Goal: Information Seeking & Learning: Learn about a topic

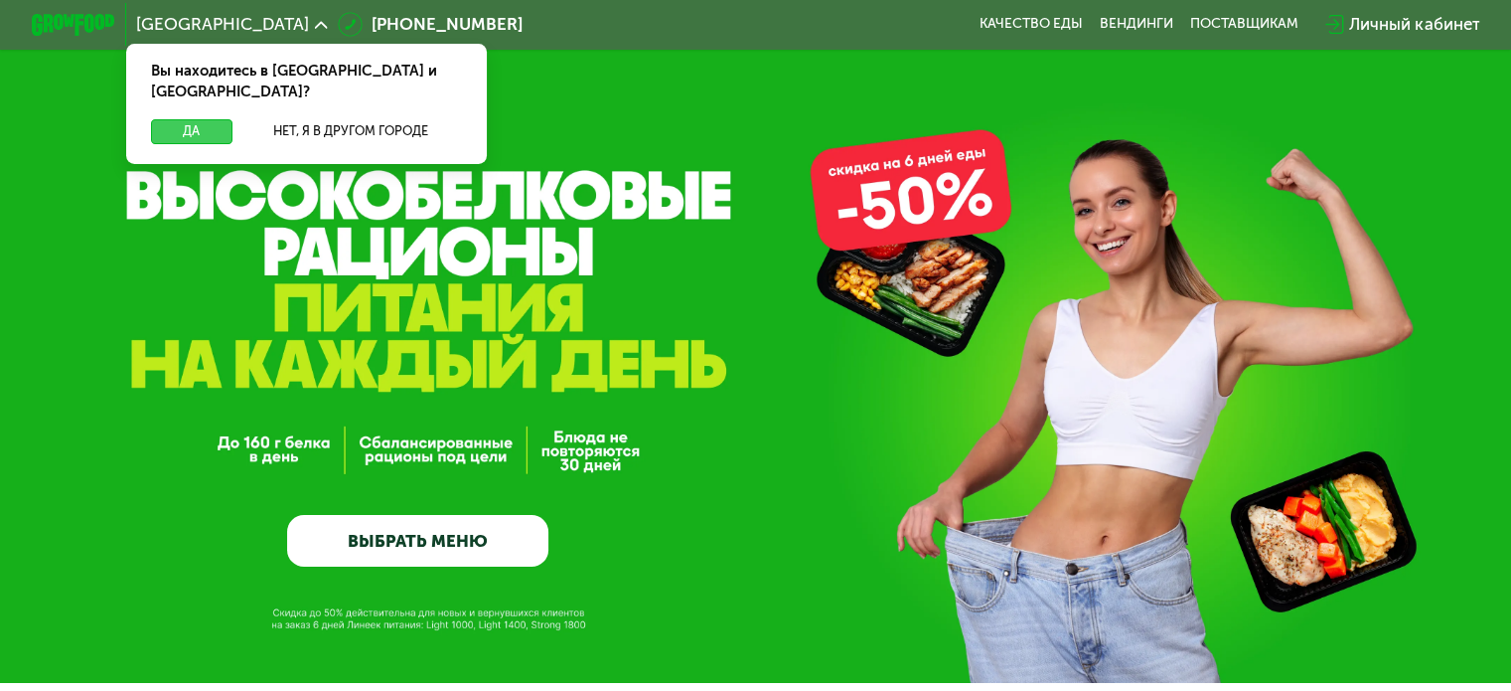
click at [190, 119] on button "Да" at bounding box center [191, 131] width 80 height 25
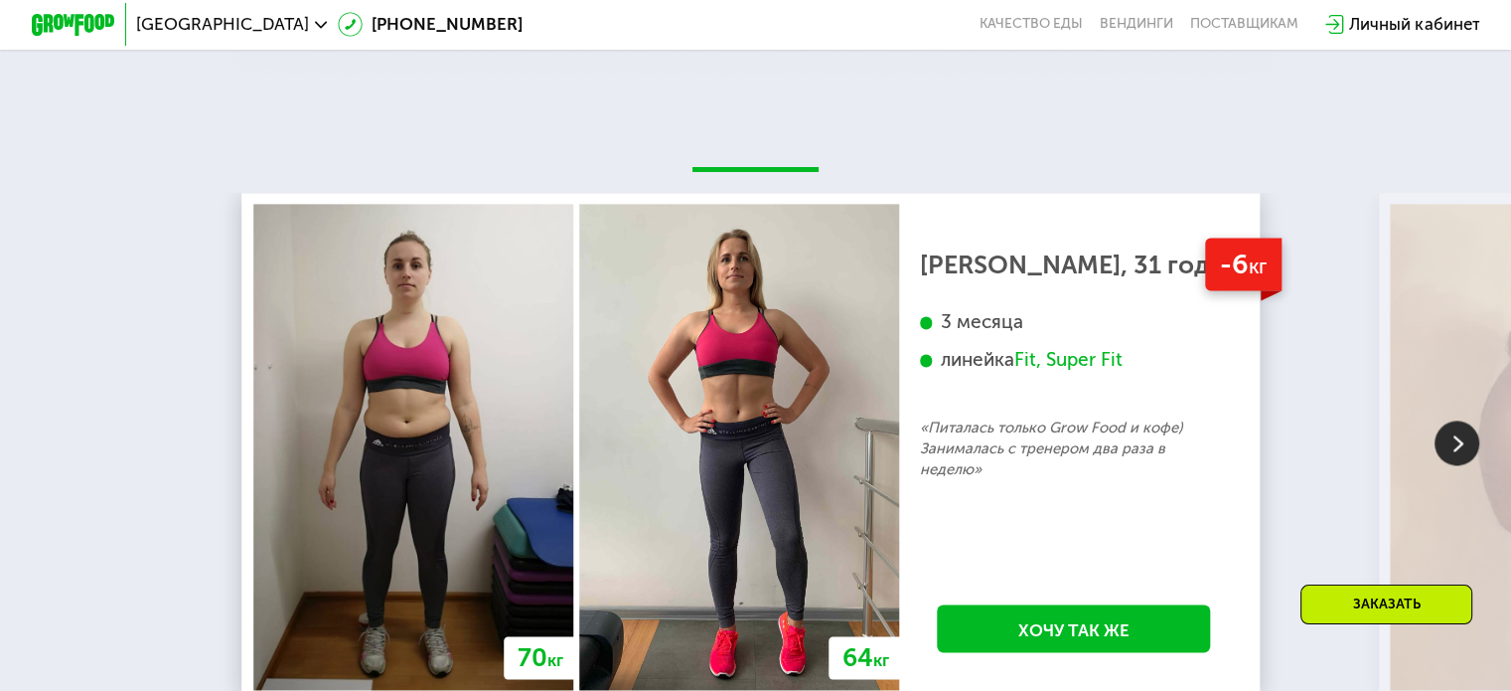
scroll to position [2782, 0]
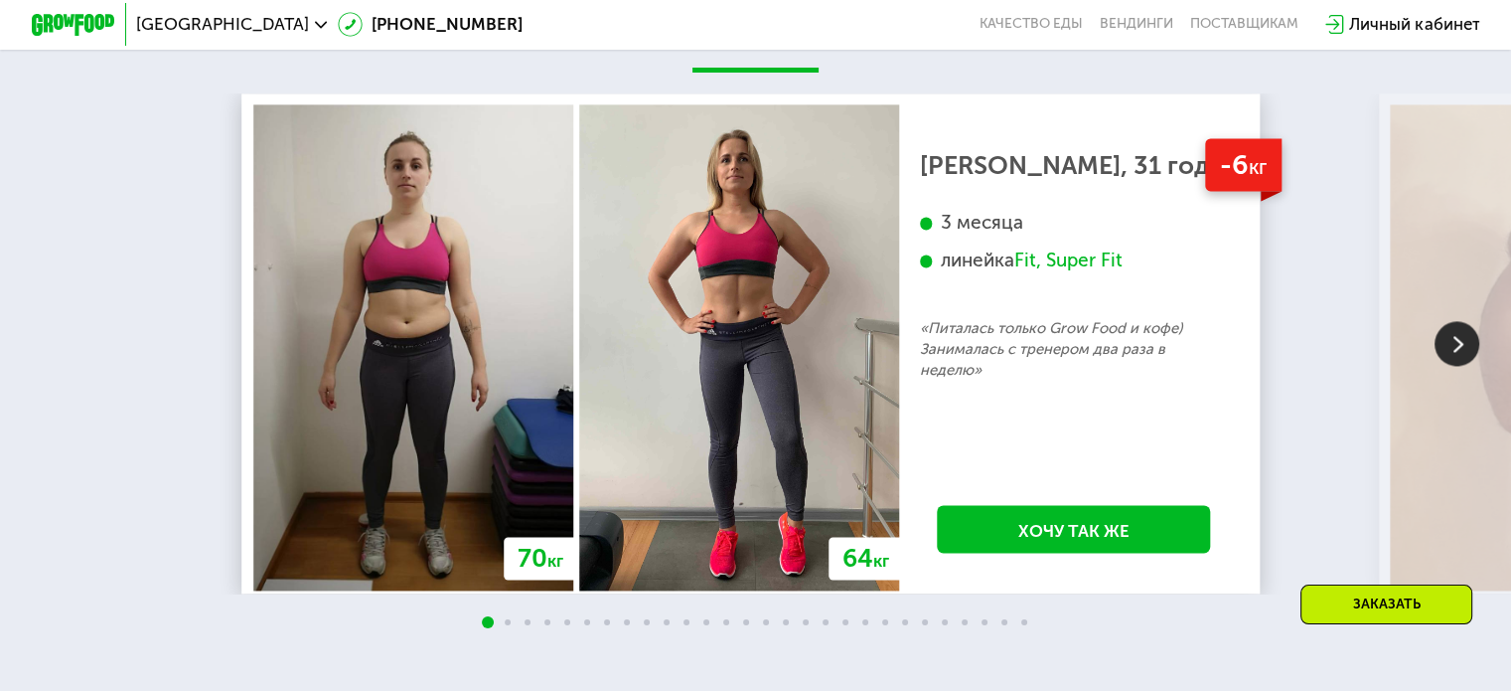
click at [1455, 360] on img at bounding box center [1457, 343] width 45 height 45
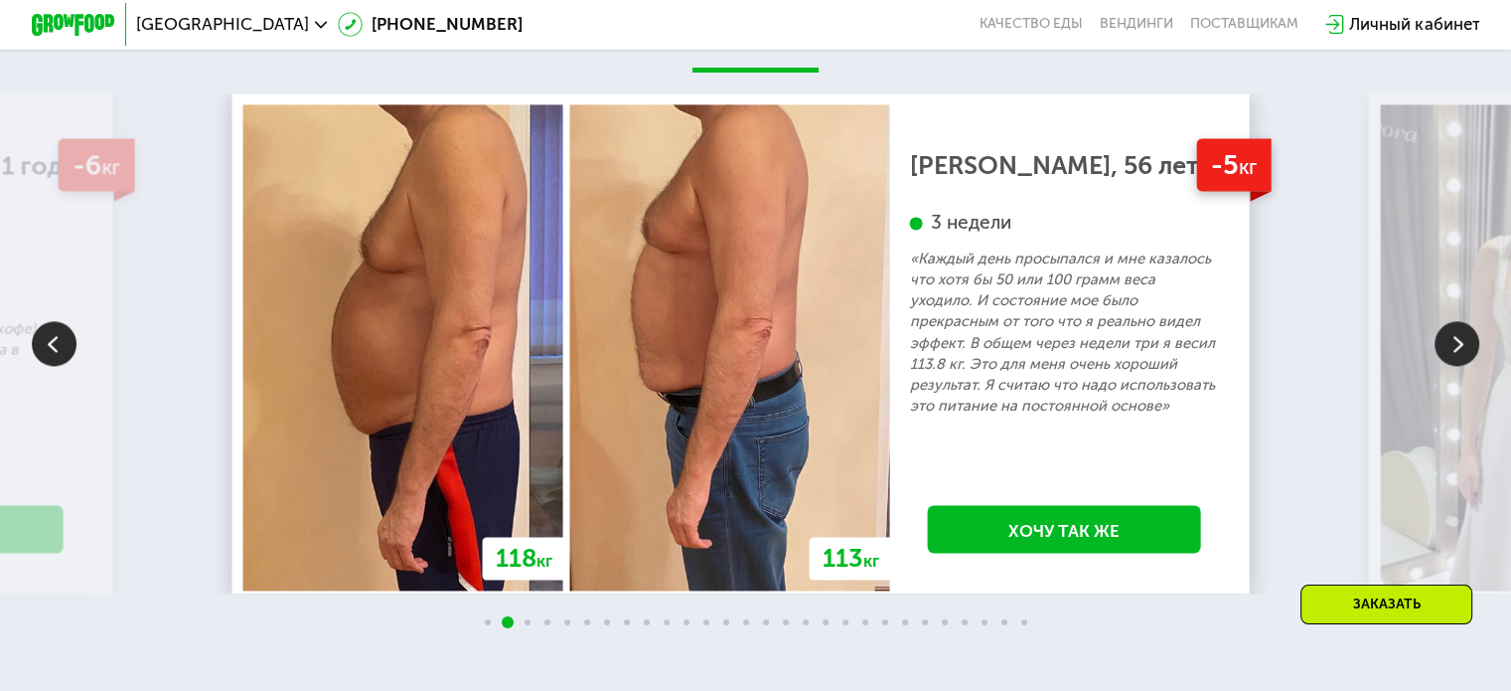
click at [1455, 360] on img at bounding box center [1457, 343] width 45 height 45
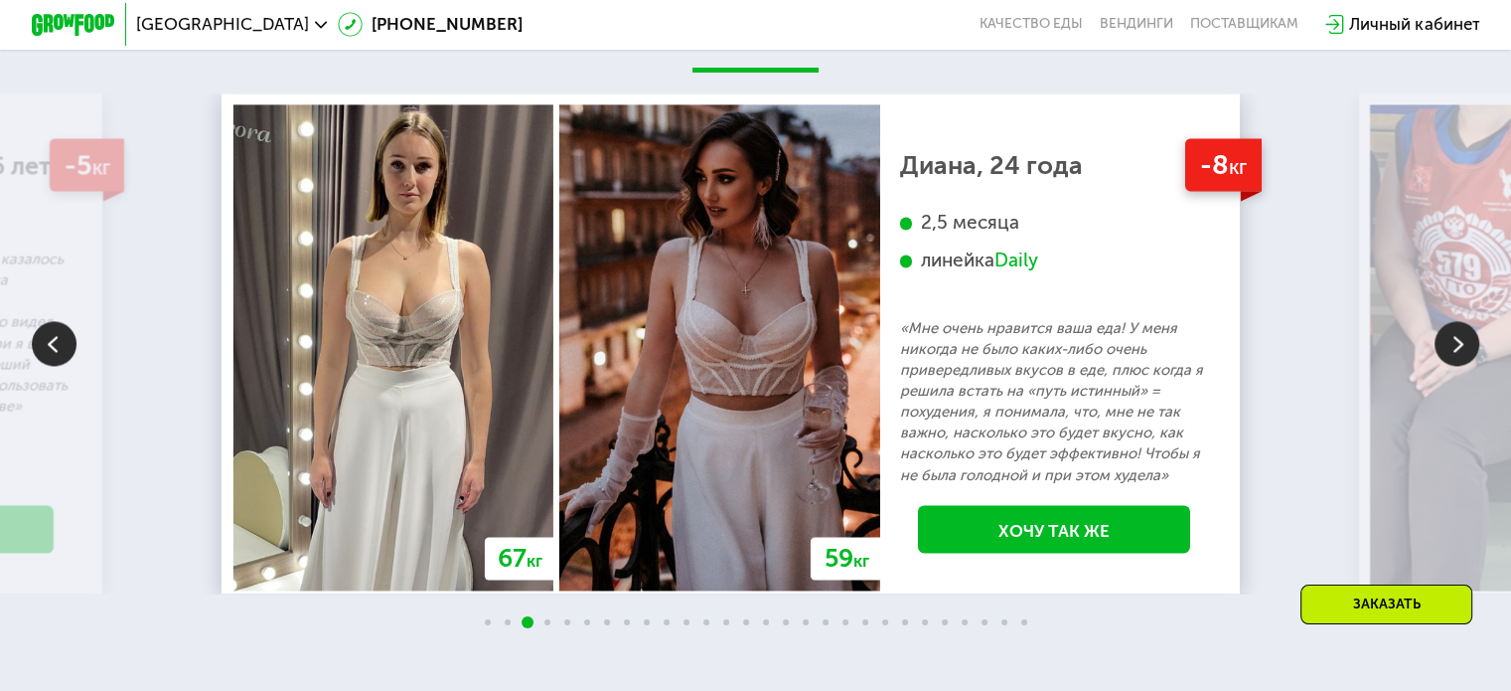
click at [1452, 355] on img at bounding box center [1457, 343] width 45 height 45
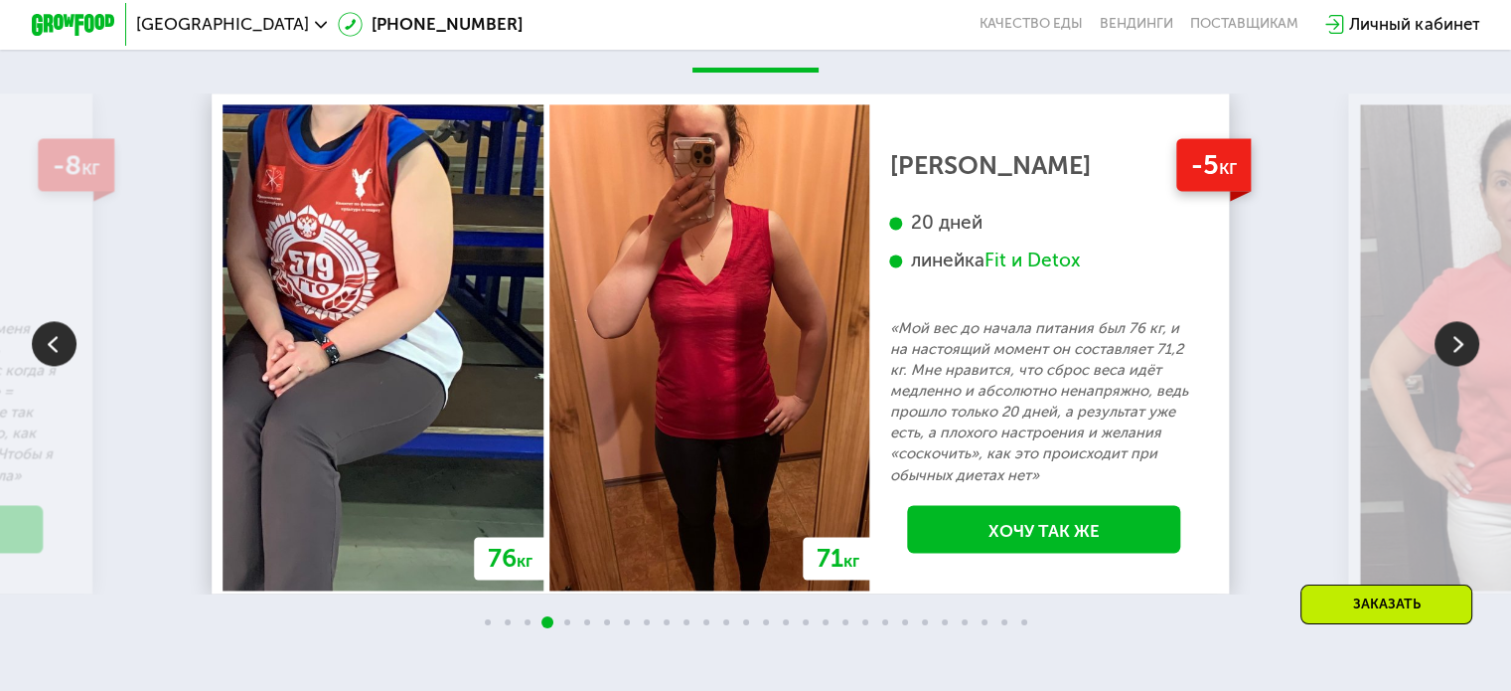
click at [1454, 364] on img at bounding box center [1457, 343] width 45 height 45
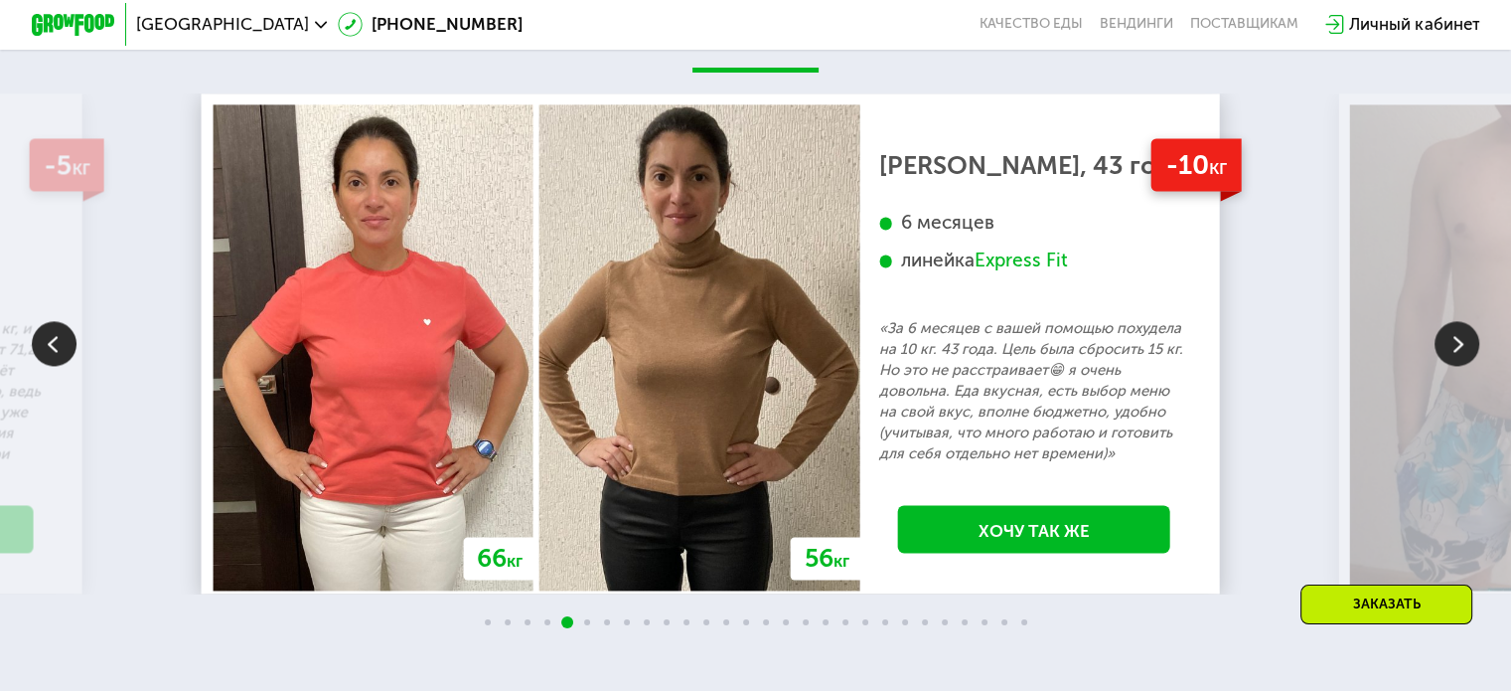
click at [1457, 364] on img at bounding box center [1457, 343] width 45 height 45
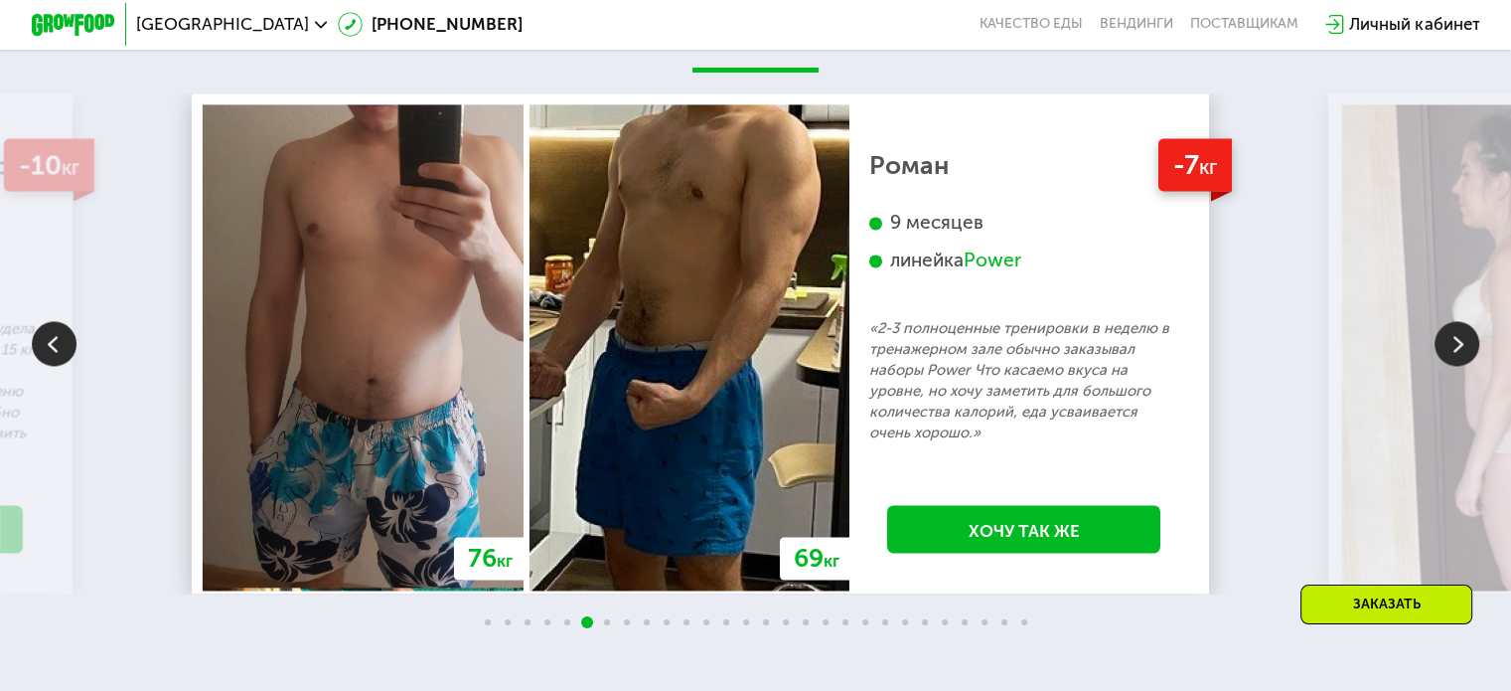
click at [1457, 364] on img at bounding box center [1457, 343] width 45 height 45
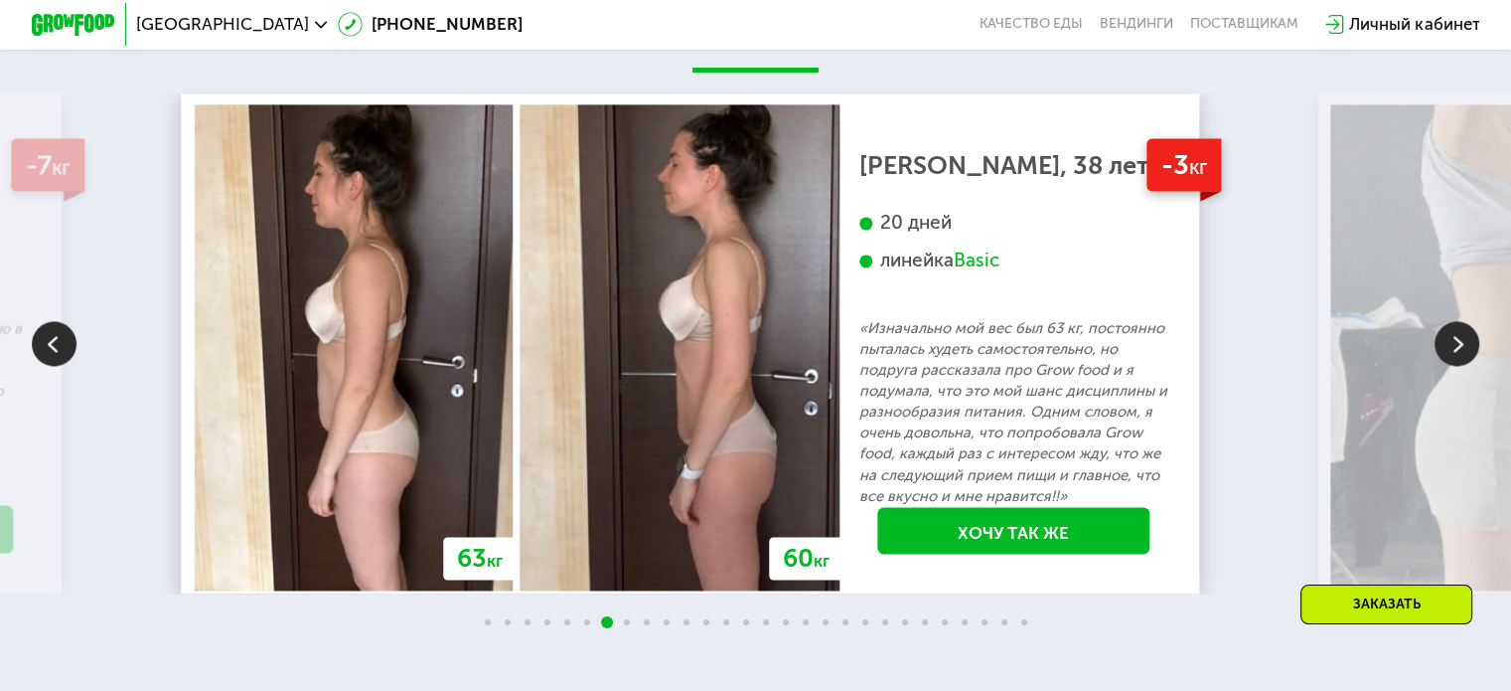
click at [1457, 364] on img at bounding box center [1457, 343] width 45 height 45
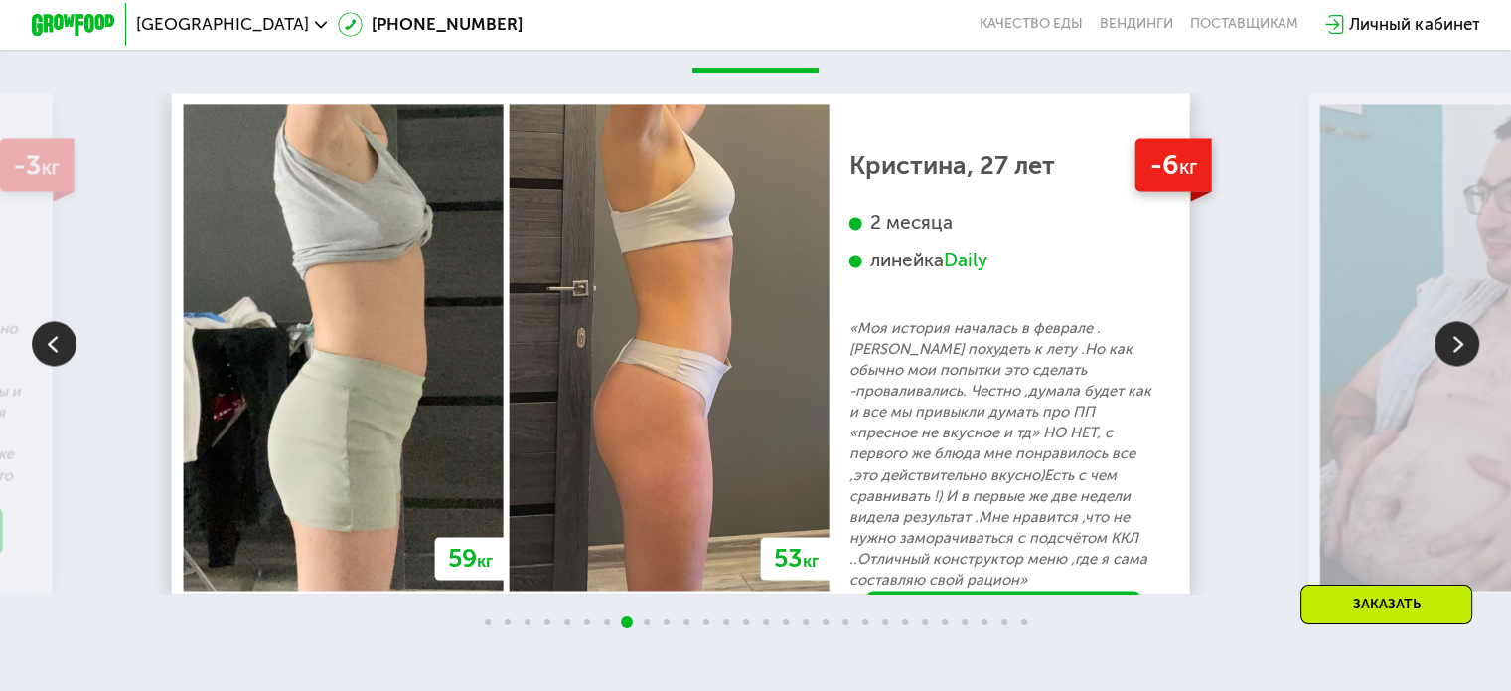
click at [1457, 364] on img at bounding box center [1457, 343] width 45 height 45
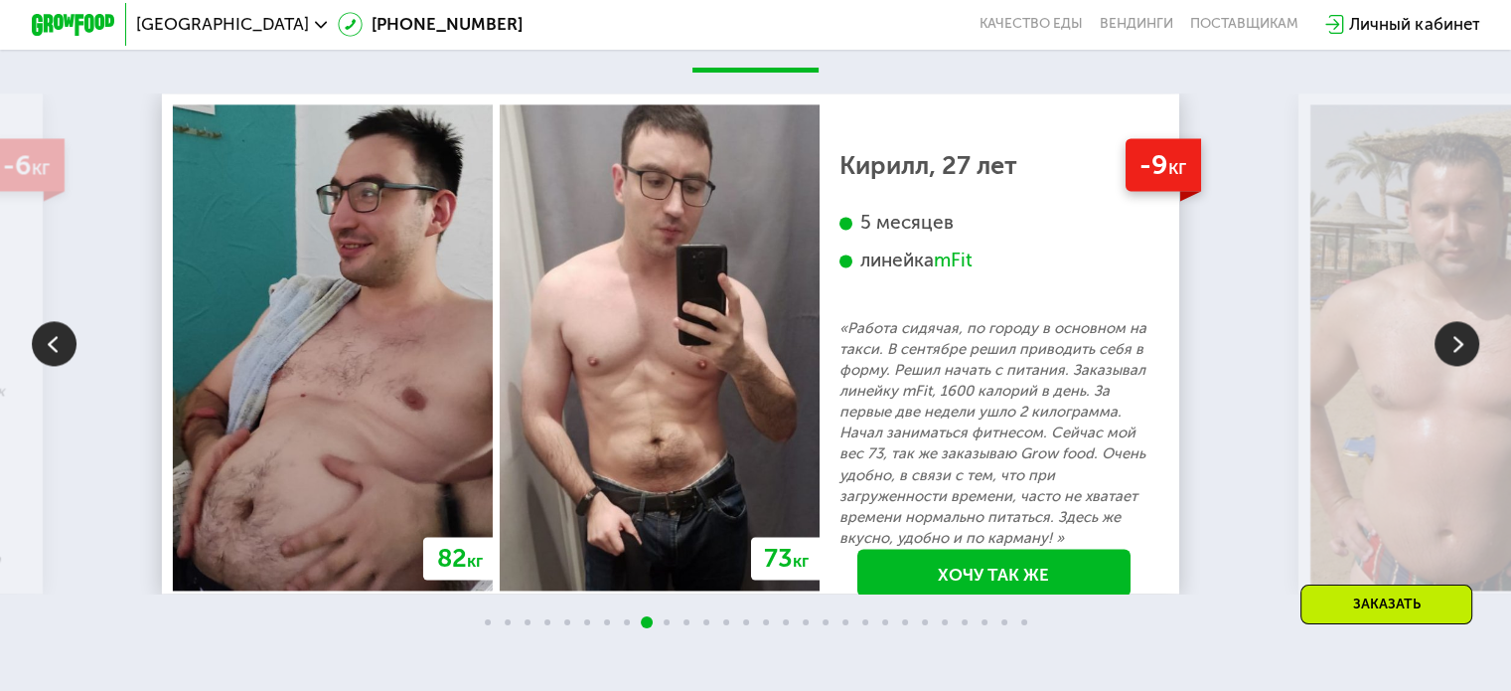
click at [1457, 364] on img at bounding box center [1457, 343] width 45 height 45
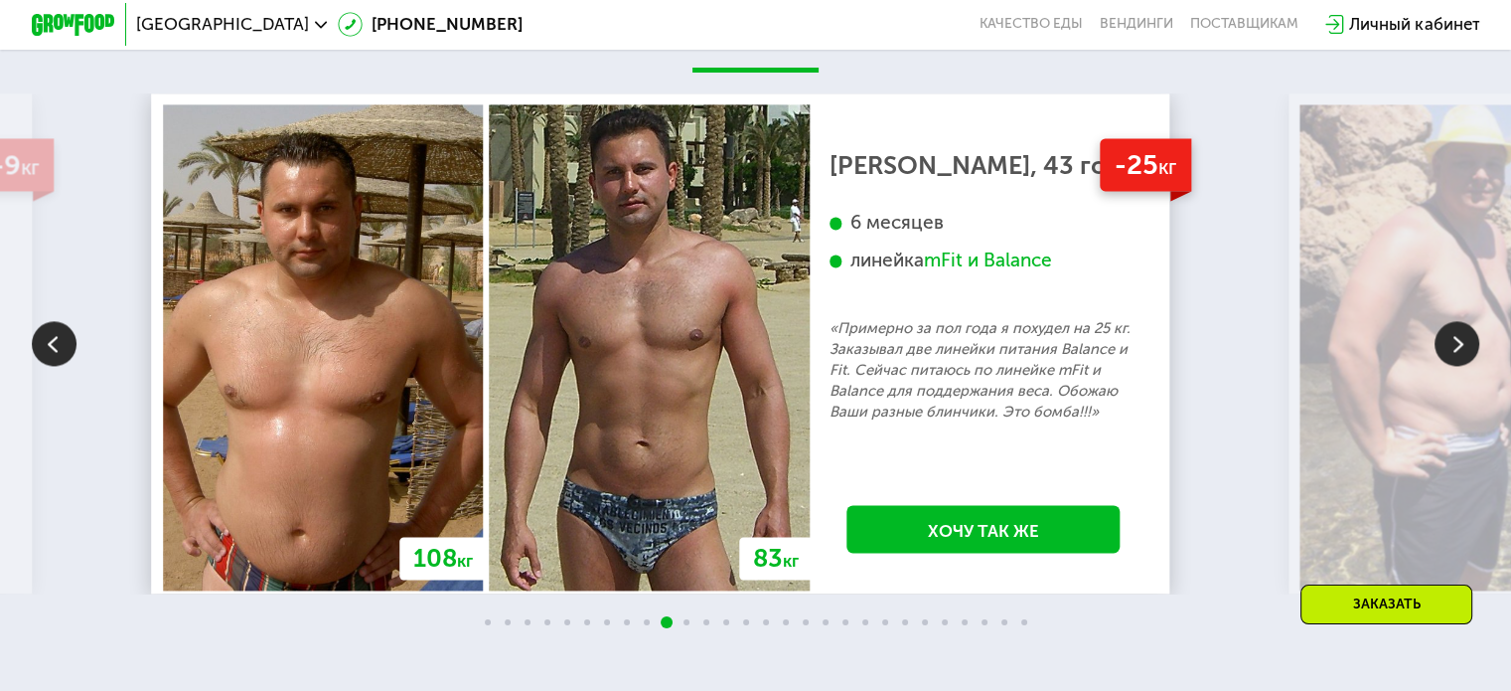
click at [1457, 364] on img at bounding box center [1457, 343] width 45 height 45
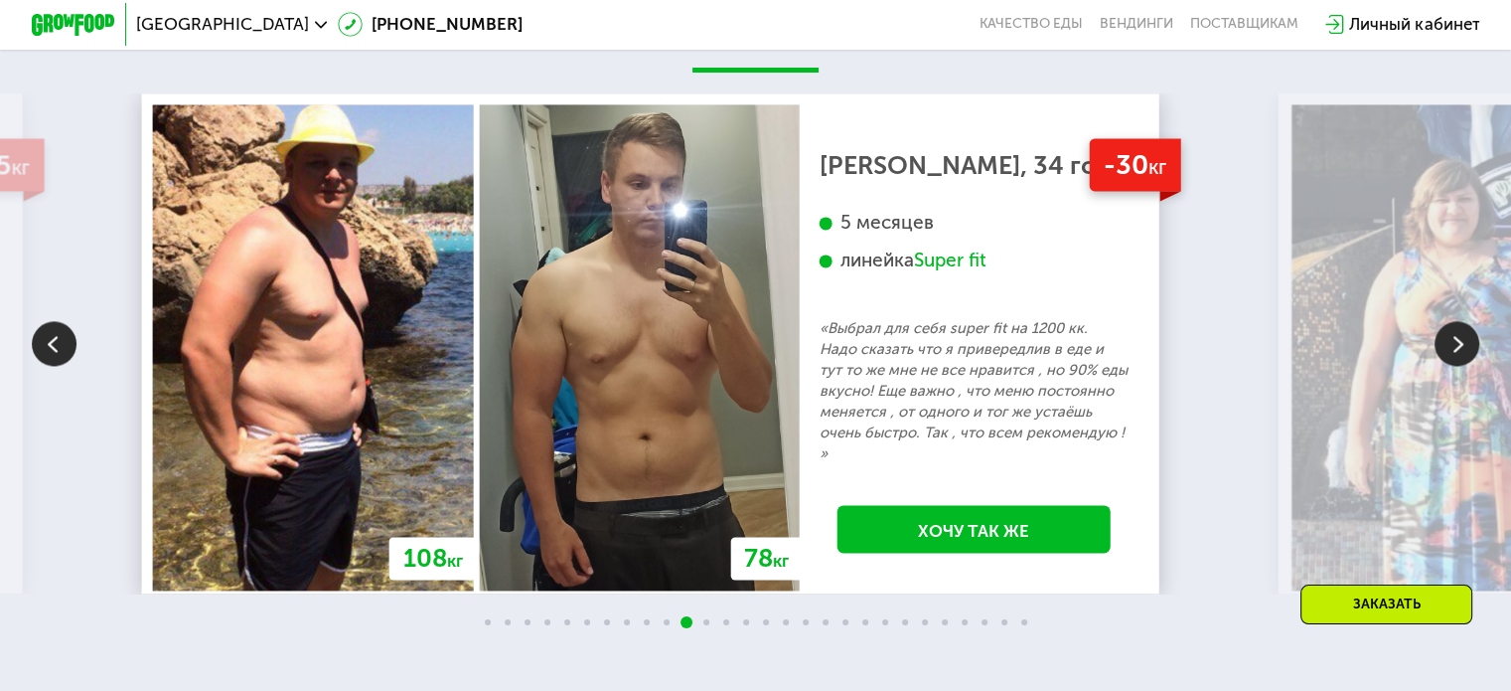
click at [1457, 364] on img at bounding box center [1457, 343] width 45 height 45
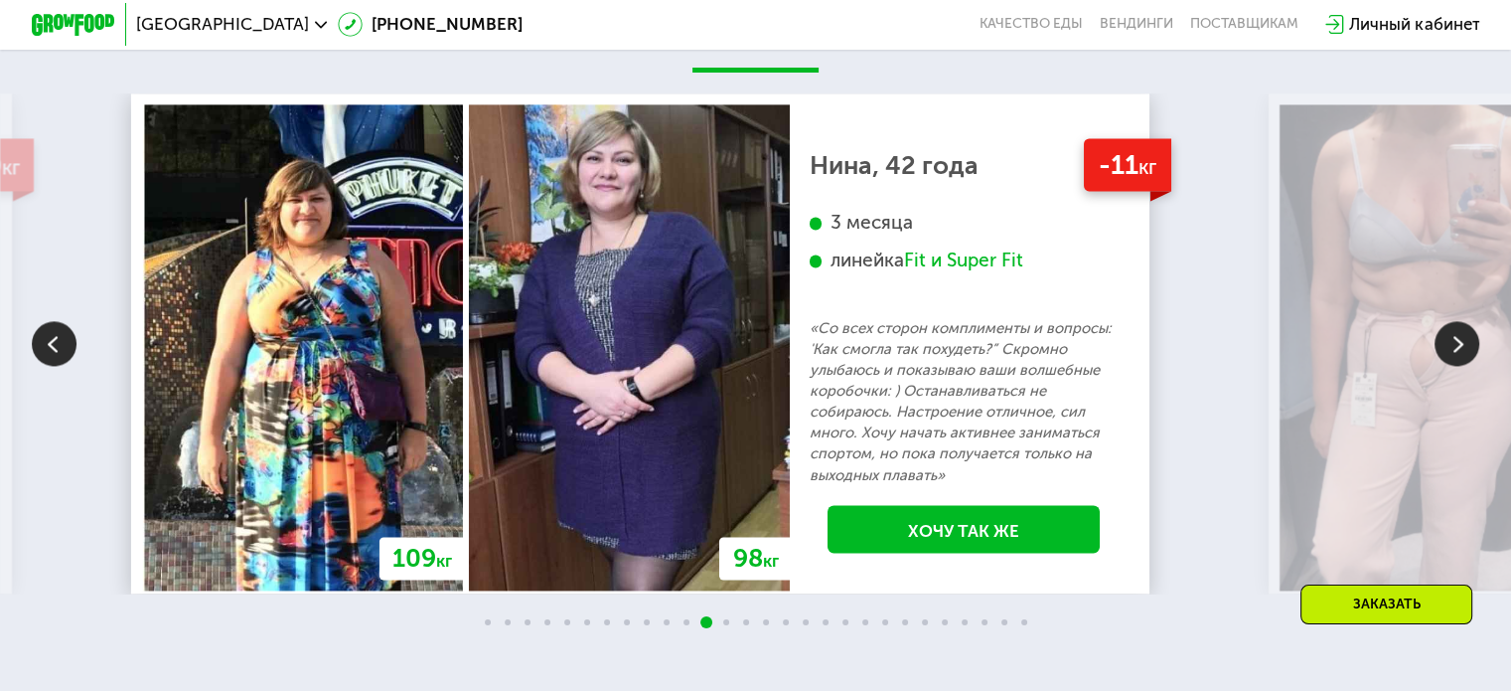
click at [1455, 361] on img at bounding box center [1457, 343] width 45 height 45
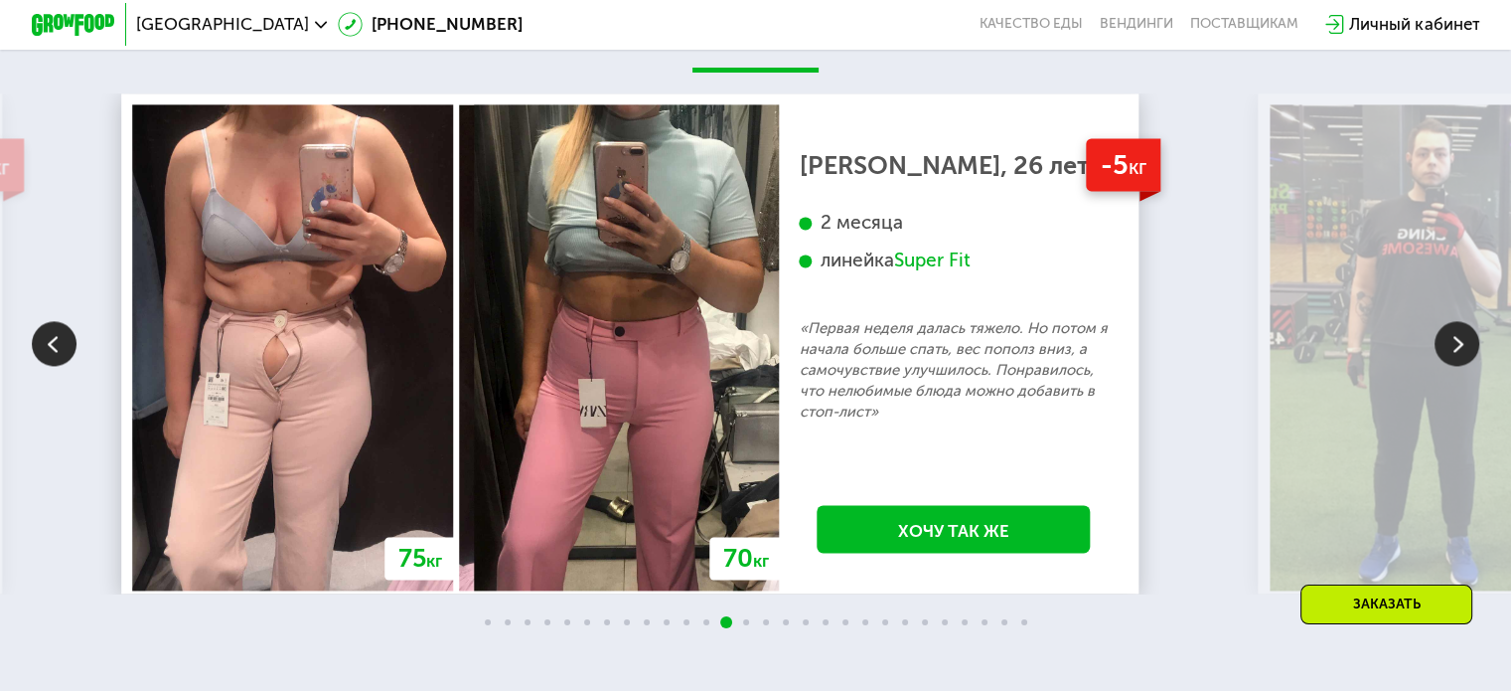
click at [1455, 361] on img at bounding box center [1457, 343] width 45 height 45
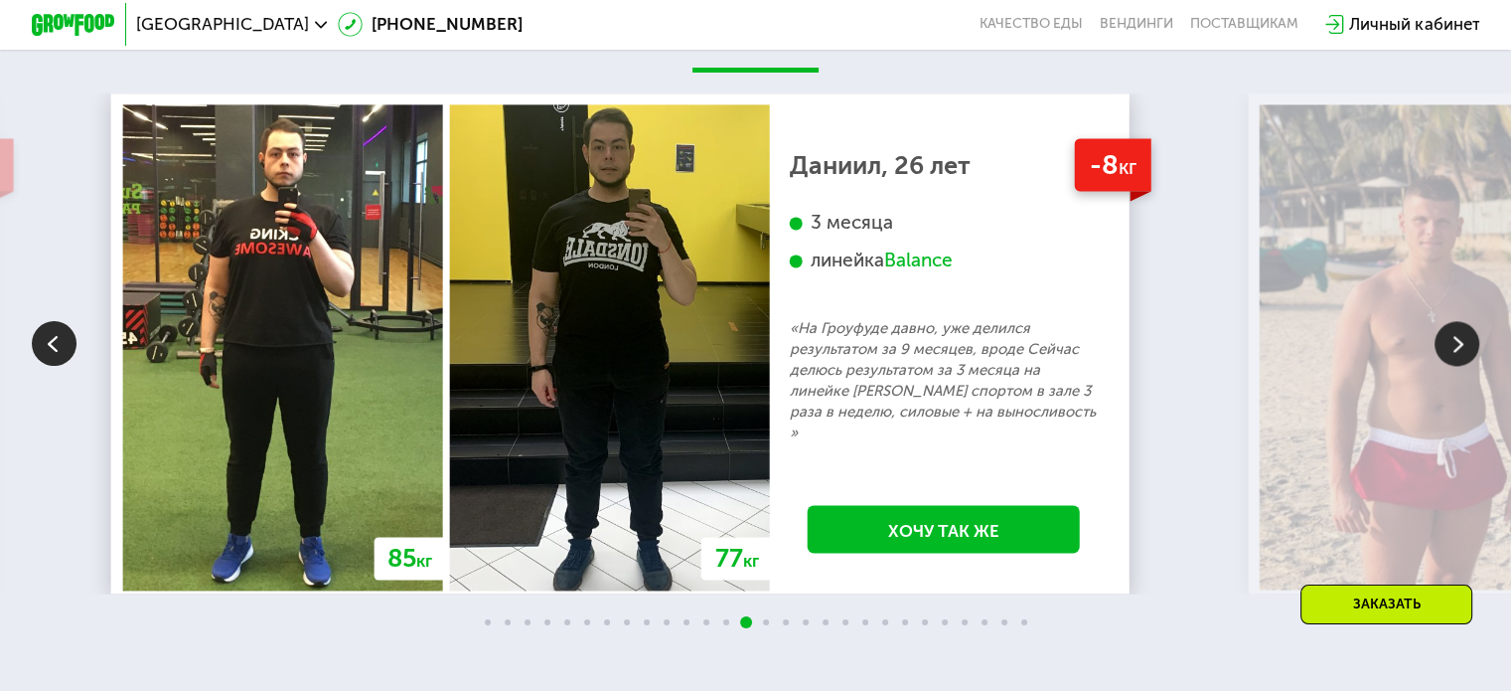
click at [1433, 359] on img at bounding box center [1420, 346] width 320 height 485
click at [1448, 359] on img at bounding box center [1457, 343] width 45 height 45
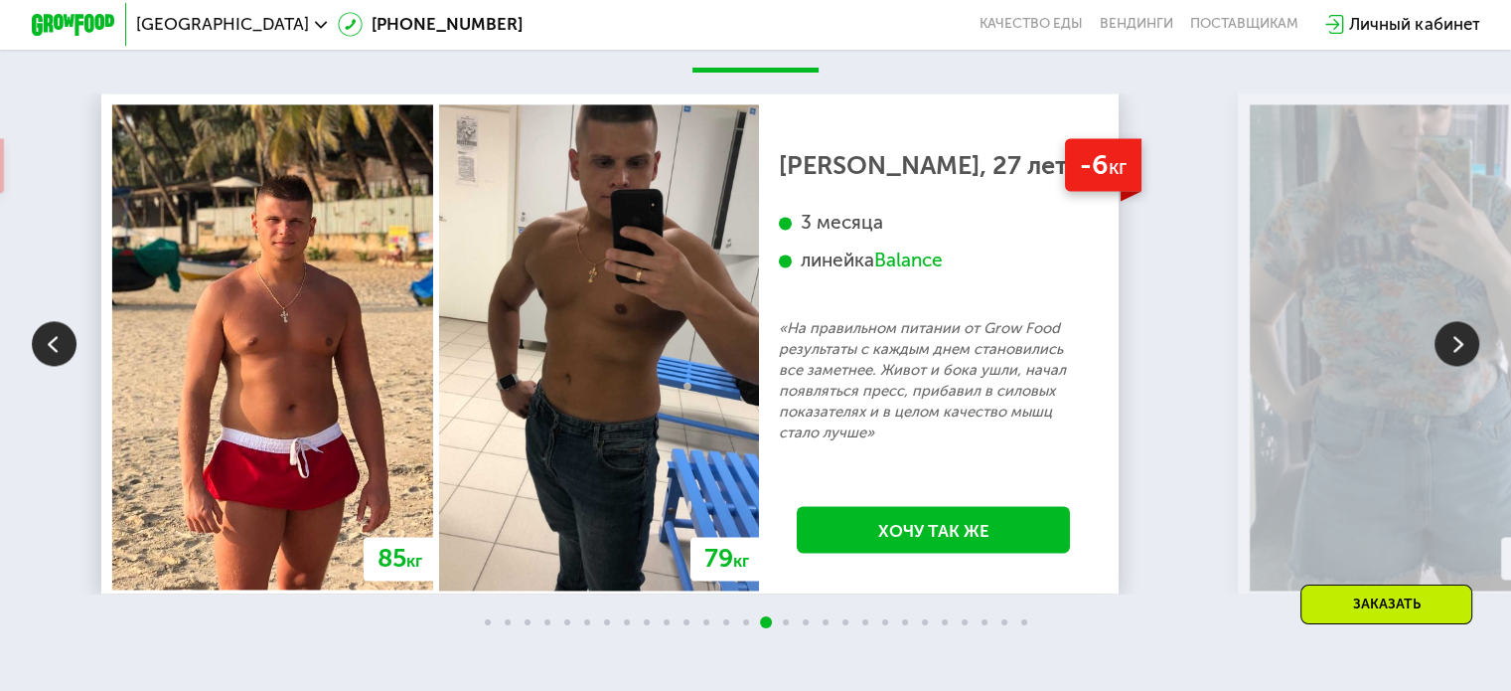
click at [1448, 359] on img at bounding box center [1457, 343] width 45 height 45
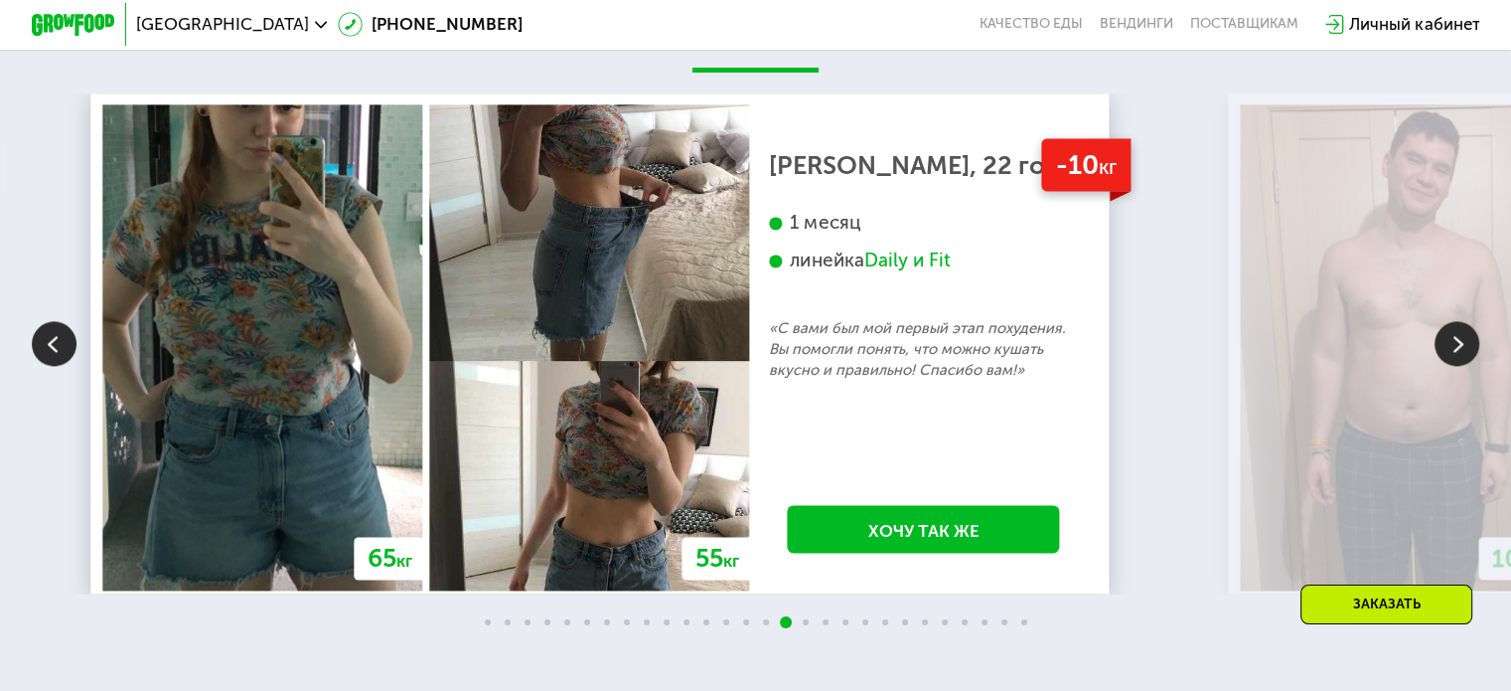
click at [1448, 359] on img at bounding box center [1457, 343] width 45 height 45
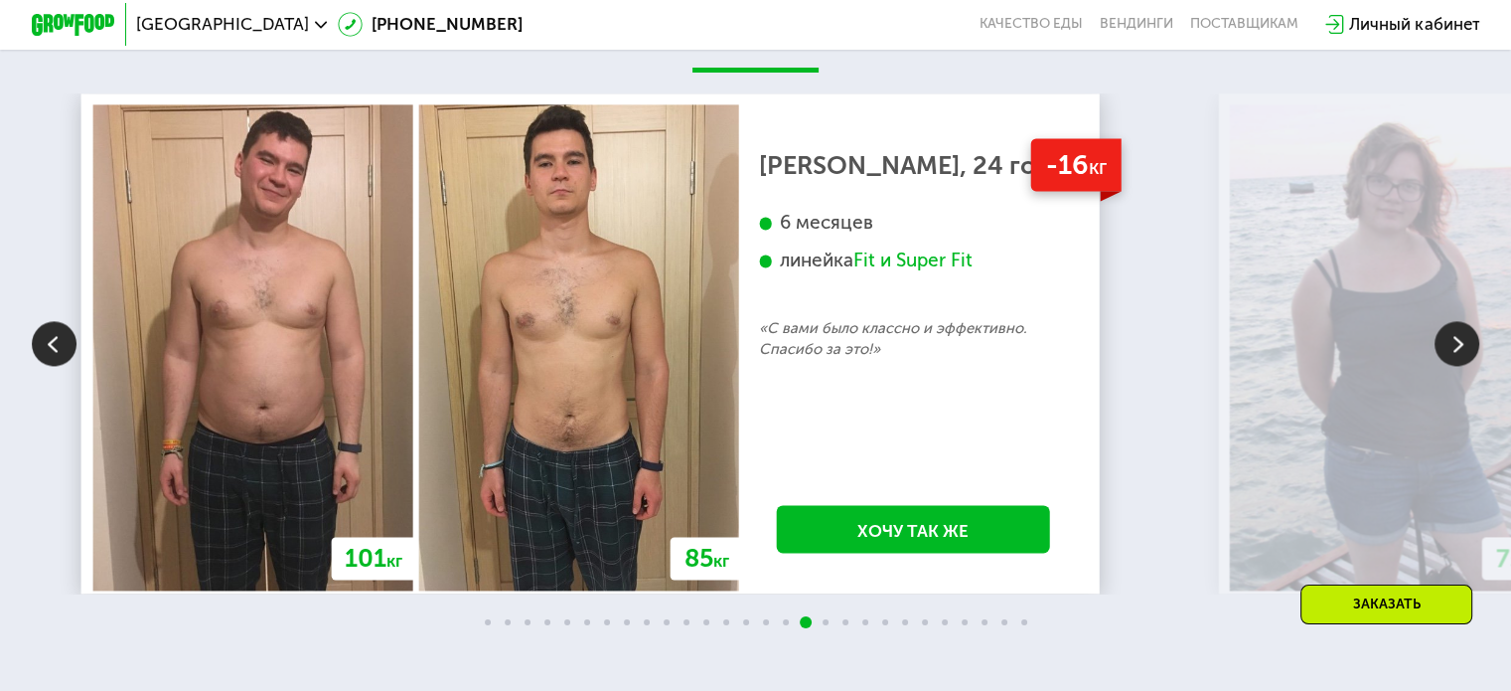
click at [1448, 359] on img at bounding box center [1457, 343] width 45 height 45
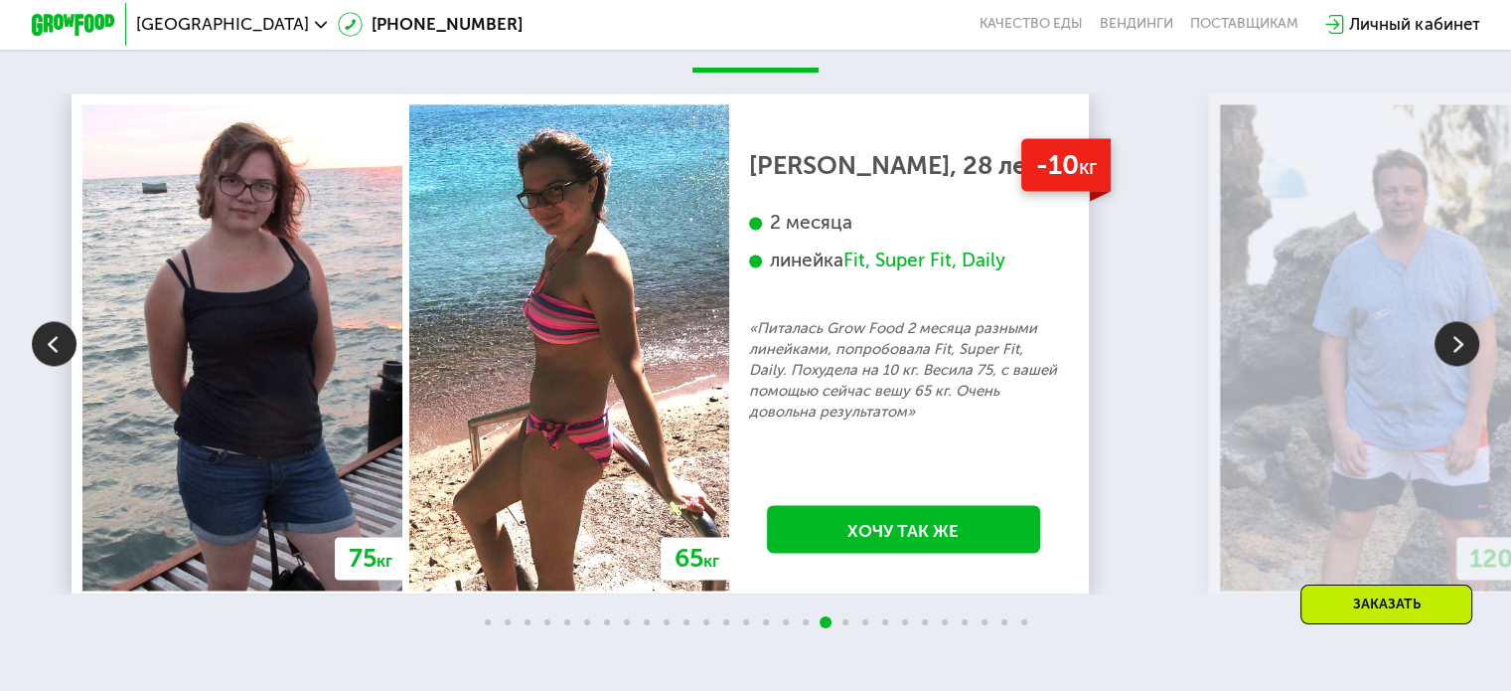
click at [60, 366] on img at bounding box center [54, 343] width 45 height 45
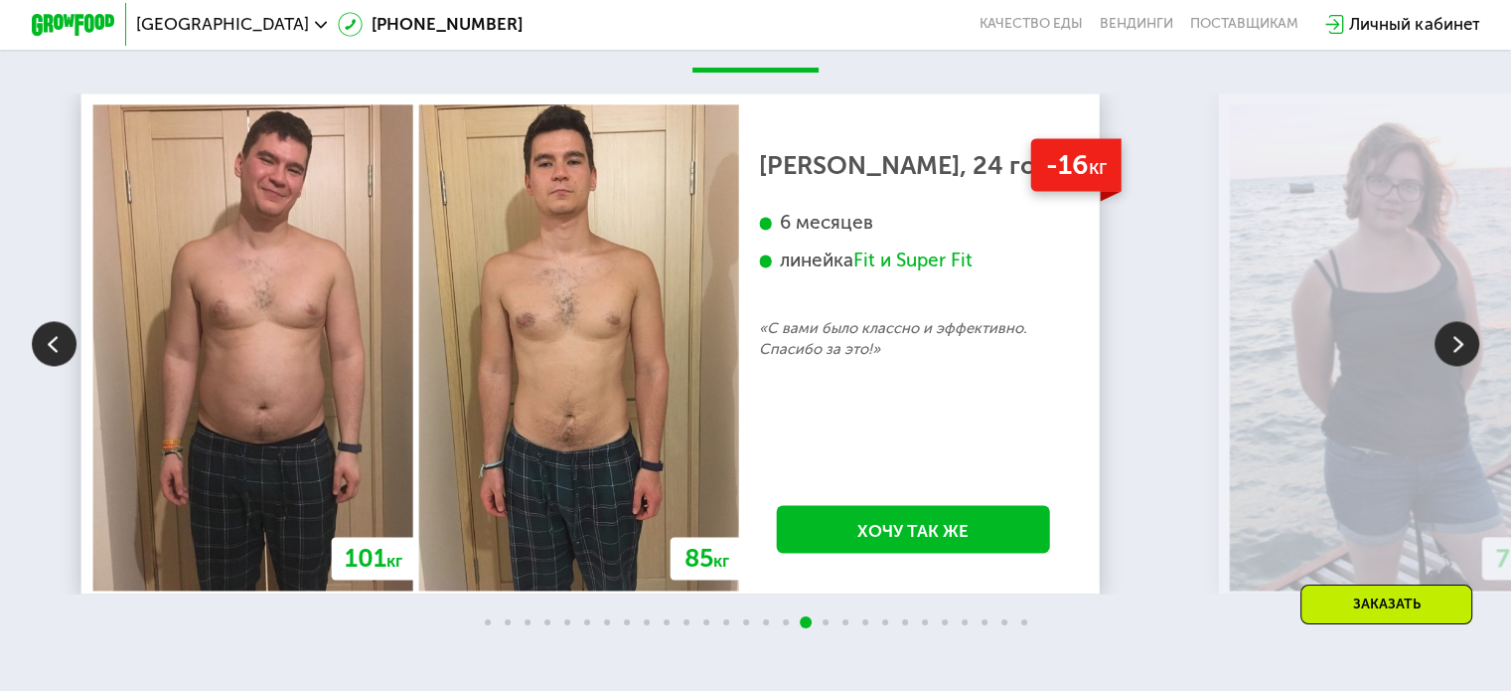
click at [1464, 366] on img at bounding box center [1457, 343] width 45 height 45
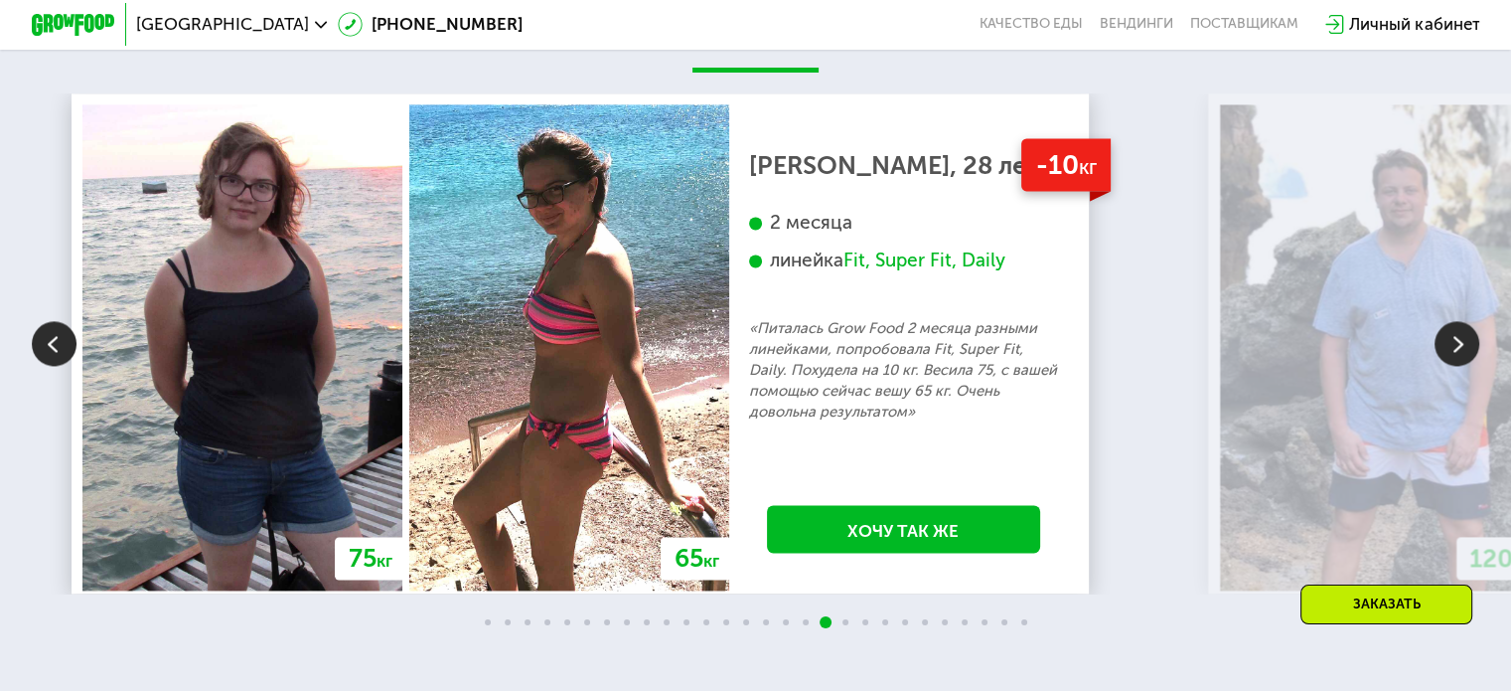
click at [1464, 366] on img at bounding box center [1457, 343] width 45 height 45
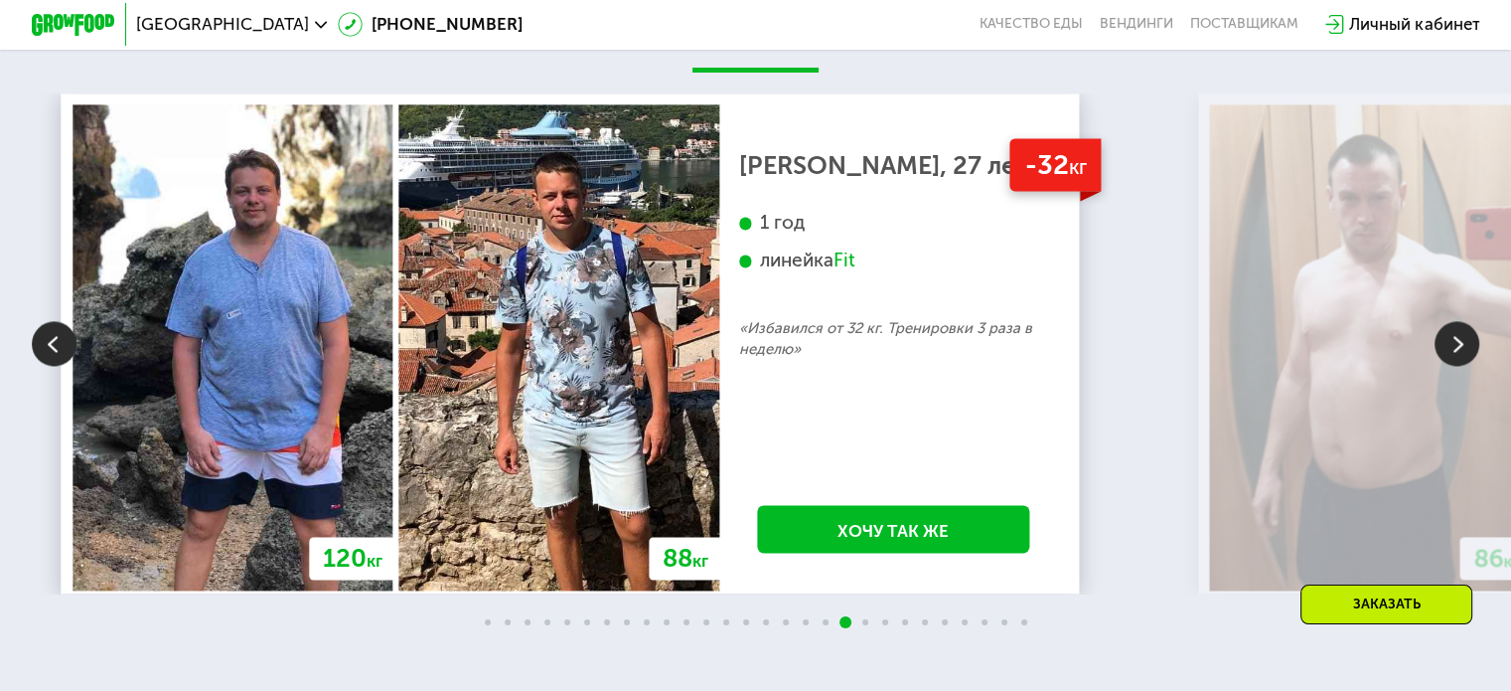
click at [1448, 364] on img at bounding box center [1457, 343] width 45 height 45
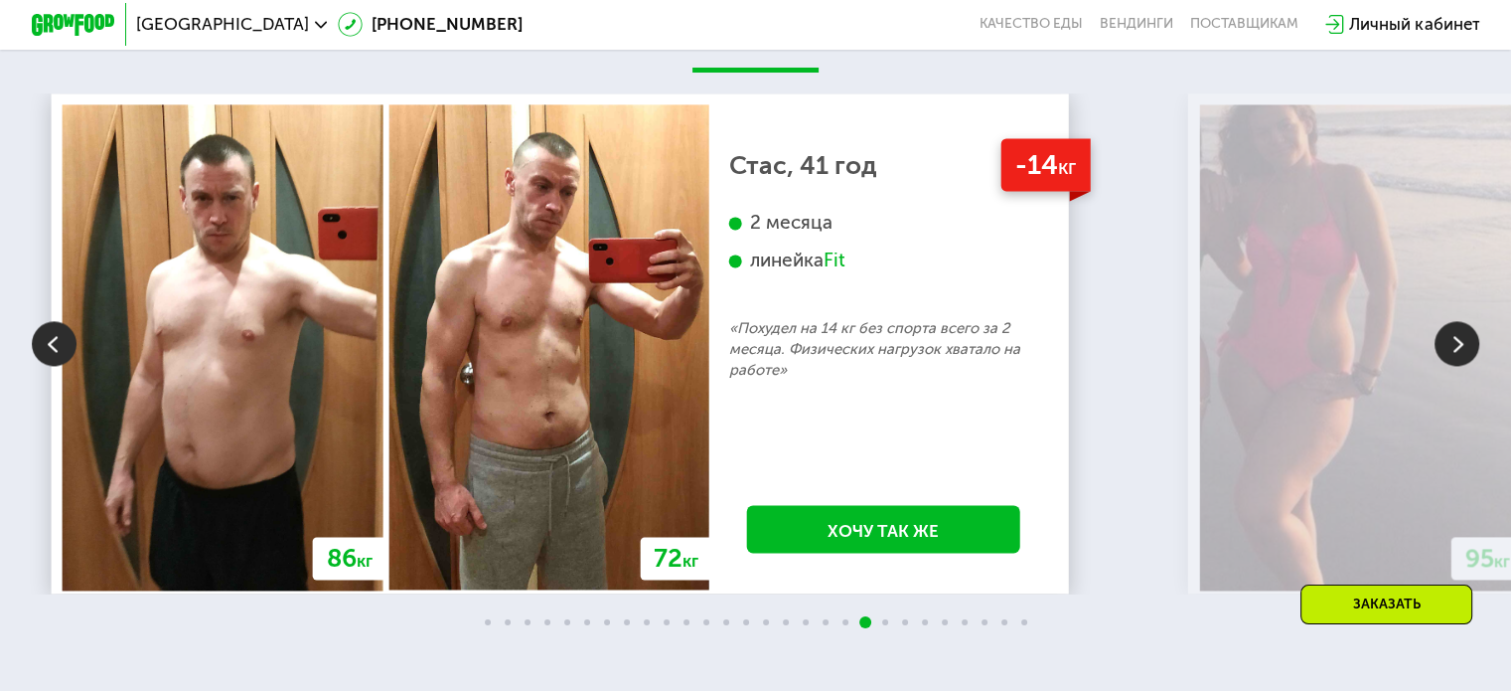
click at [1448, 364] on img at bounding box center [1457, 343] width 45 height 45
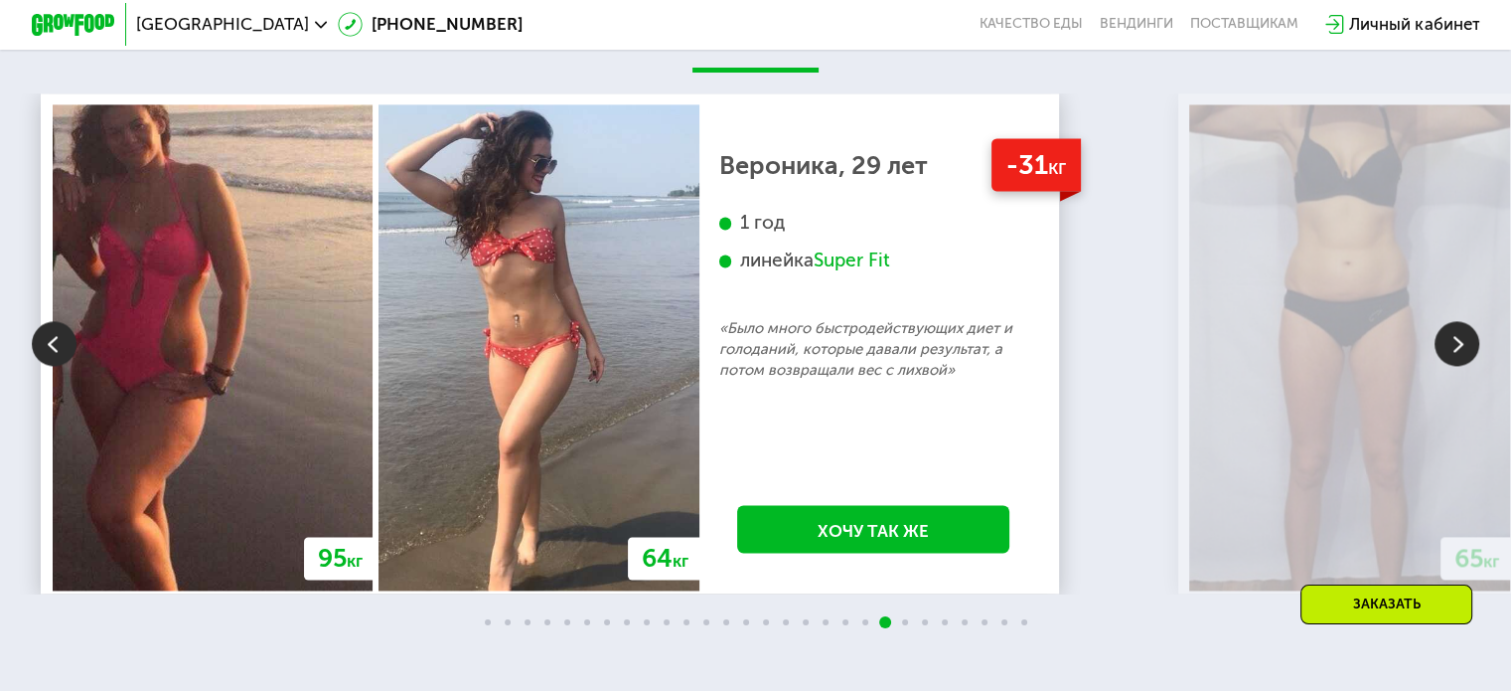
click at [1448, 364] on img at bounding box center [1457, 343] width 45 height 45
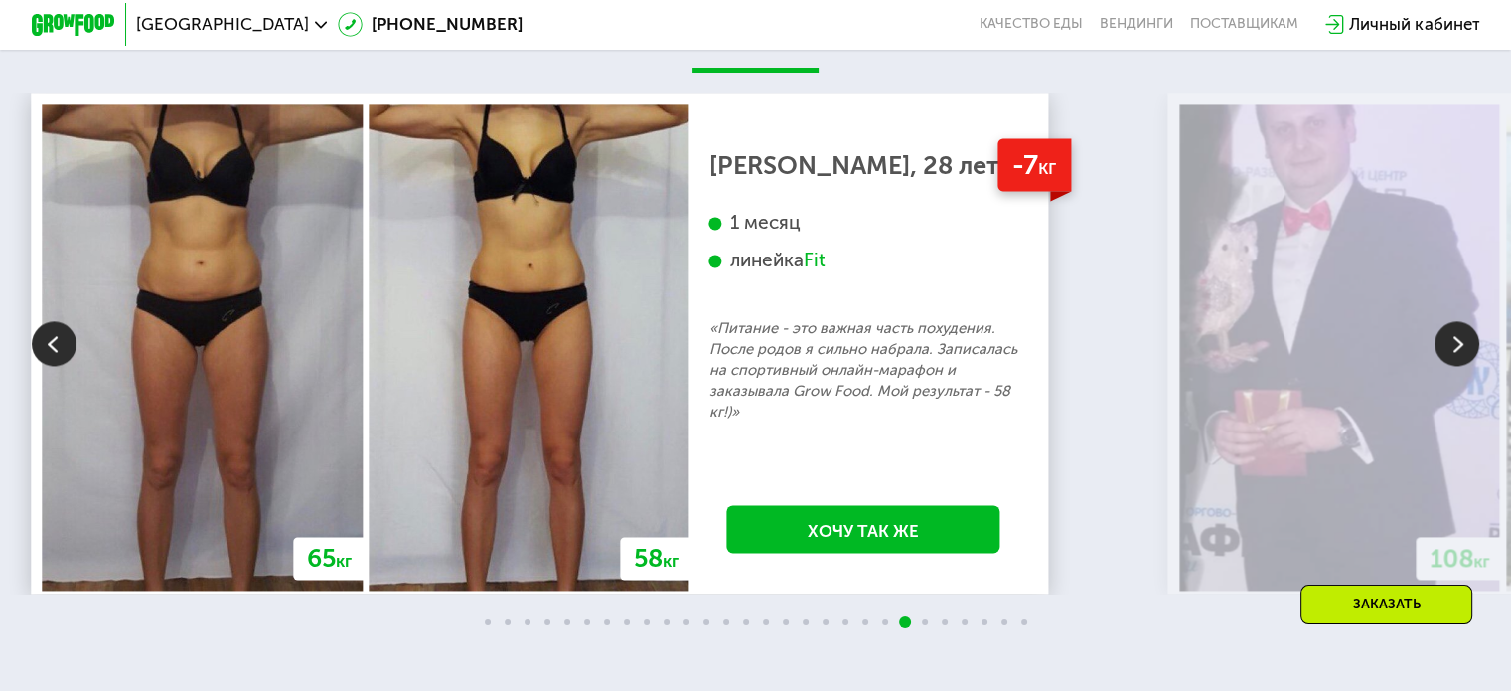
click at [1448, 364] on img at bounding box center [1457, 343] width 45 height 45
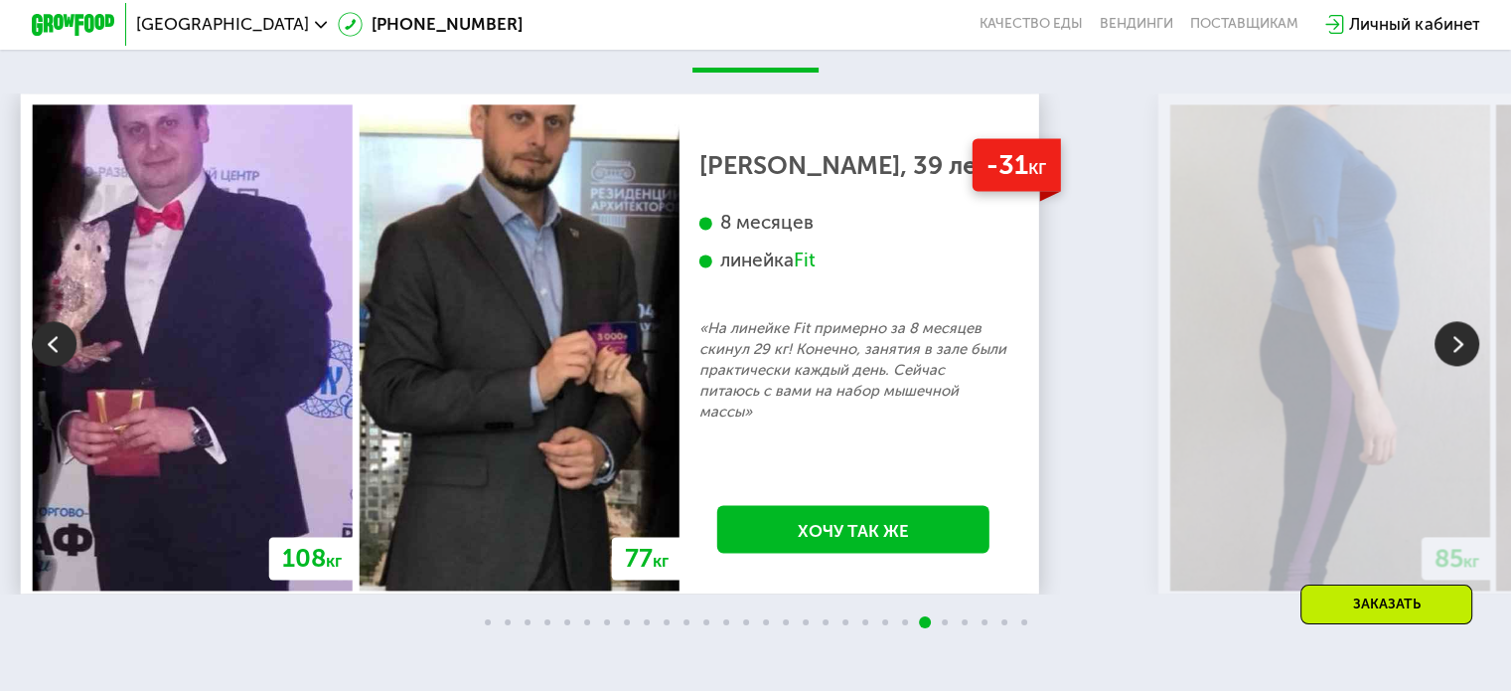
click at [1448, 364] on img at bounding box center [1457, 343] width 45 height 45
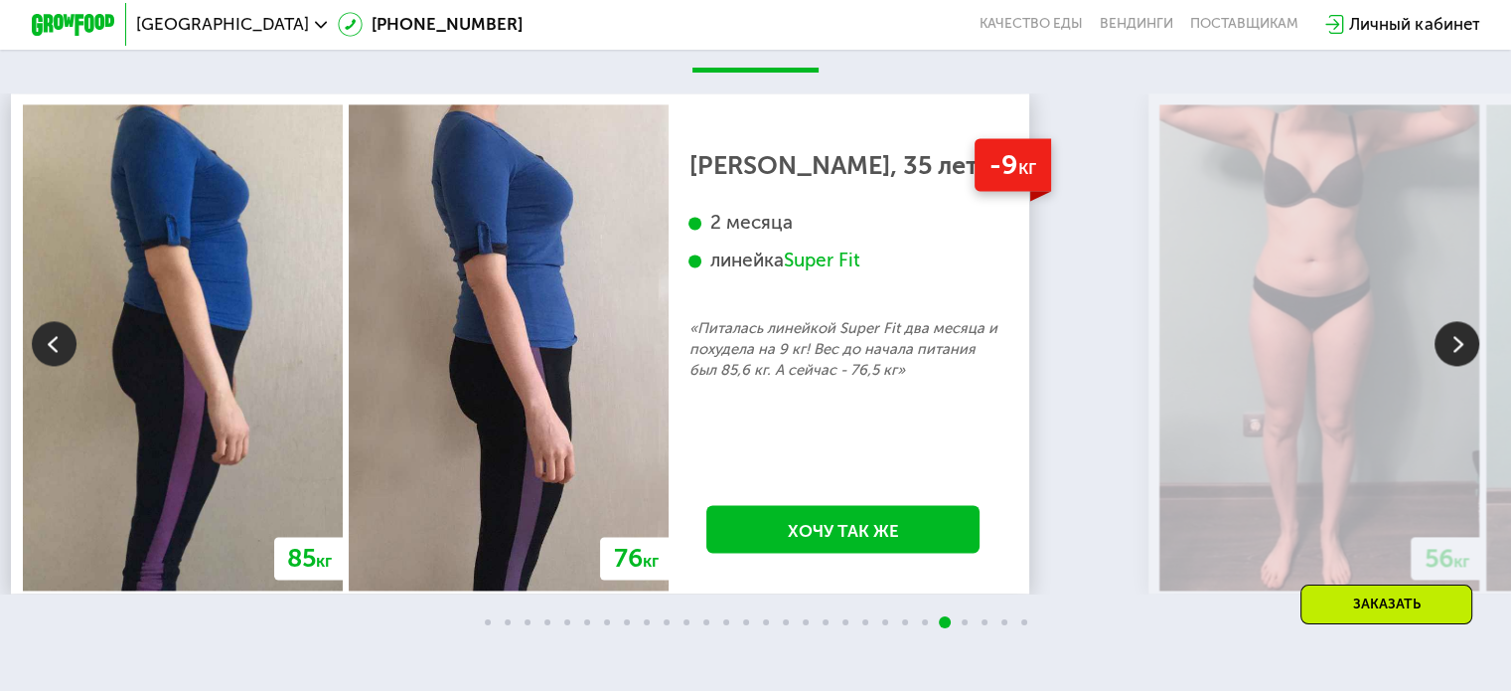
click at [1448, 364] on img at bounding box center [1457, 343] width 45 height 45
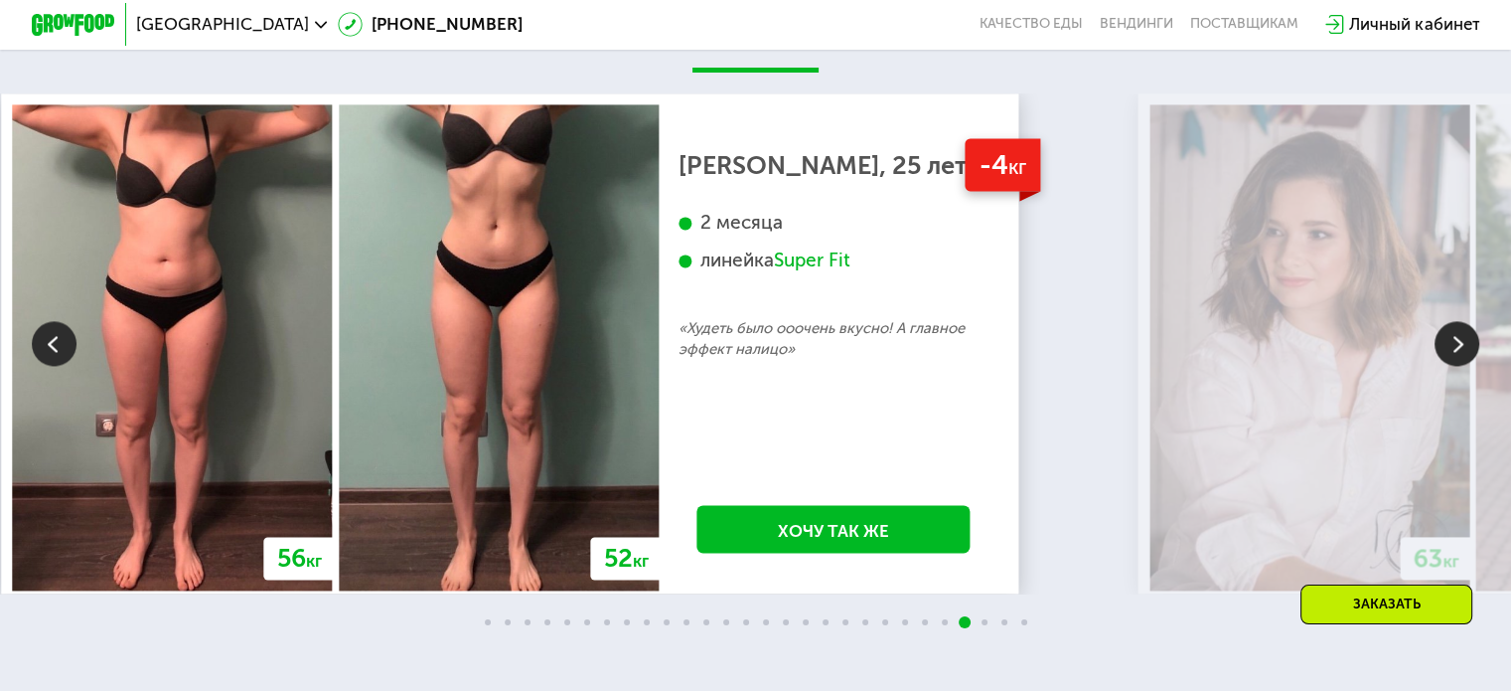
click at [1448, 364] on img at bounding box center [1457, 343] width 45 height 45
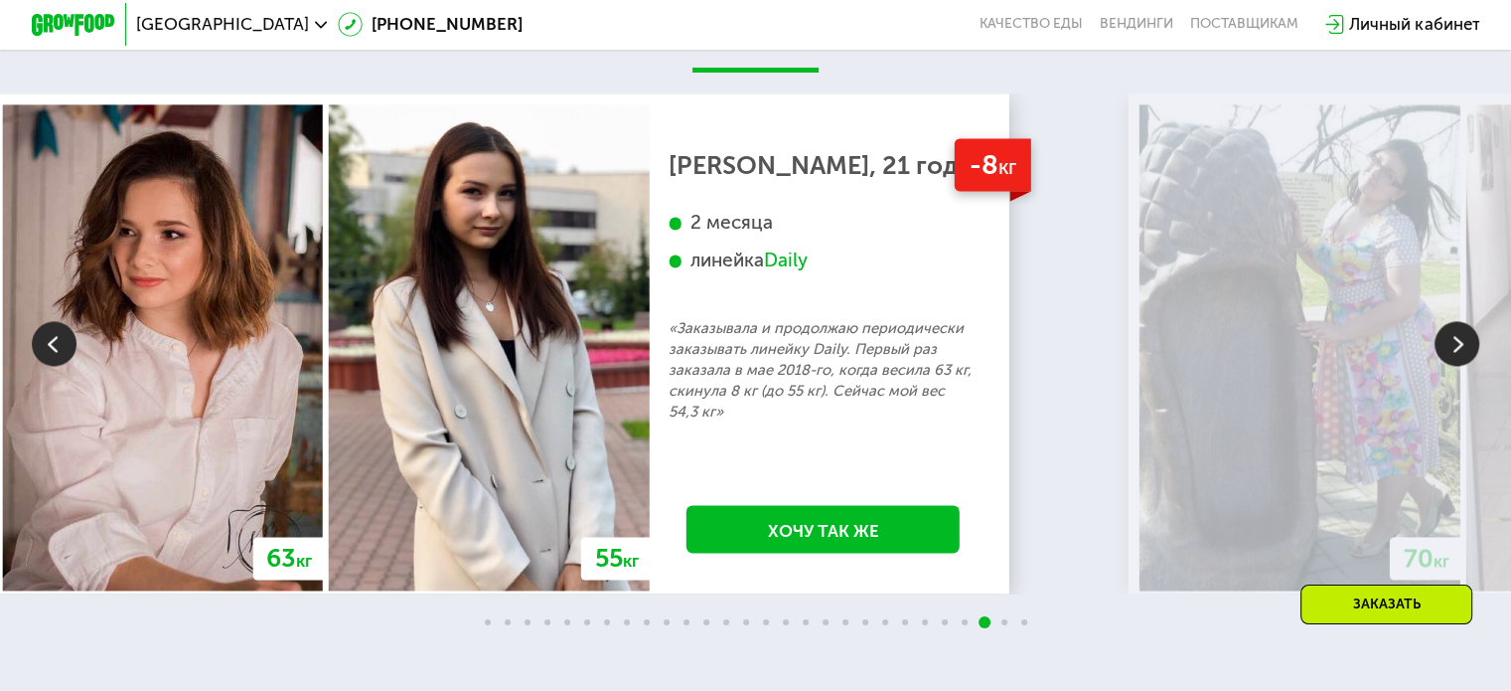
click at [1448, 364] on img at bounding box center [1457, 343] width 45 height 45
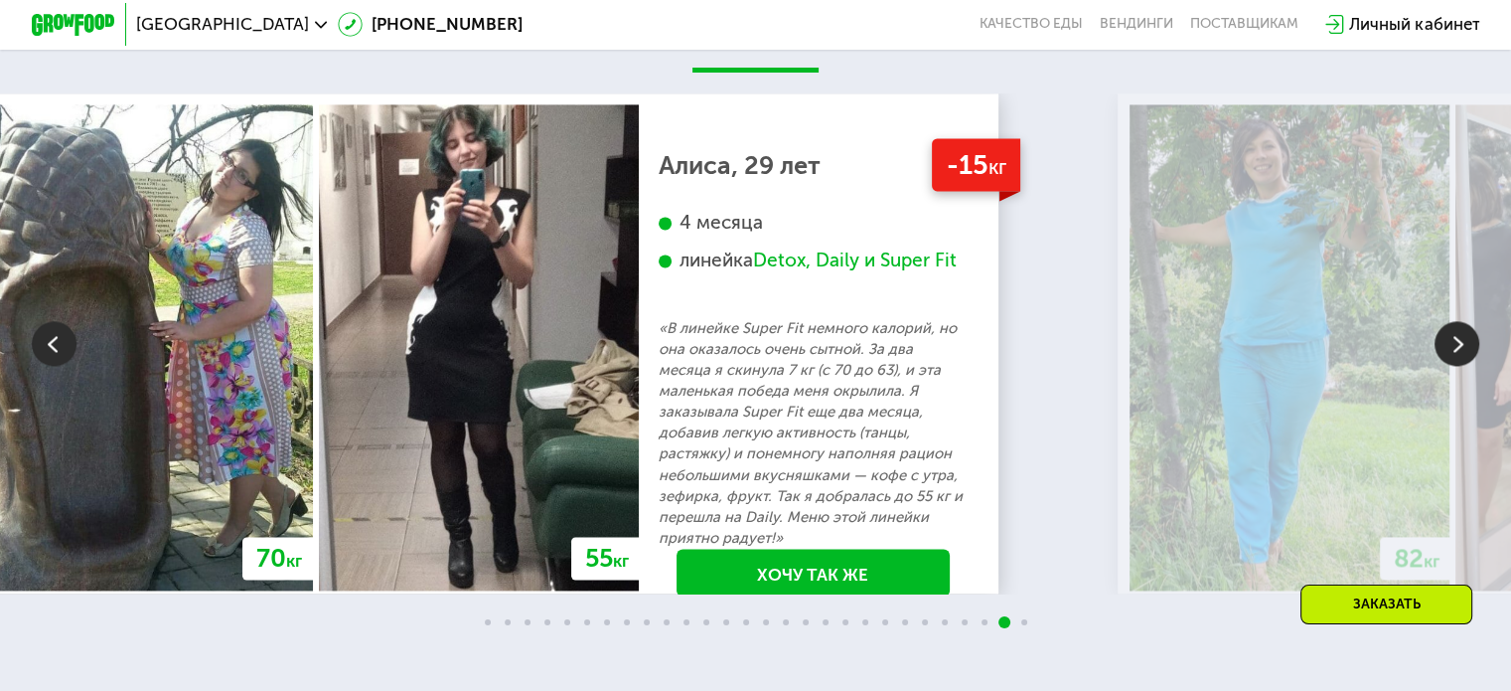
click at [1448, 364] on img at bounding box center [1457, 343] width 45 height 45
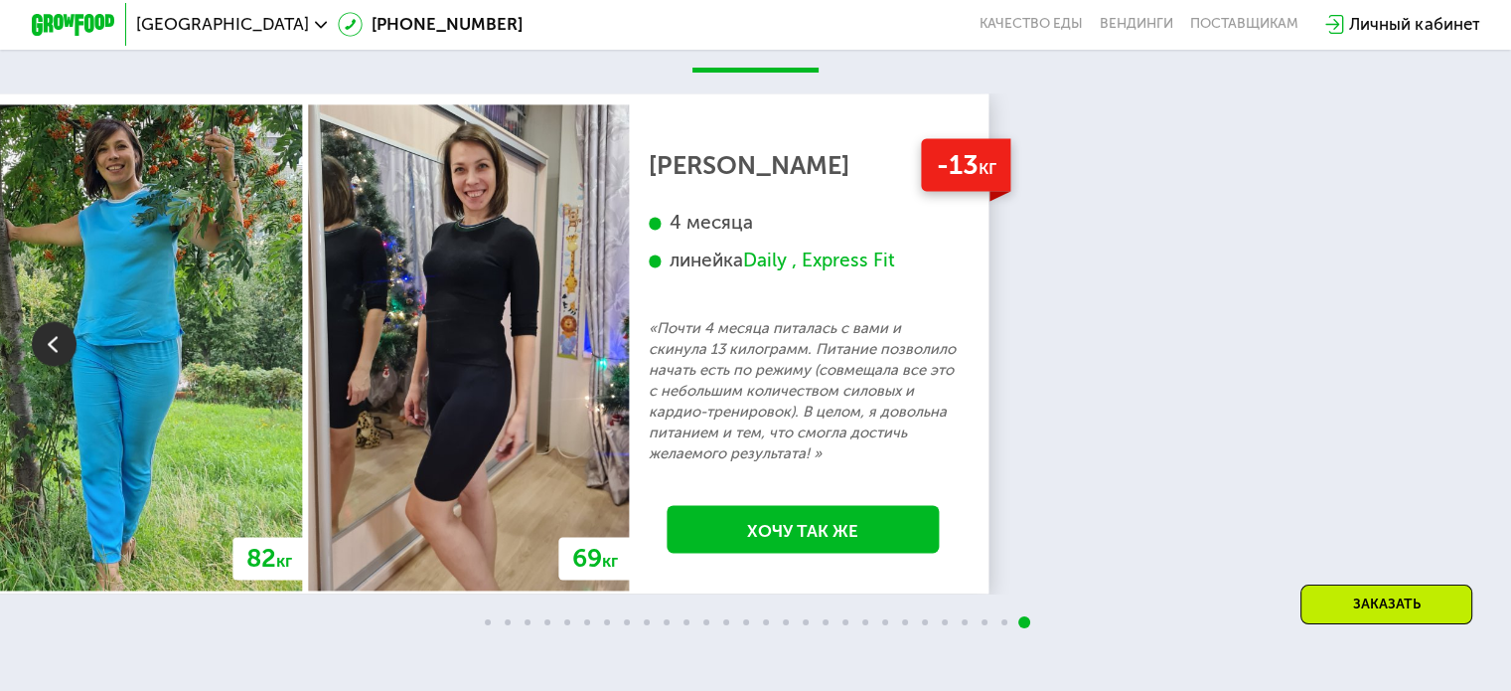
click at [1448, 364] on div "70 кг 64 кг -6 кг Екатерина, 31 год 3 месяца линейка Fit, Super Fit «Питалась т…" at bounding box center [755, 343] width 1511 height 500
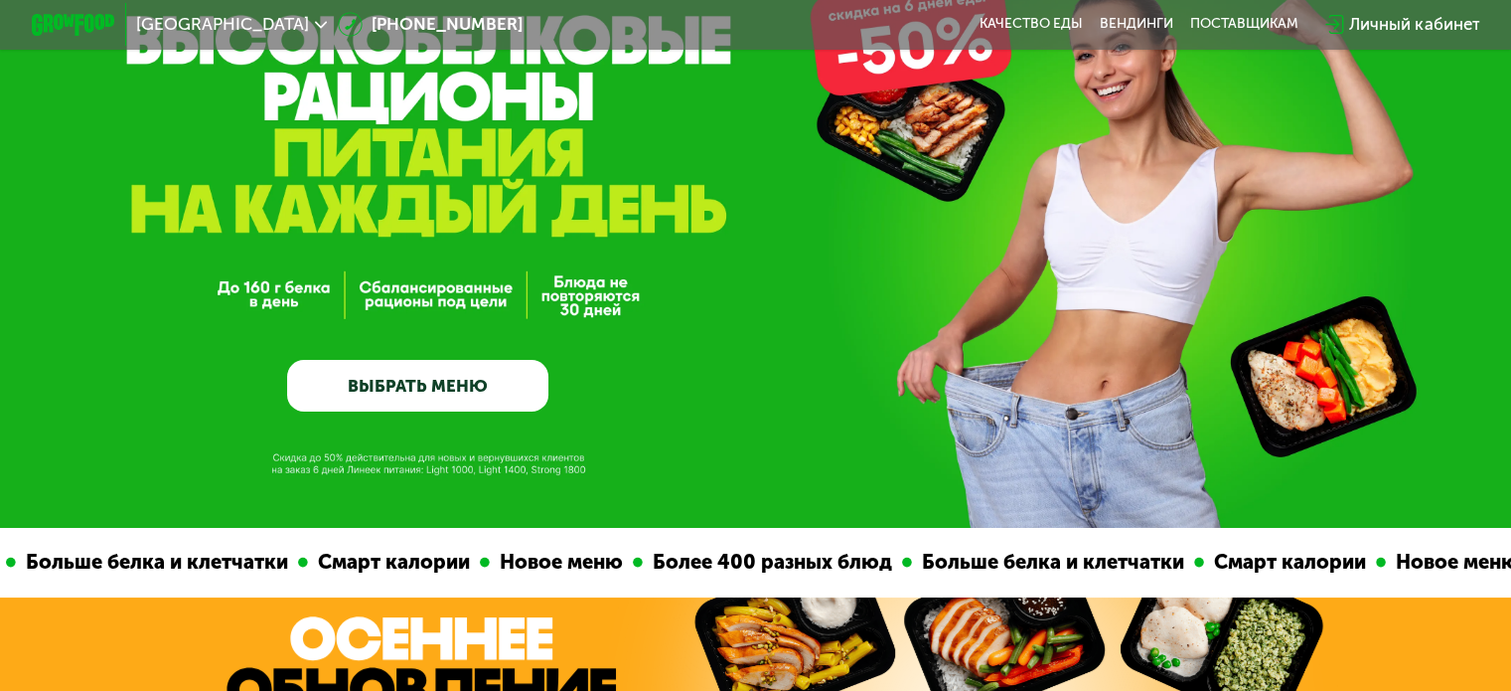
scroll to position [0, 0]
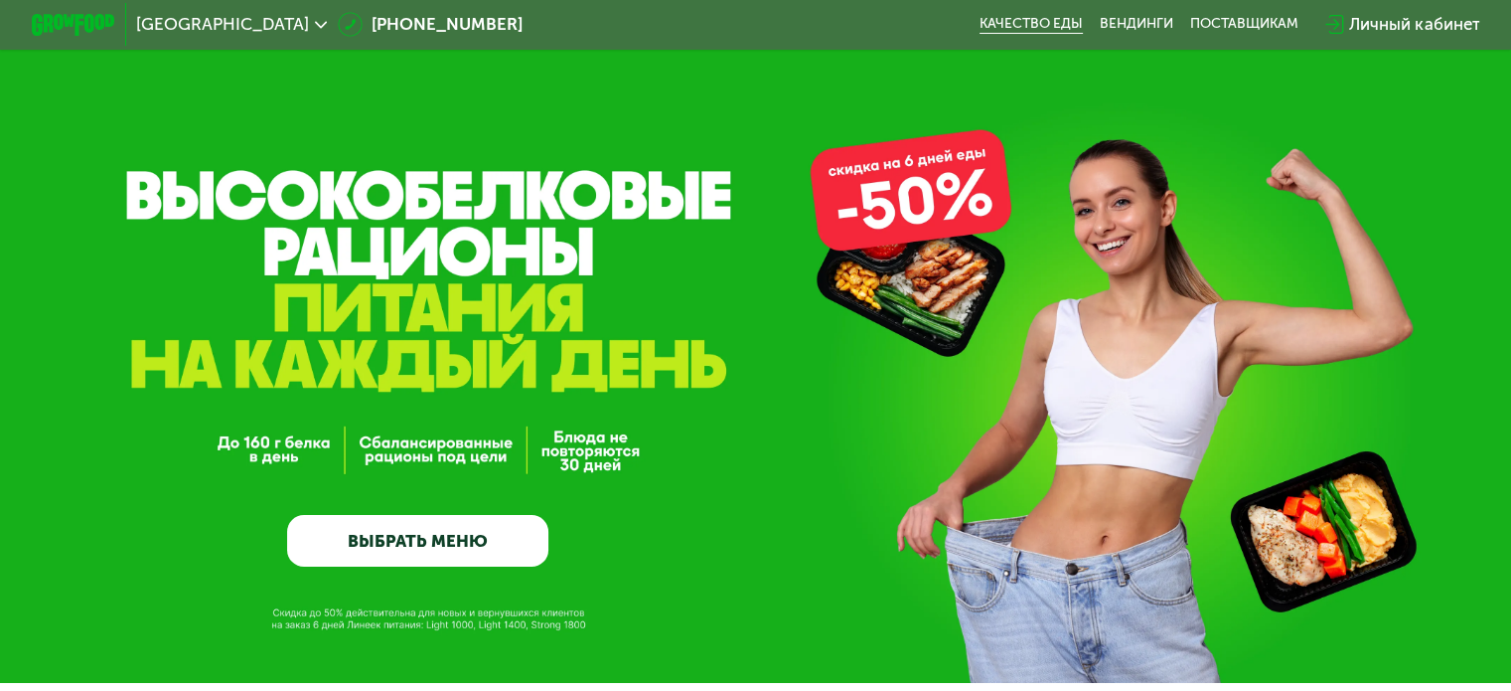
click at [1023, 26] on link "Качество еды" at bounding box center [1031, 24] width 103 height 17
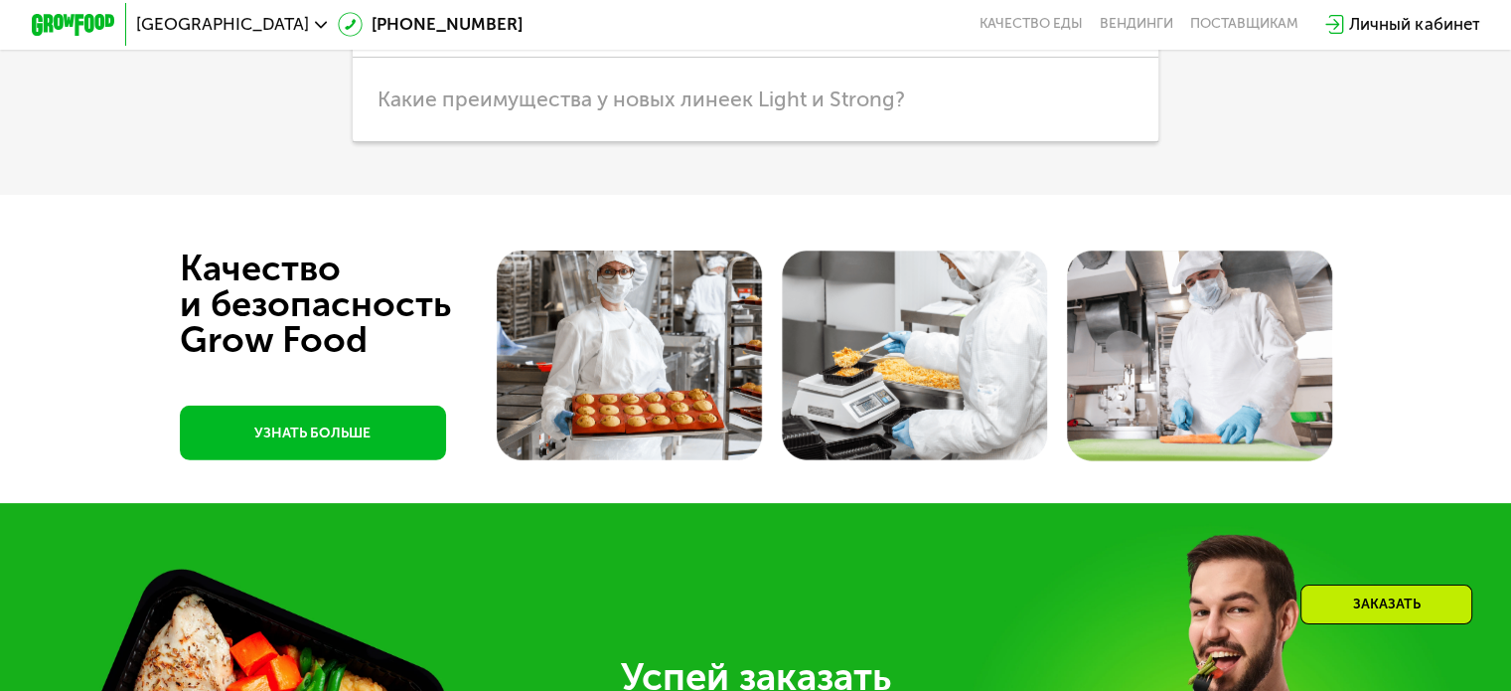
scroll to position [5555, 0]
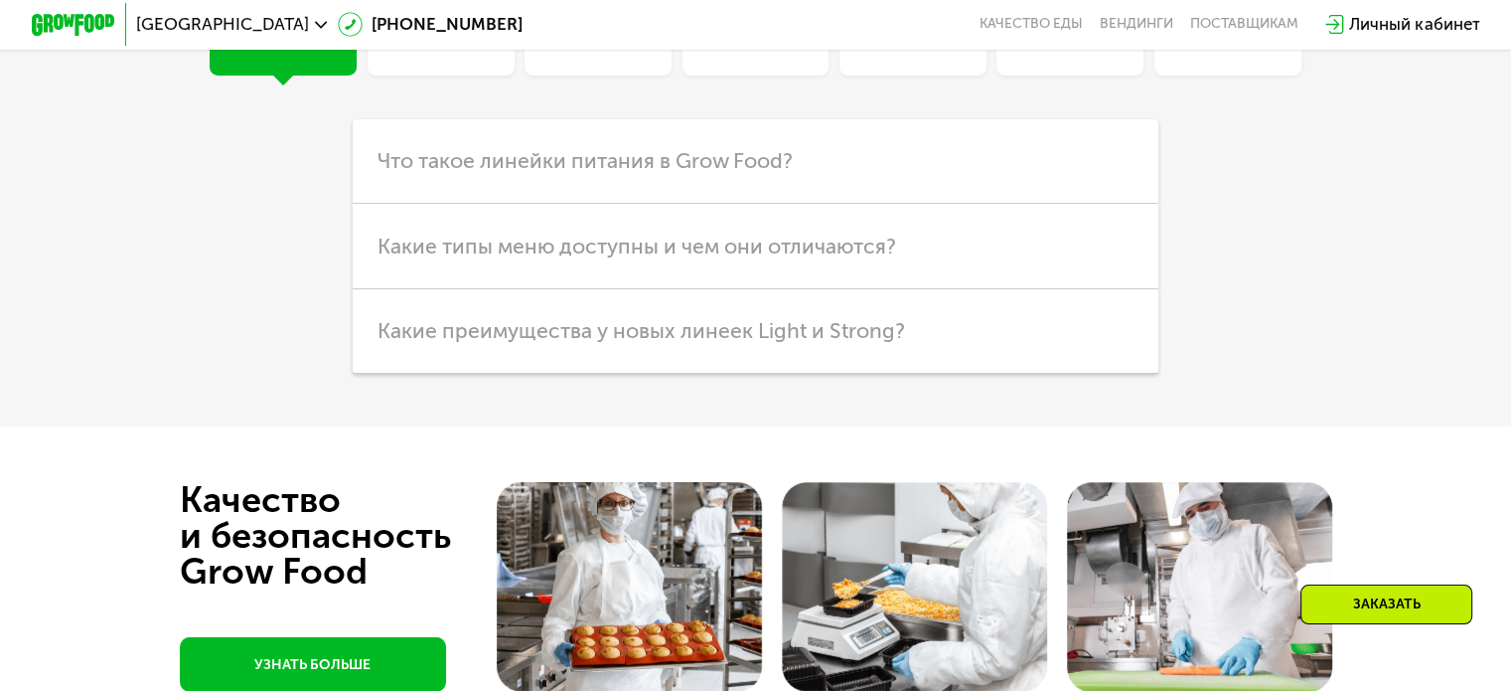
click at [442, 45] on div "Кешбэк" at bounding box center [440, 19] width 61 height 51
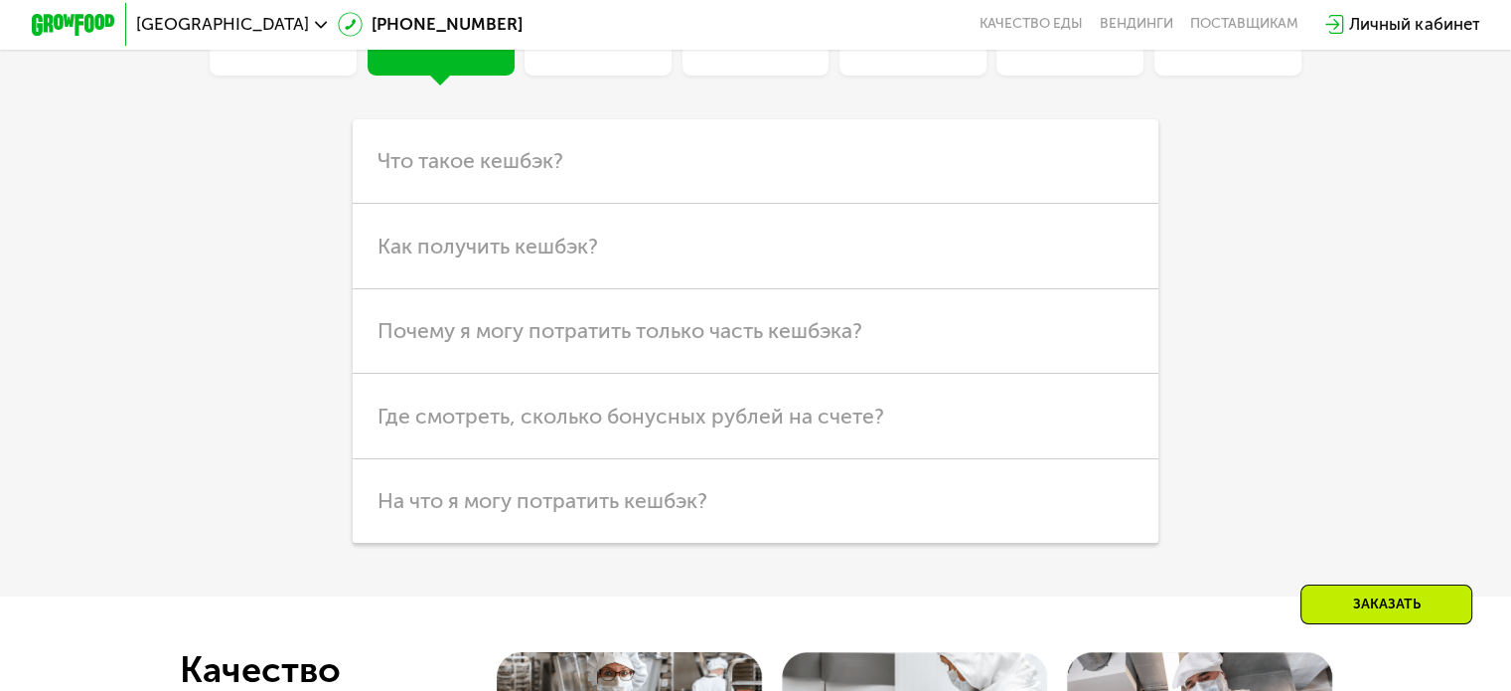
click at [314, 76] on div "Линейки" at bounding box center [283, 1] width 147 height 147
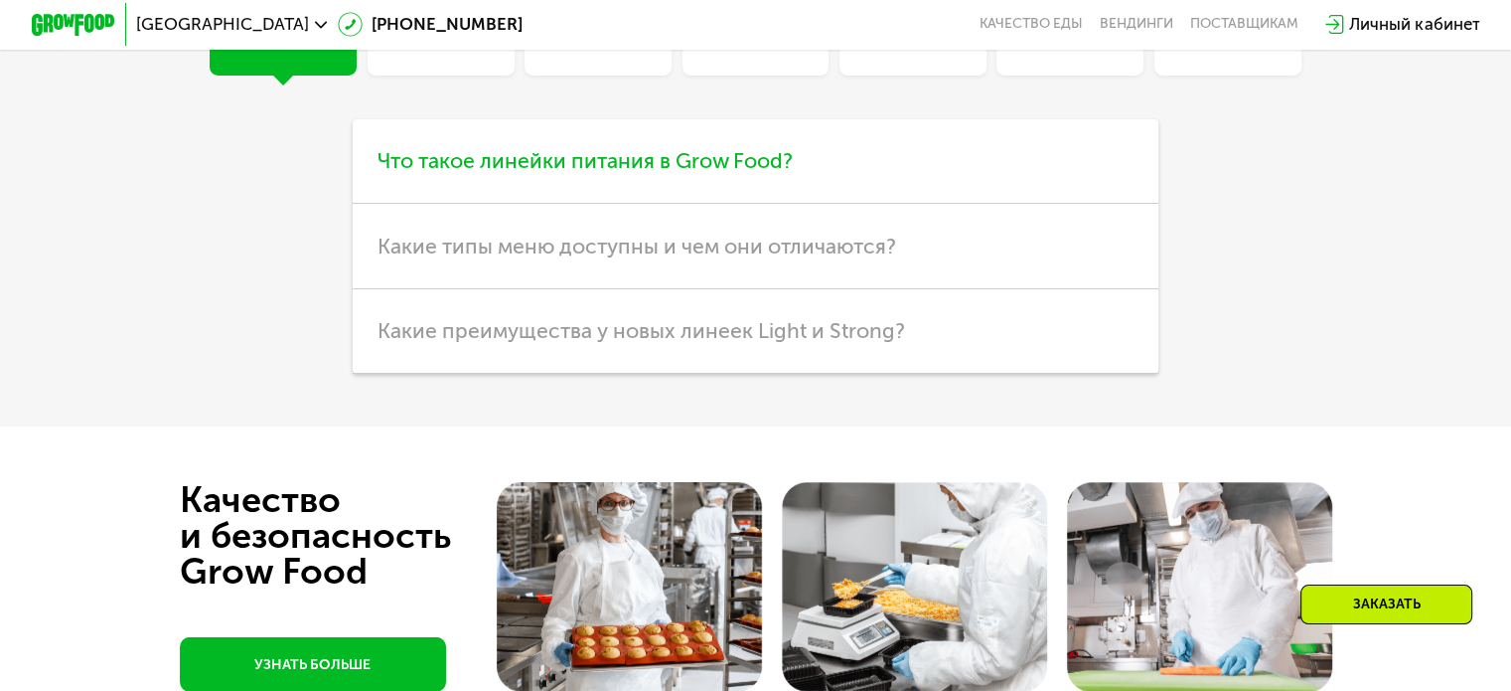
click at [497, 173] on span "Что такое линейки питания в Grow Food?" at bounding box center [585, 160] width 415 height 25
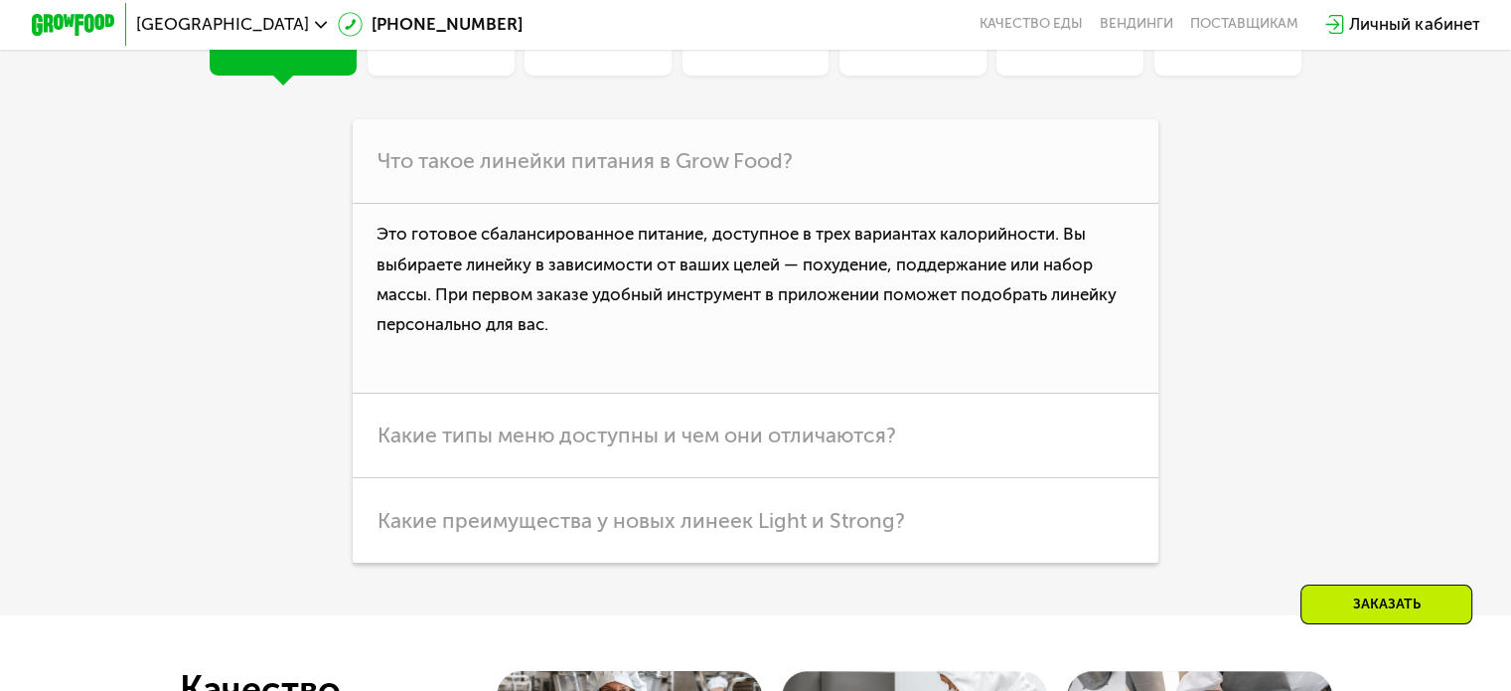
scroll to position [5754, 0]
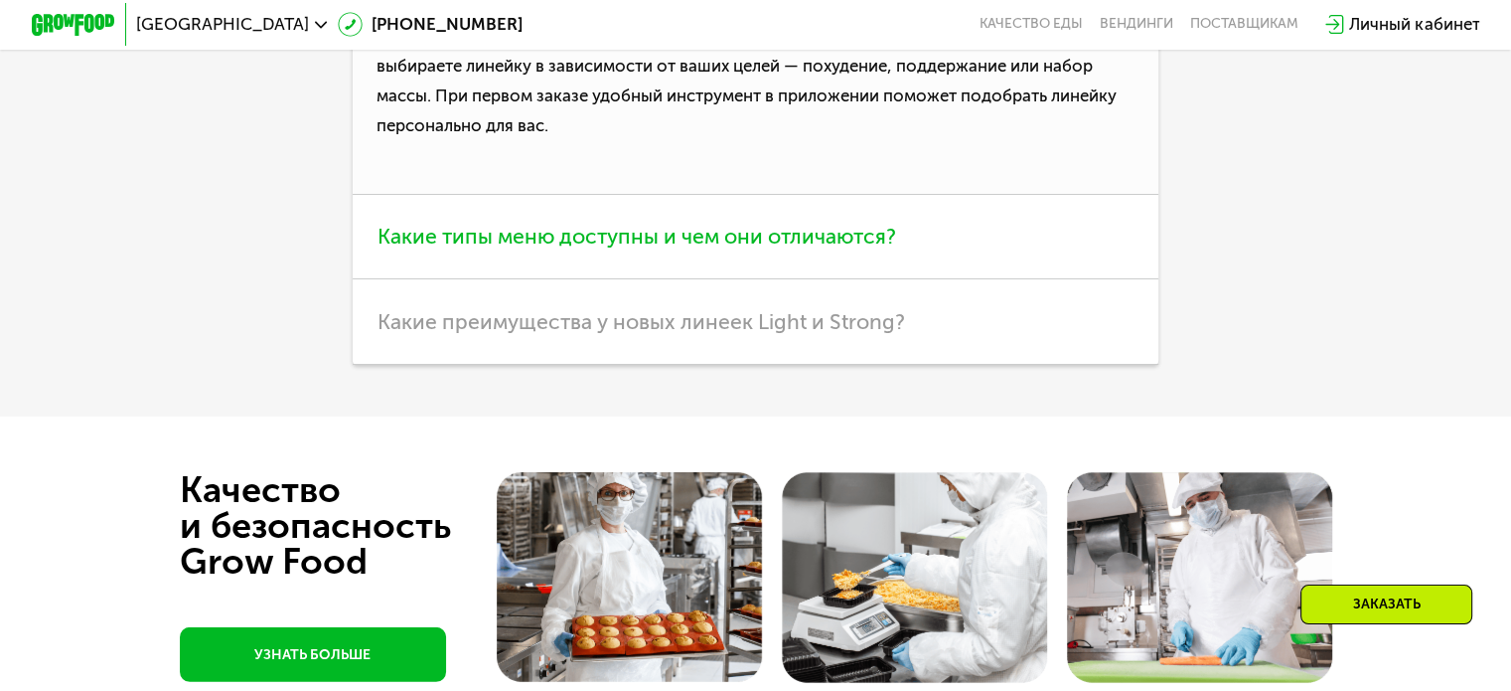
click at [582, 279] on h3 "Какие типы меню доступны и чем они отличаются?" at bounding box center [756, 237] width 806 height 84
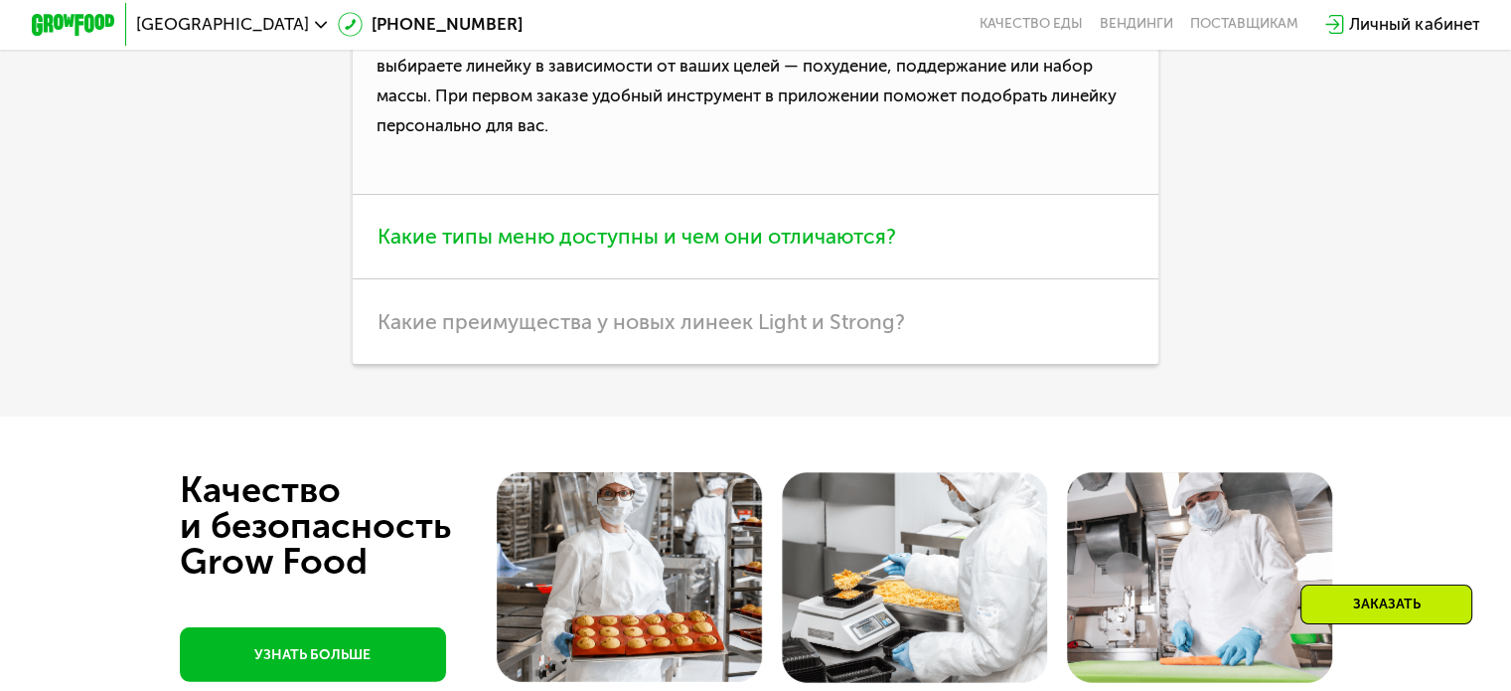
click at [560, 248] on span "Какие типы меню доступны и чем они отличаются?" at bounding box center [637, 236] width 519 height 25
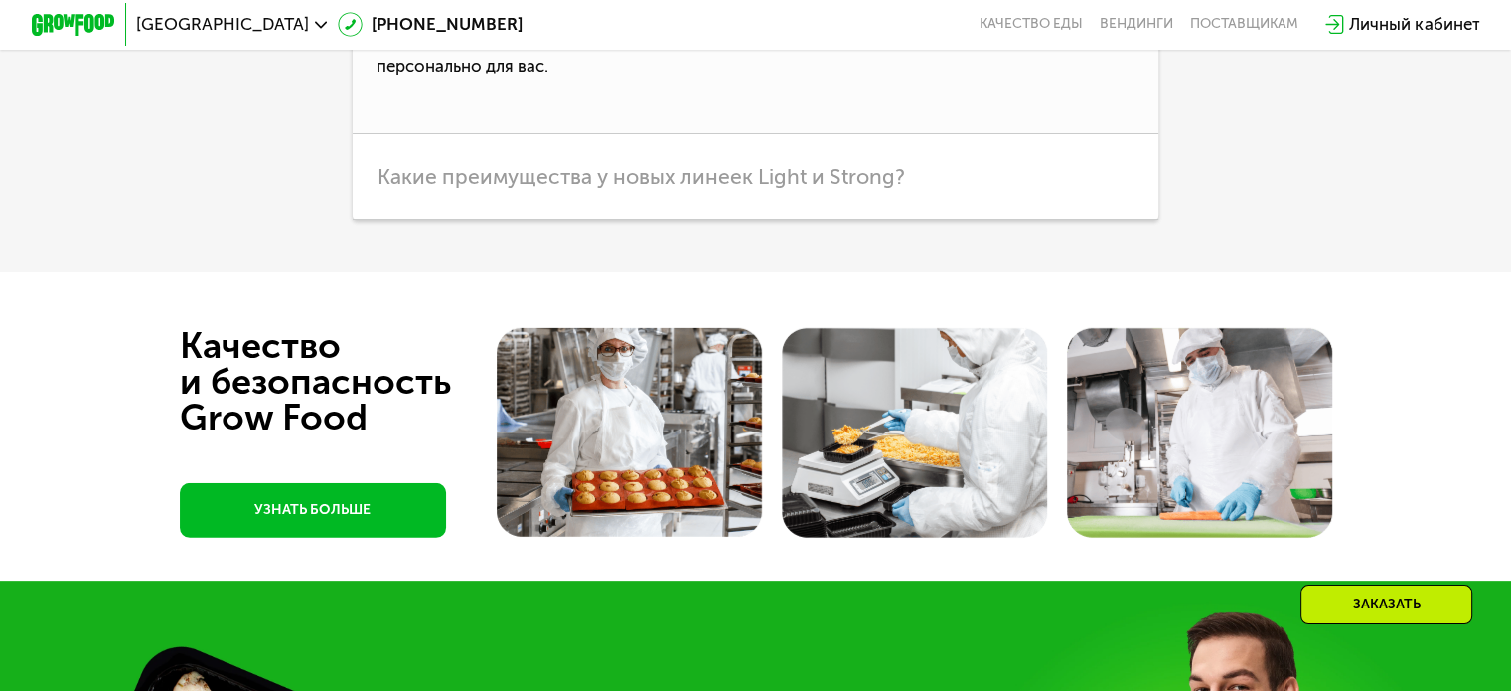
scroll to position [6052, 0]
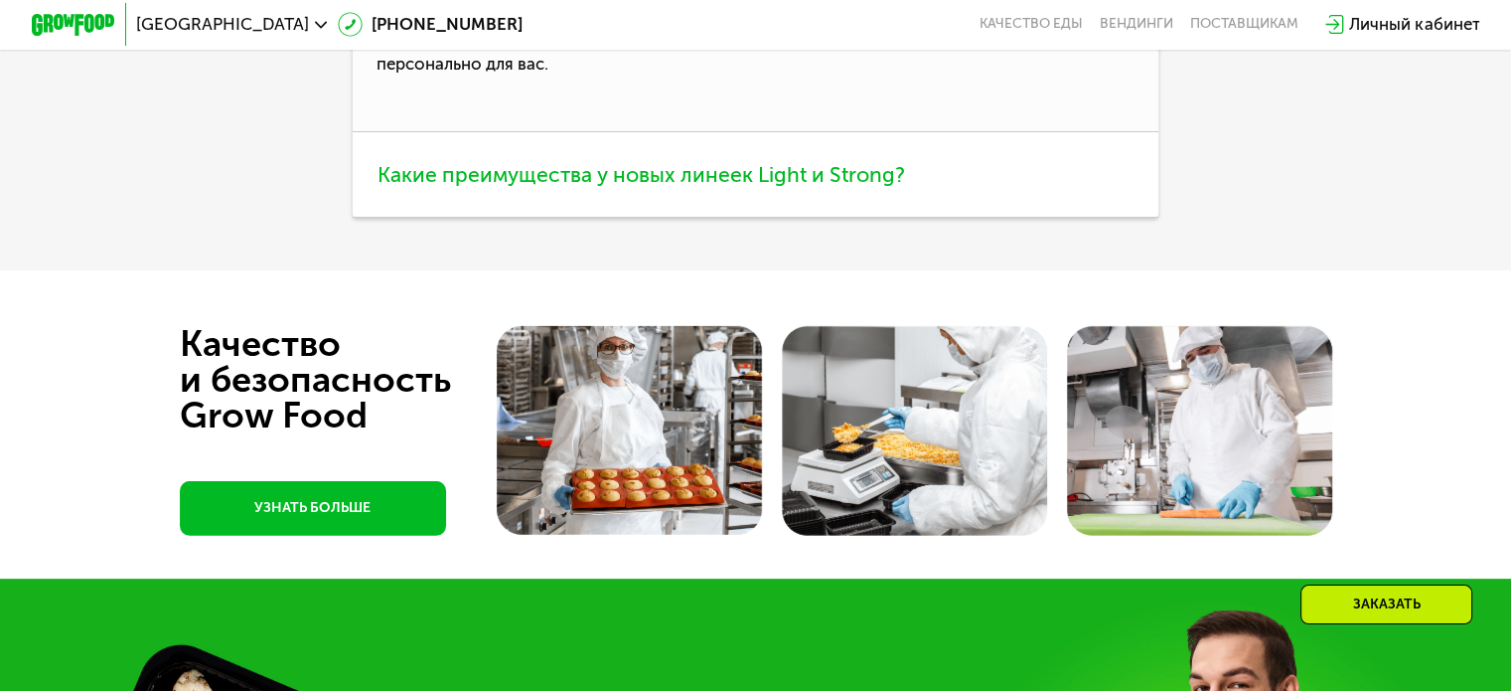
click at [497, 187] on span "Какие преимущества у новых линеек Light и Strong?" at bounding box center [642, 174] width 528 height 25
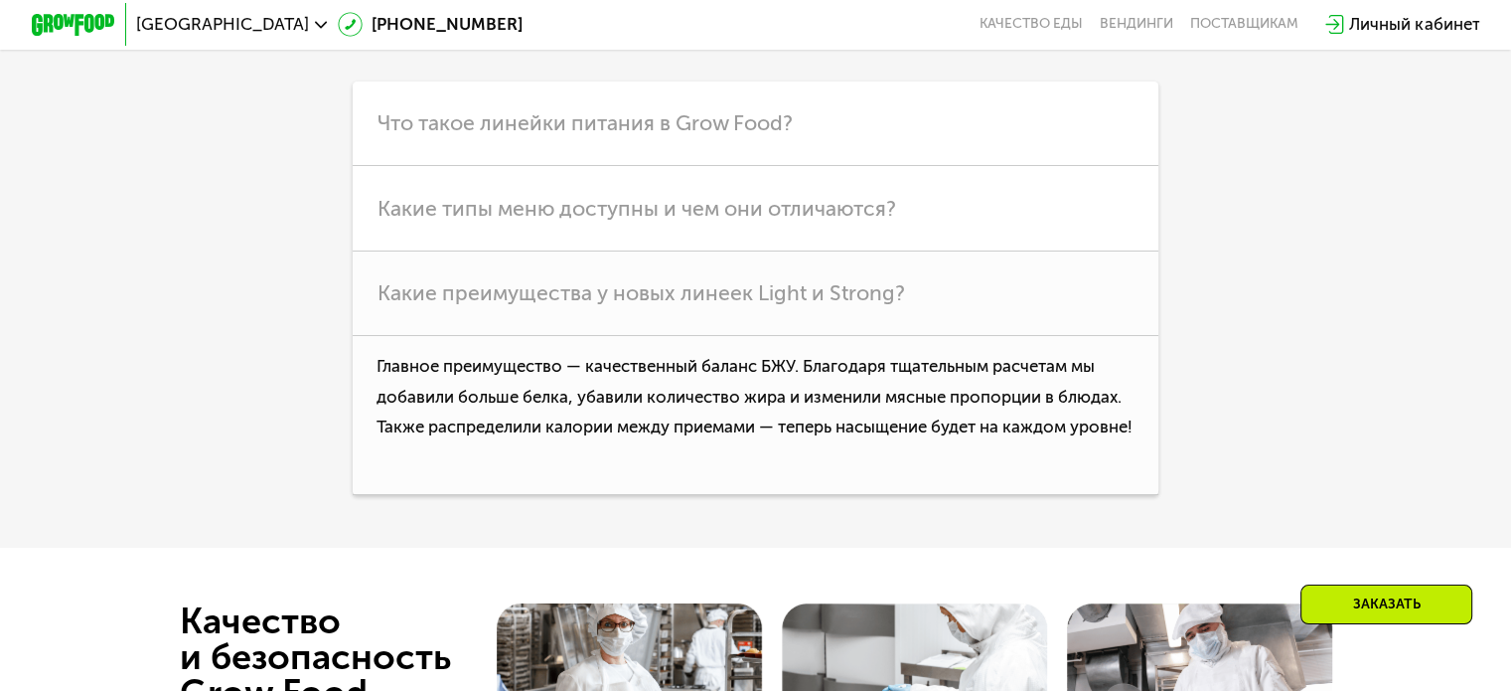
scroll to position [5555, 0]
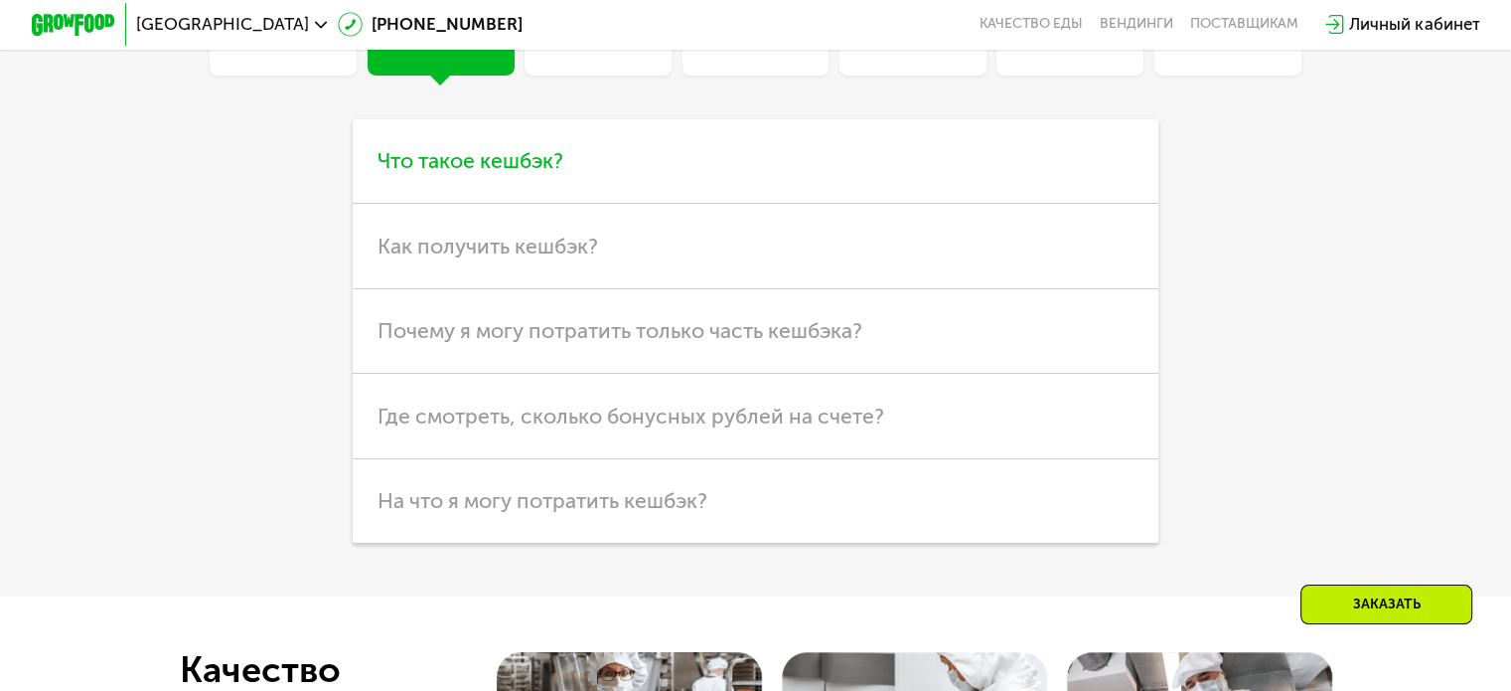
click at [478, 204] on h3 "Что такое кешбэк?" at bounding box center [756, 161] width 806 height 84
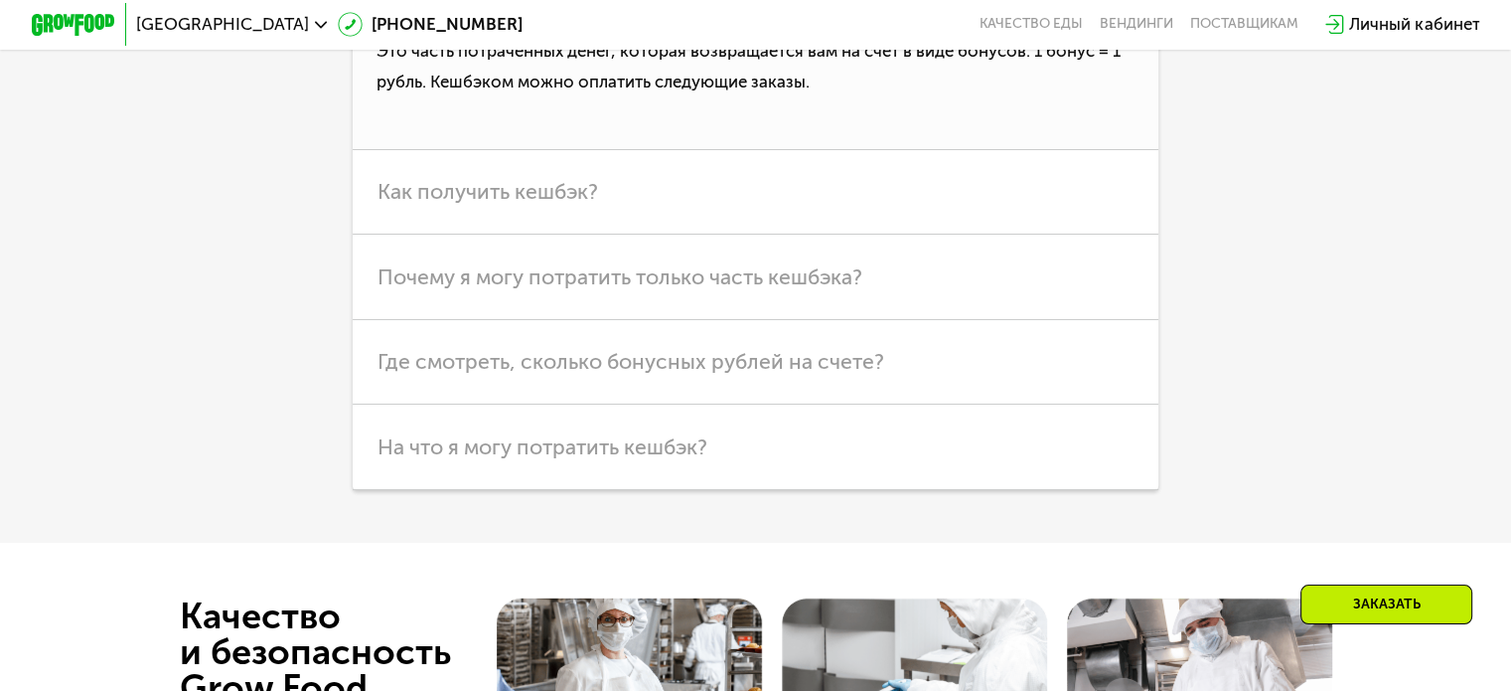
scroll to position [5754, 0]
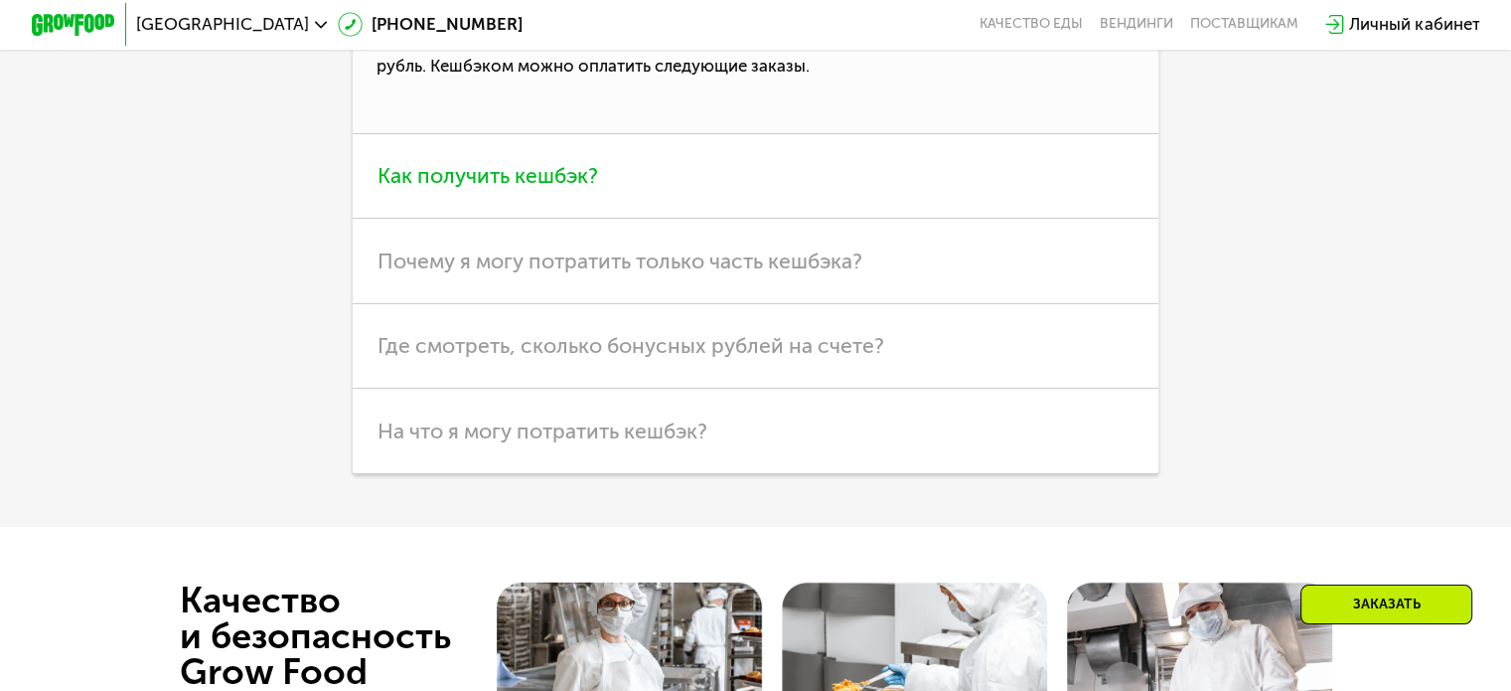
click at [441, 188] on span "Как получить кешбэк?" at bounding box center [488, 175] width 221 height 25
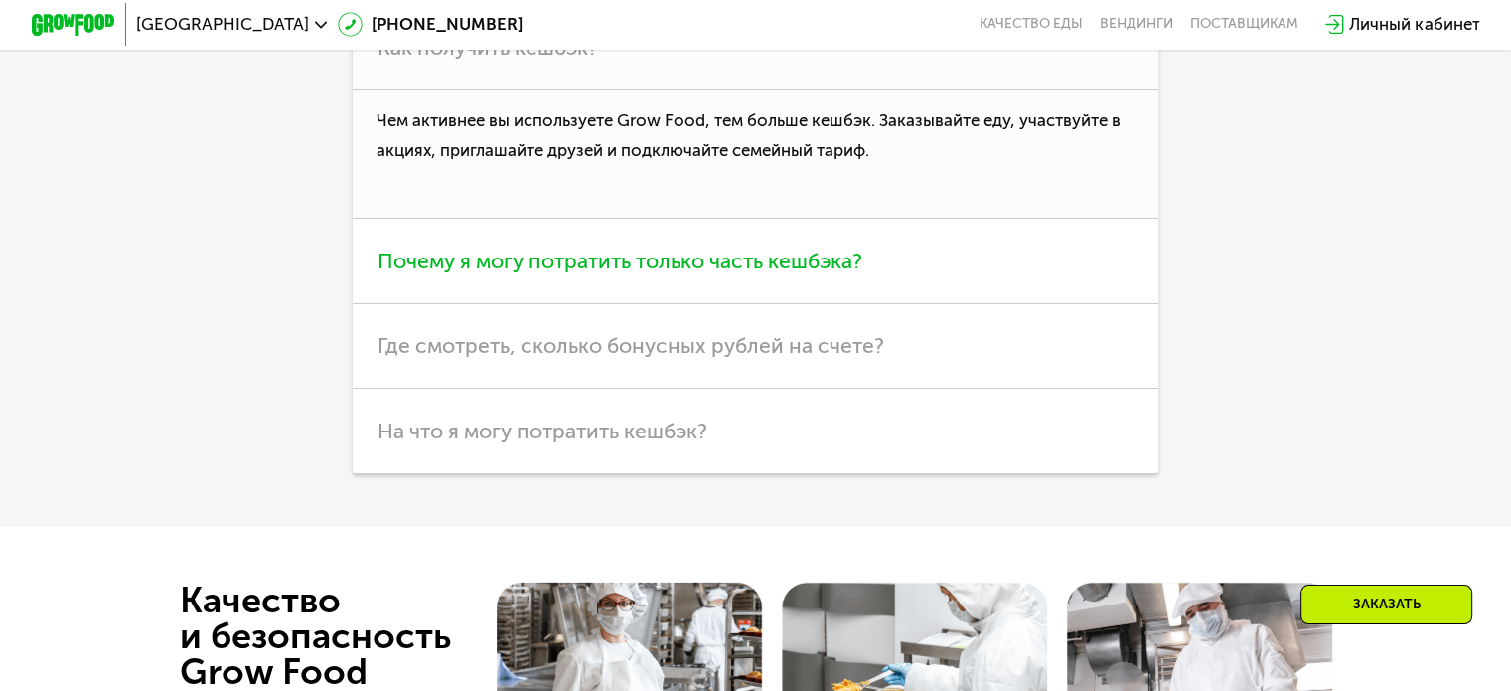
click at [412, 273] on span "Почему я могу потратить только часть кешбэка?" at bounding box center [620, 260] width 485 height 25
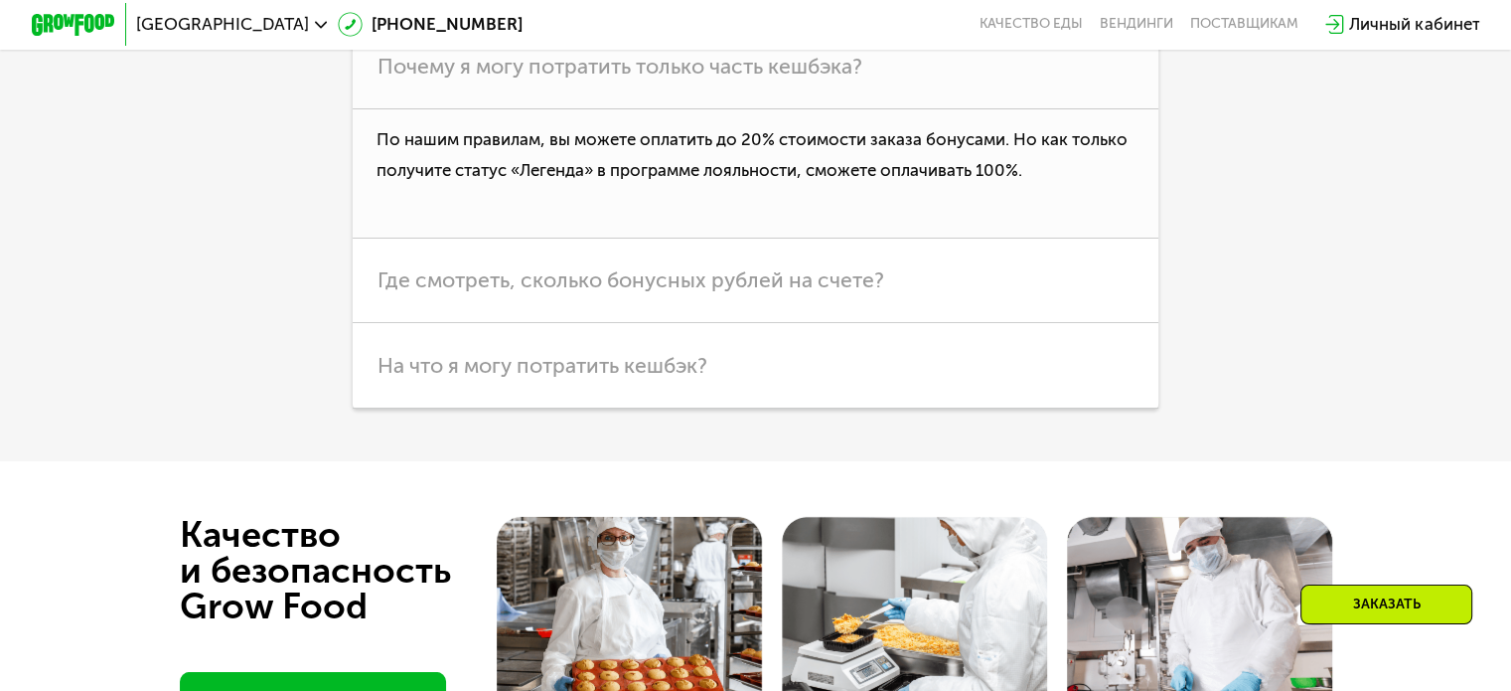
scroll to position [5853, 0]
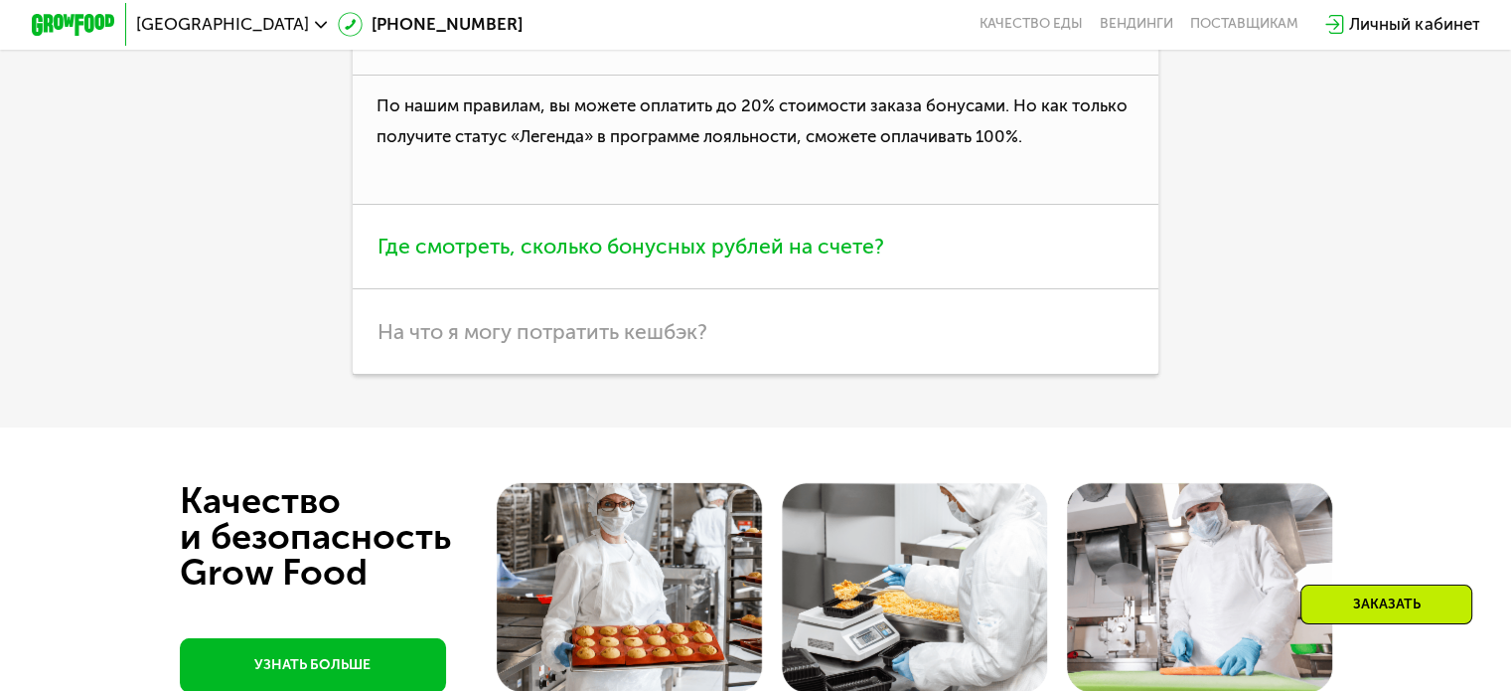
click at [398, 258] on span "Где смотреть, сколько бонусных рублей на счете?" at bounding box center [631, 245] width 507 height 25
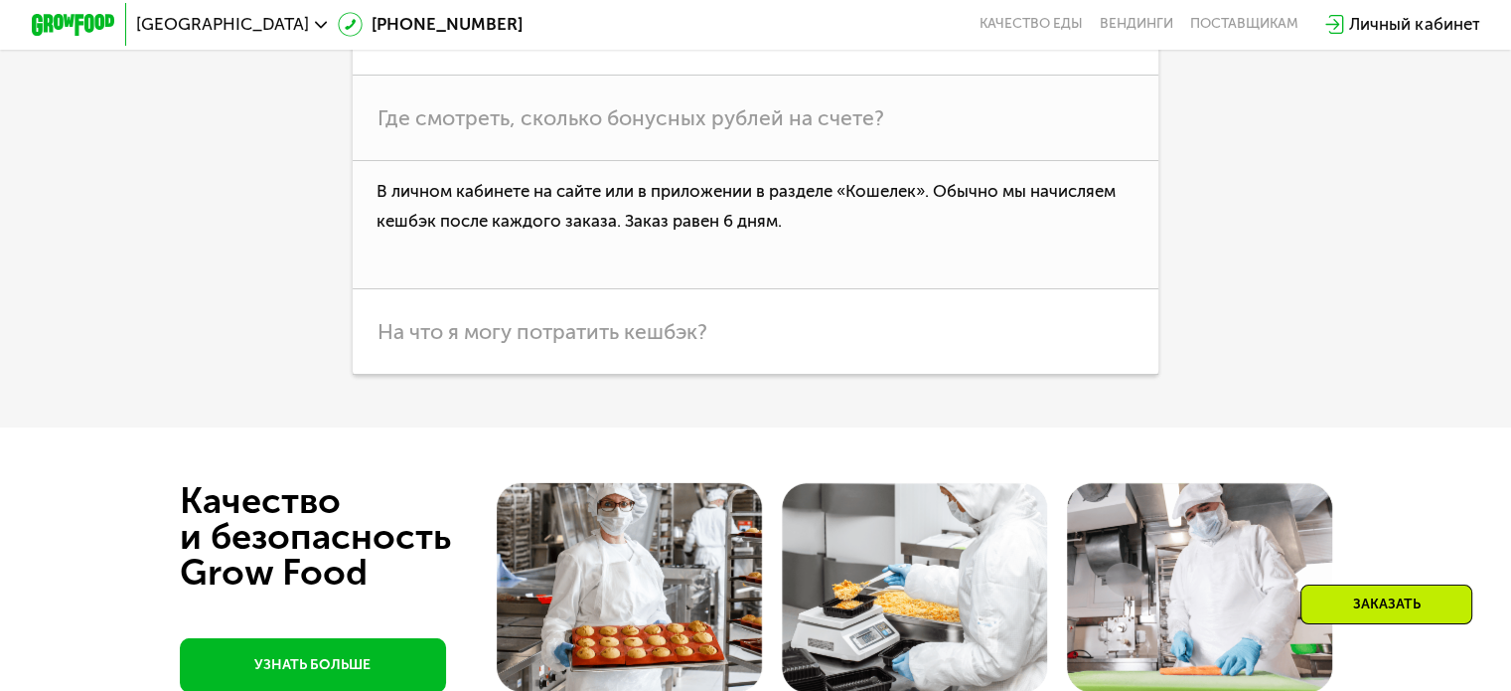
scroll to position [5953, 0]
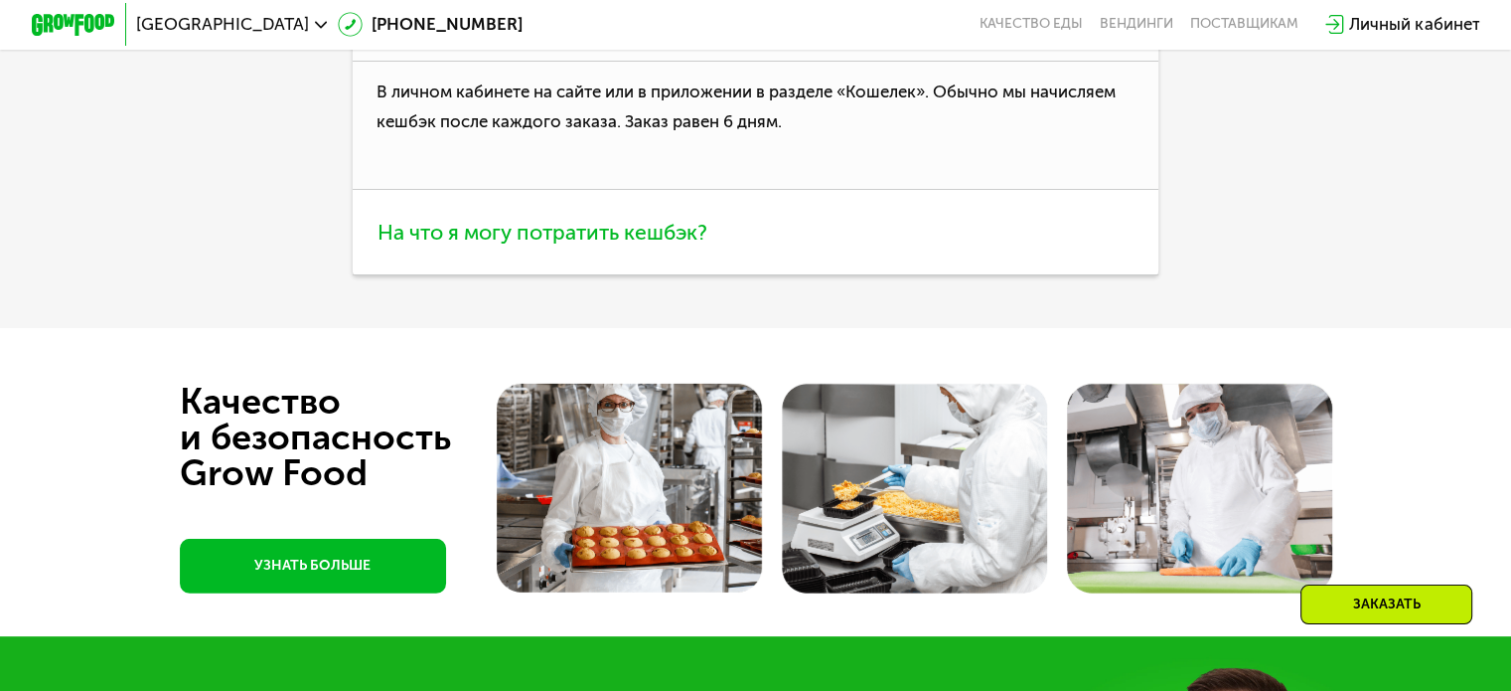
click at [400, 274] on h3 "На что я могу потратить кешбэк?" at bounding box center [756, 232] width 806 height 84
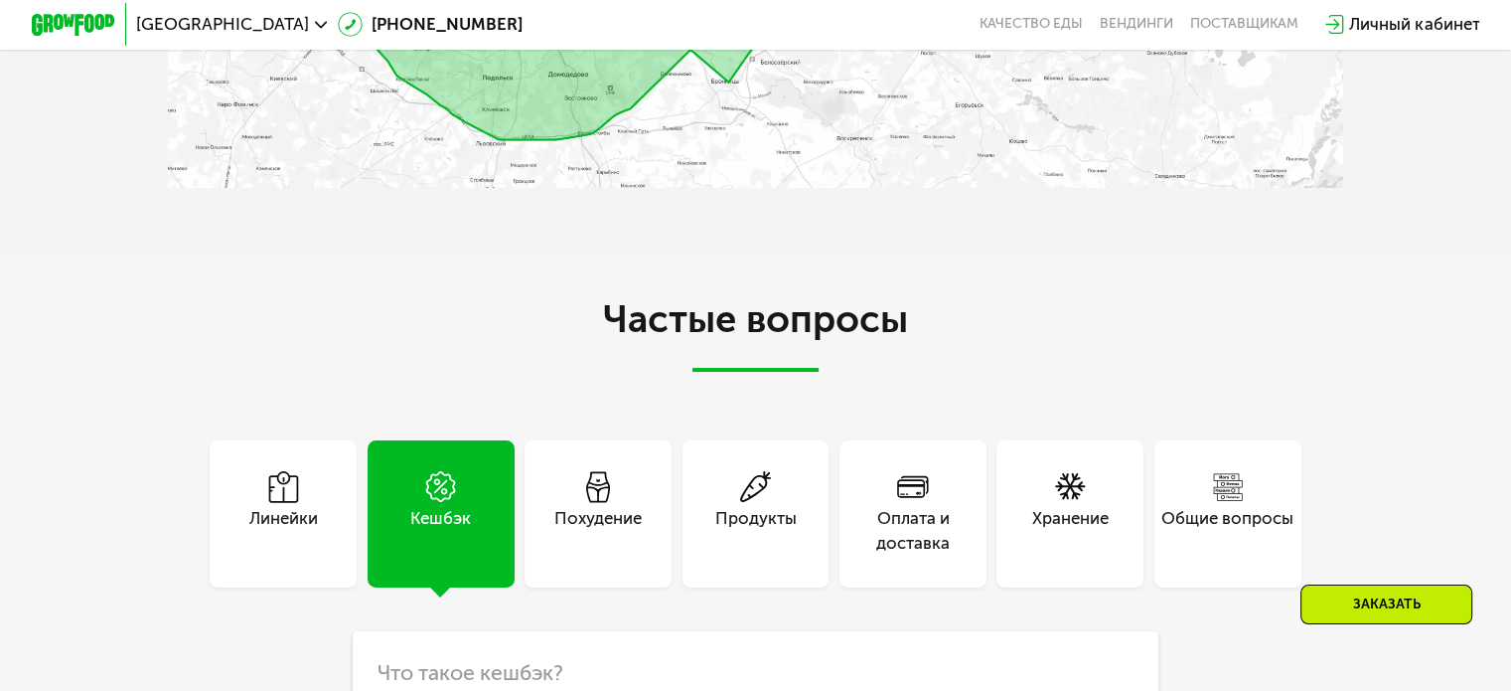
scroll to position [5357, 0]
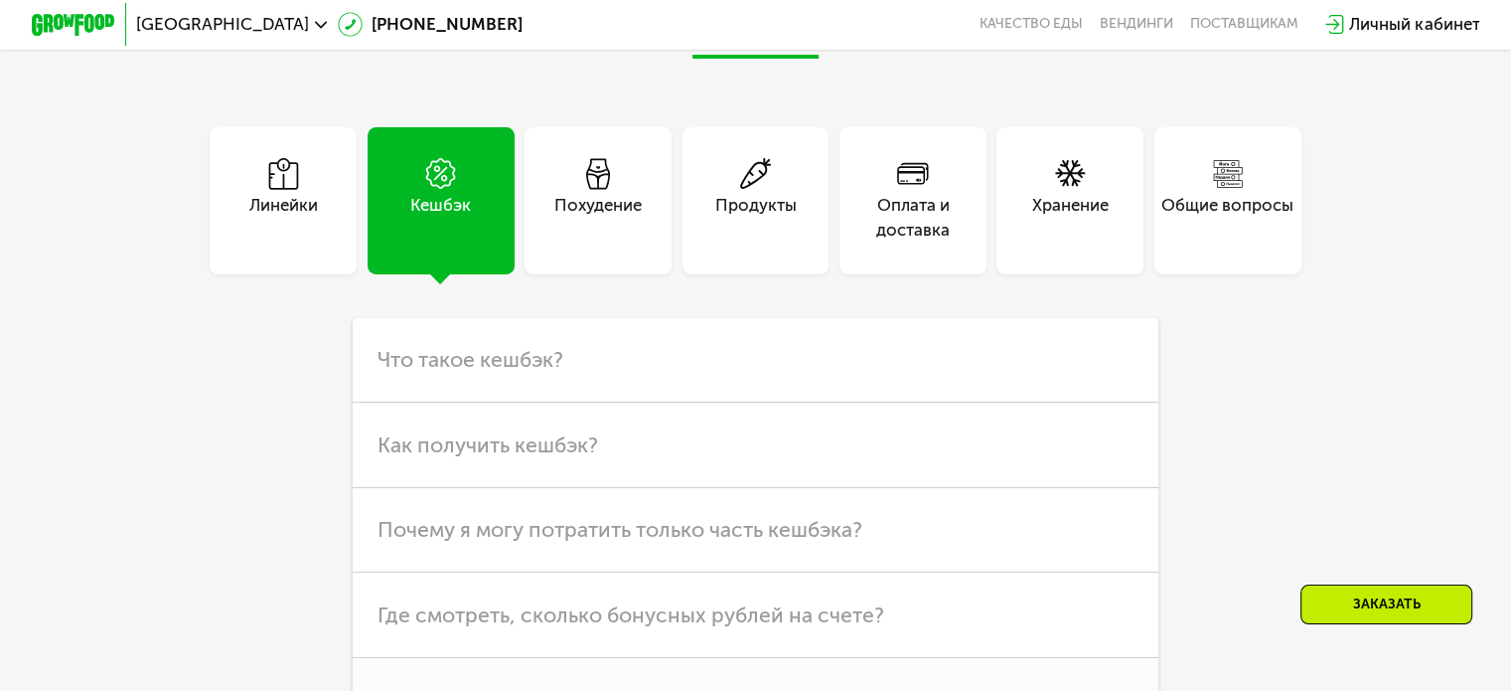
click at [588, 243] on div "Похудение" at bounding box center [597, 218] width 87 height 51
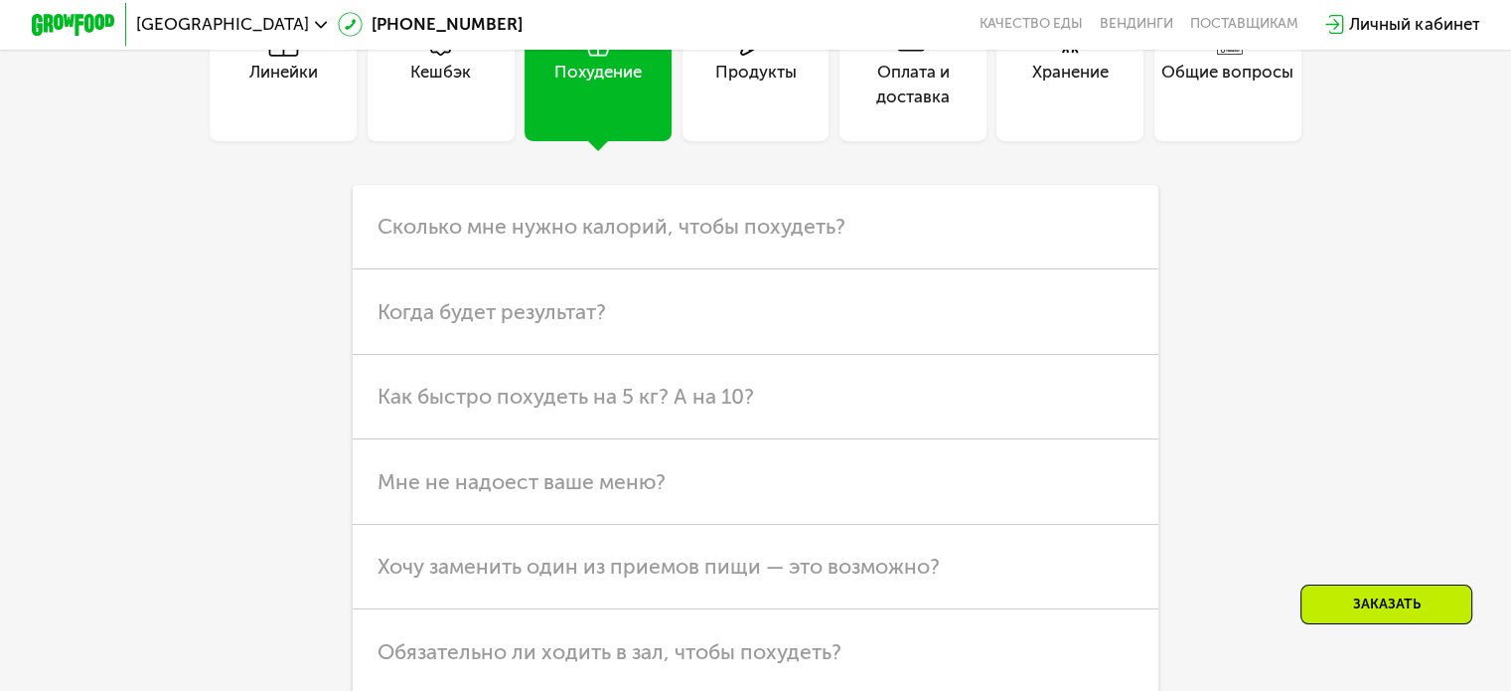
scroll to position [5655, 0]
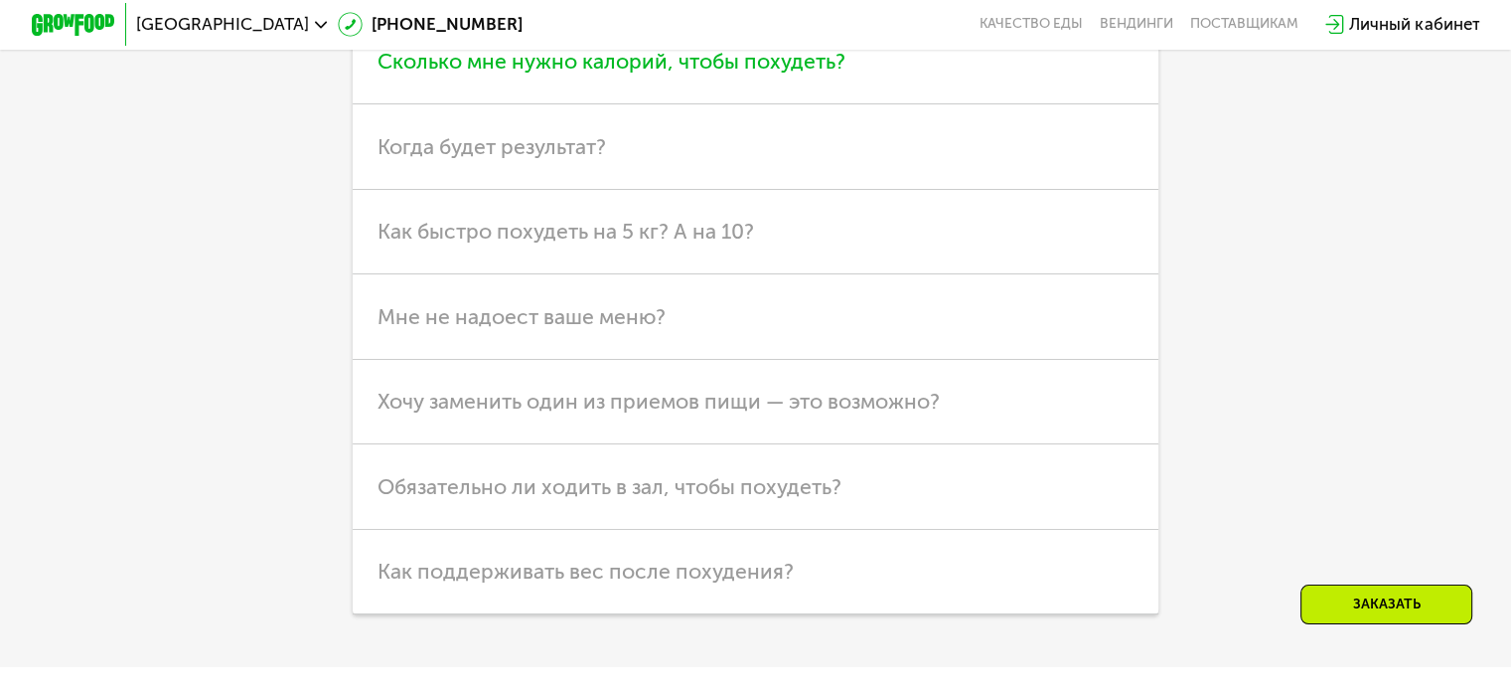
click at [766, 74] on span "Сколько мне нужно калорий, чтобы похудеть?" at bounding box center [612, 61] width 468 height 25
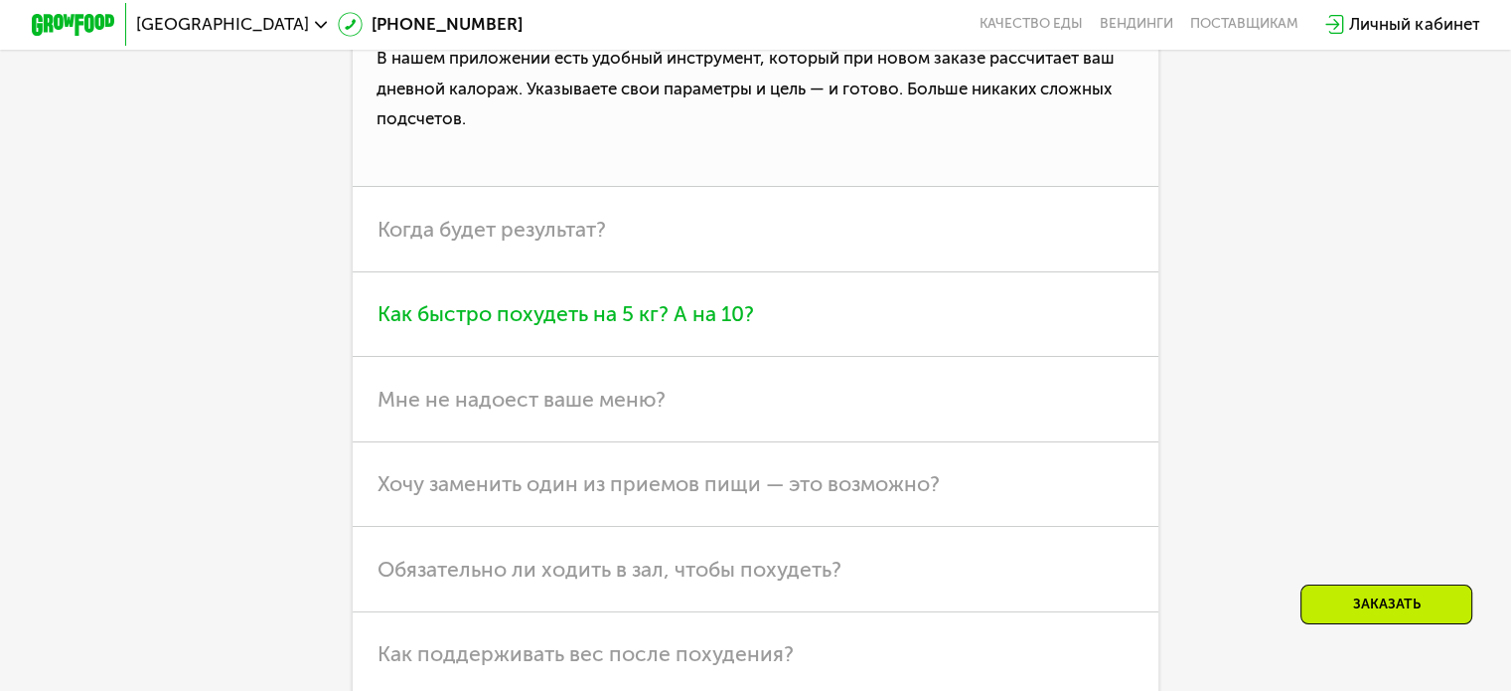
scroll to position [5853, 0]
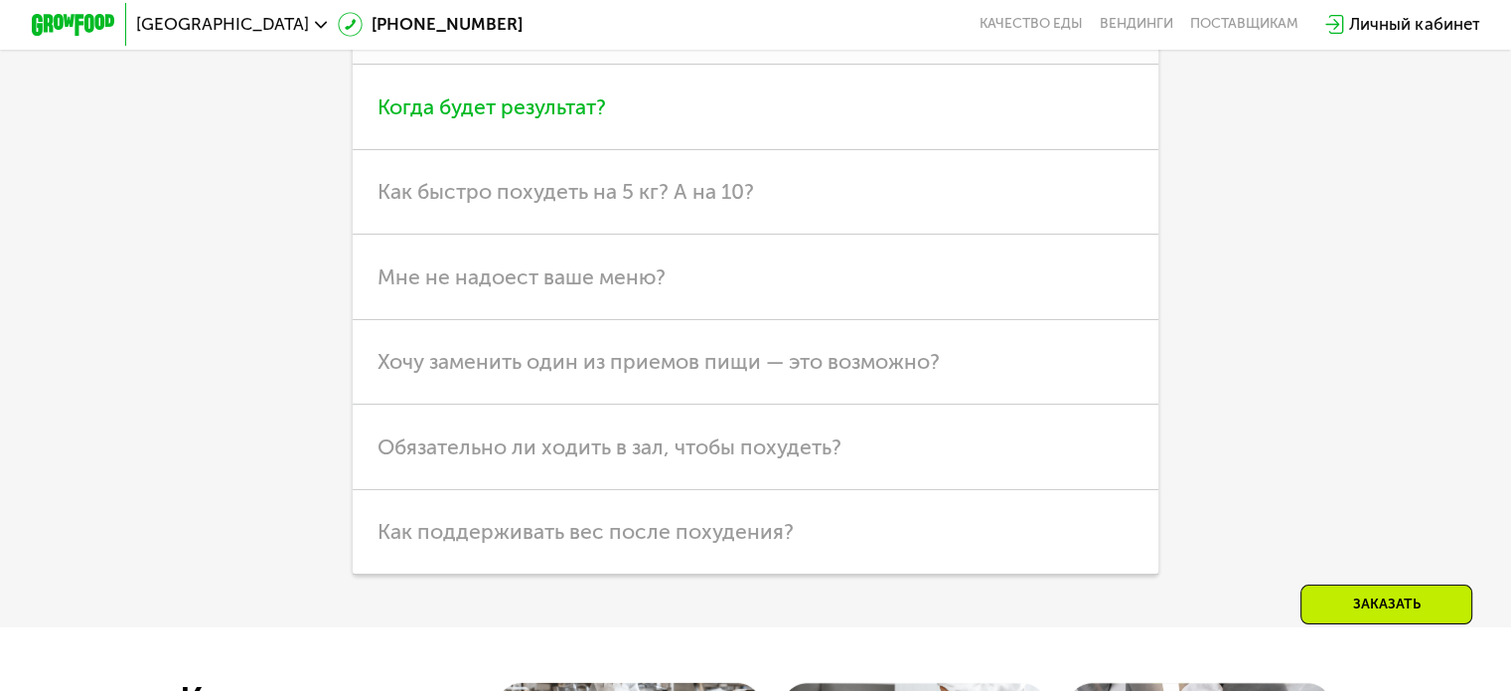
click at [481, 119] on span "Когда будет результат?" at bounding box center [492, 106] width 229 height 25
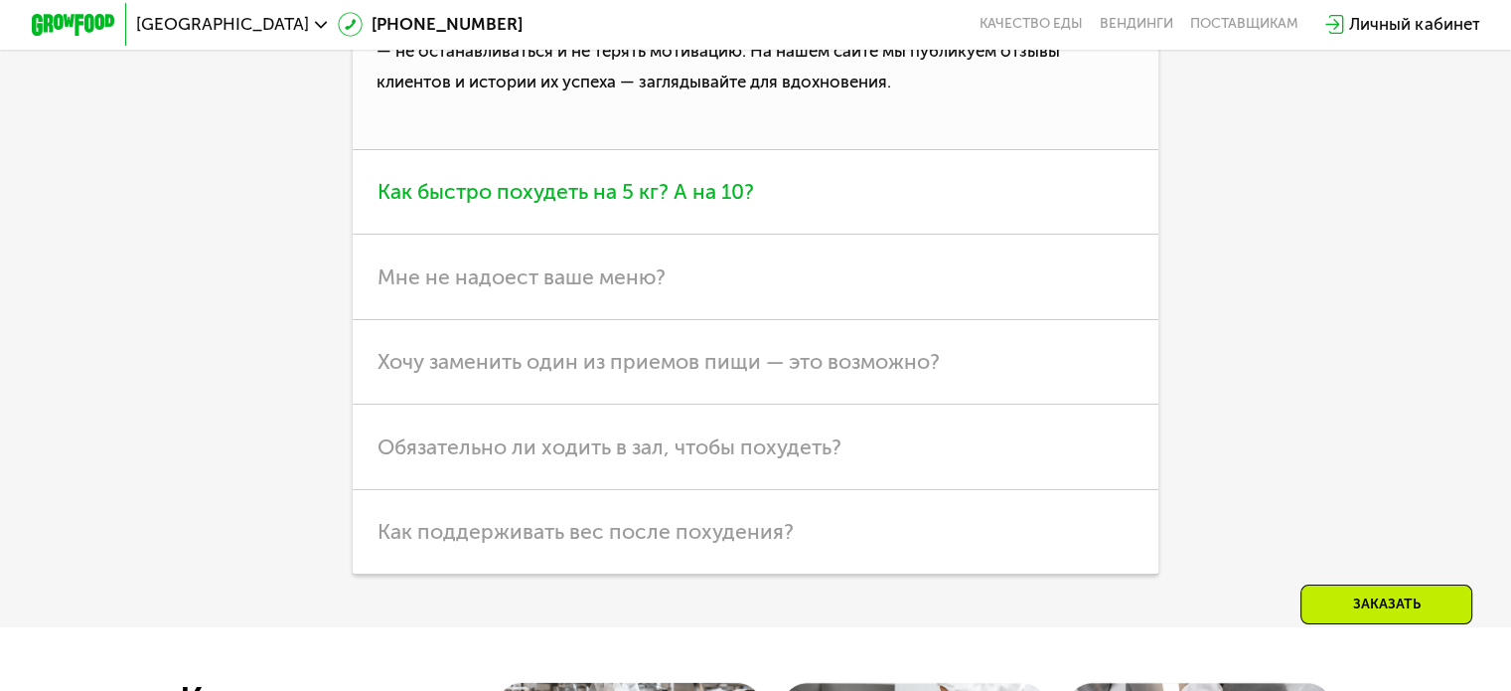
click at [443, 204] on span "Как быстро похудеть на 5 кг? А на 10?" at bounding box center [566, 191] width 377 height 25
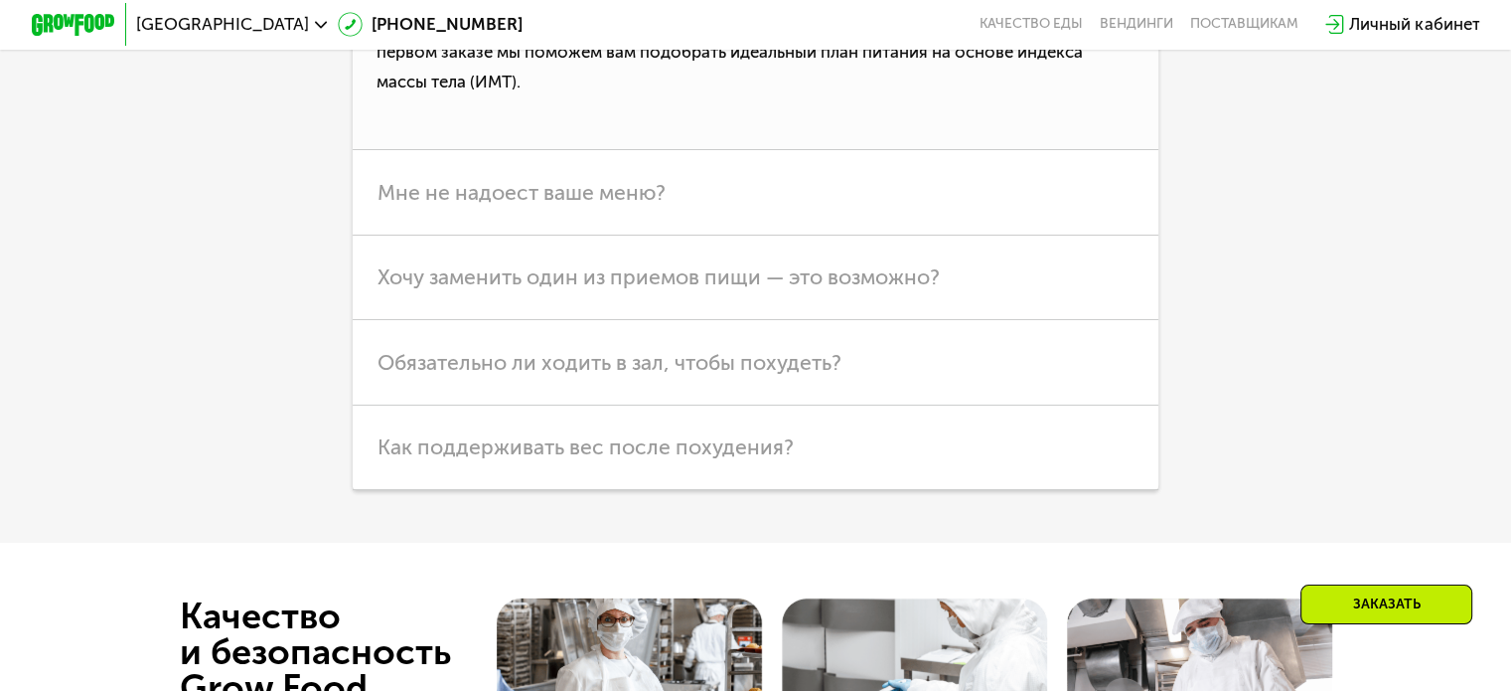
scroll to position [6052, 0]
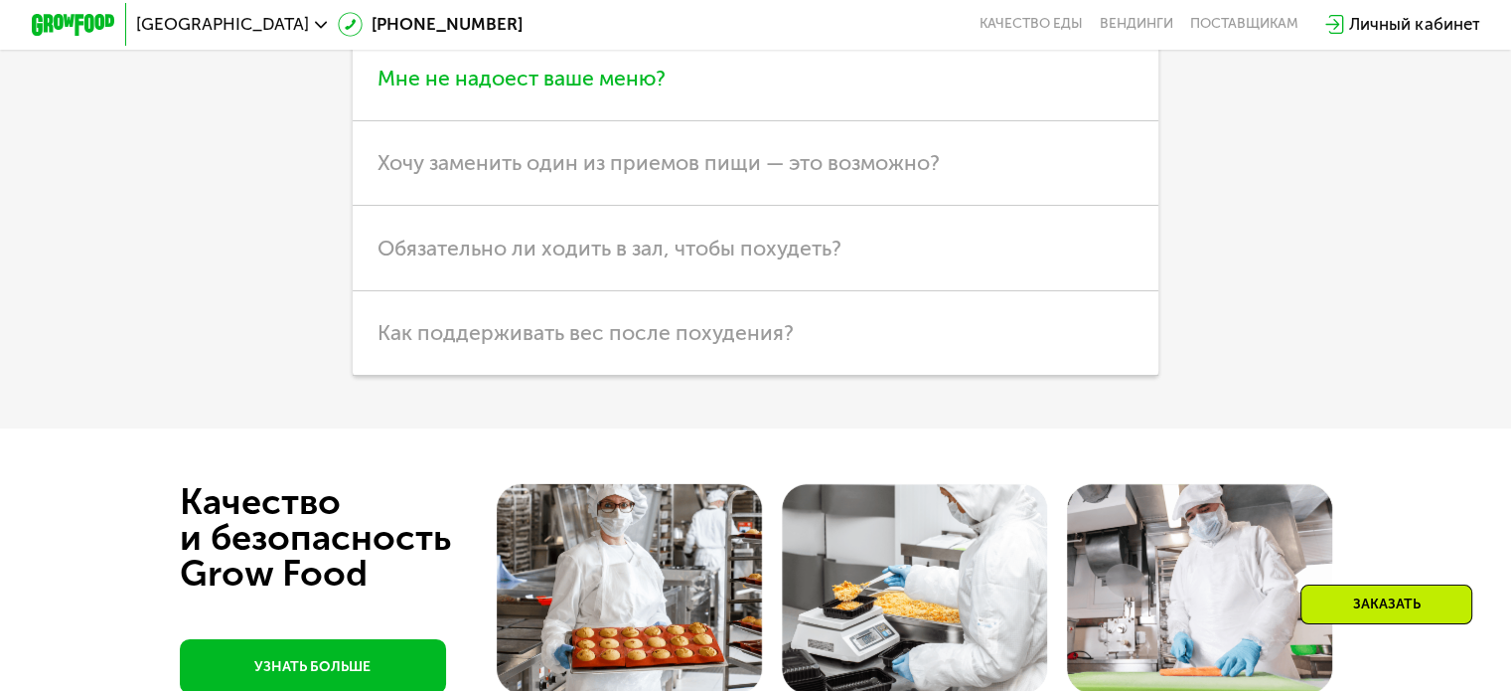
click at [480, 90] on span "Мне не надоест ваше меню?" at bounding box center [522, 78] width 288 height 25
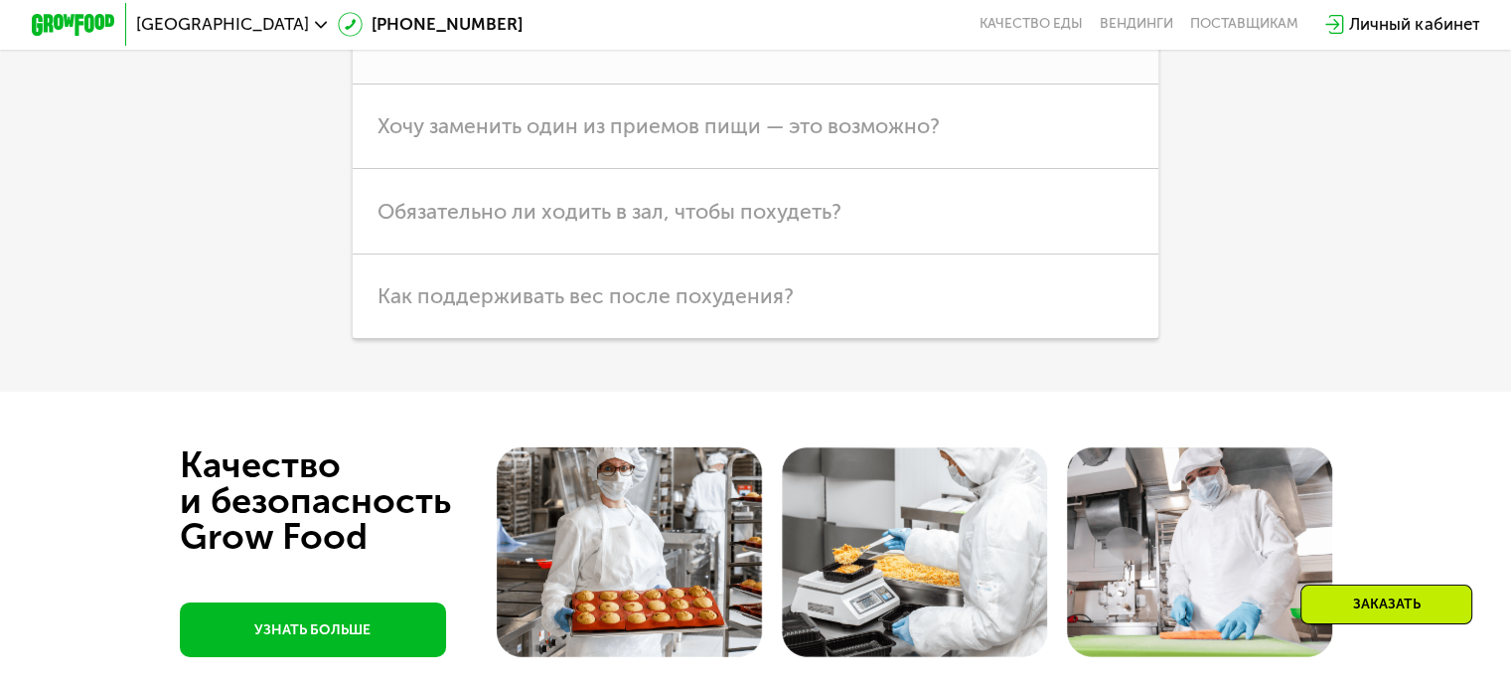
scroll to position [6151, 0]
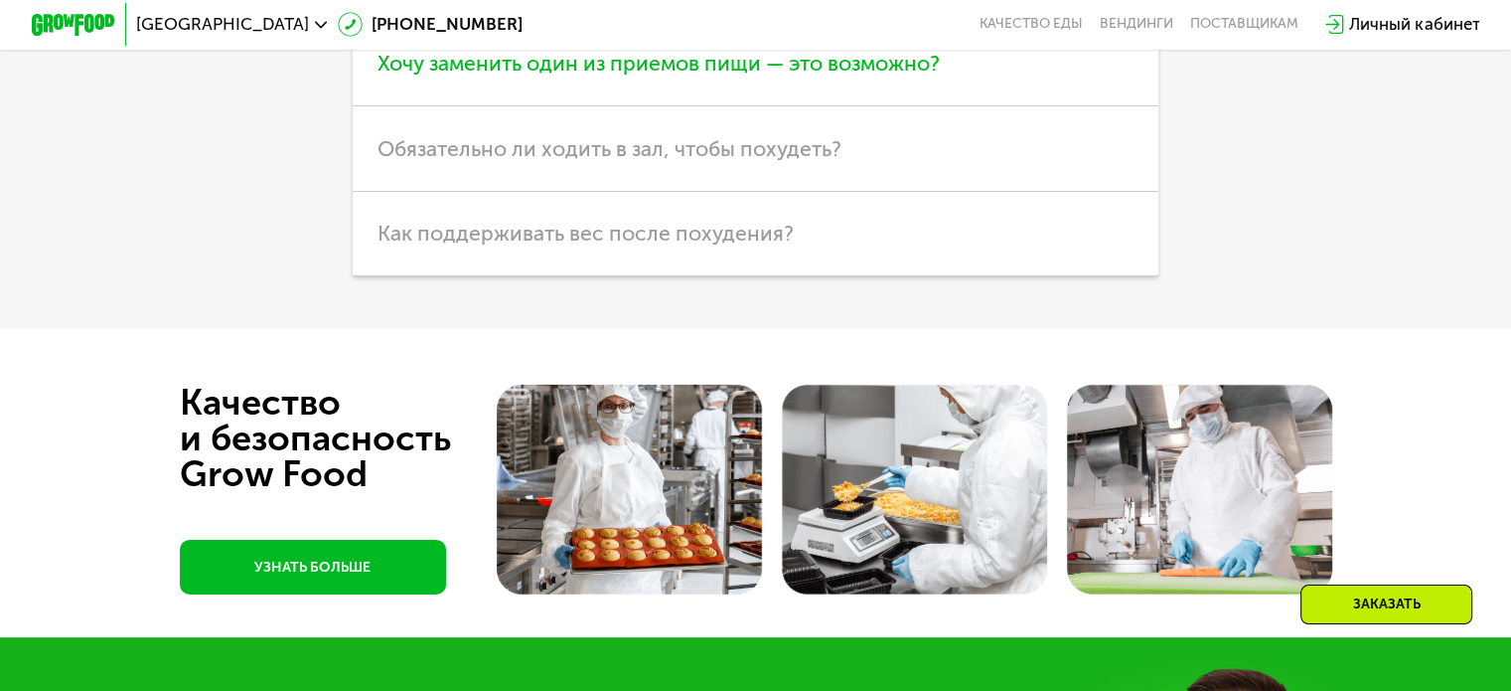
click at [417, 76] on span "Хочу заменить один из приемов пищи — это возможно?" at bounding box center [659, 63] width 562 height 25
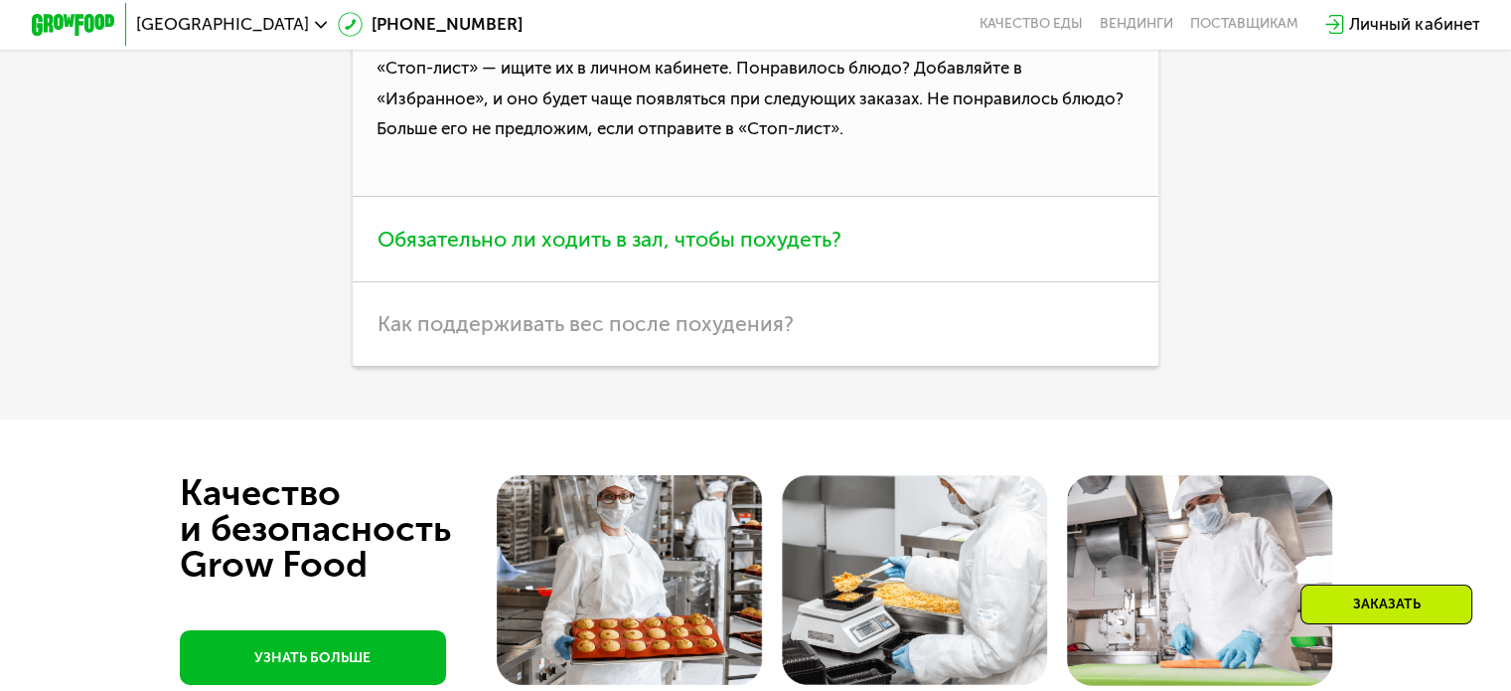
click at [417, 251] on span "Обязательно ли ходить в зал, чтобы похудеть?" at bounding box center [610, 239] width 464 height 25
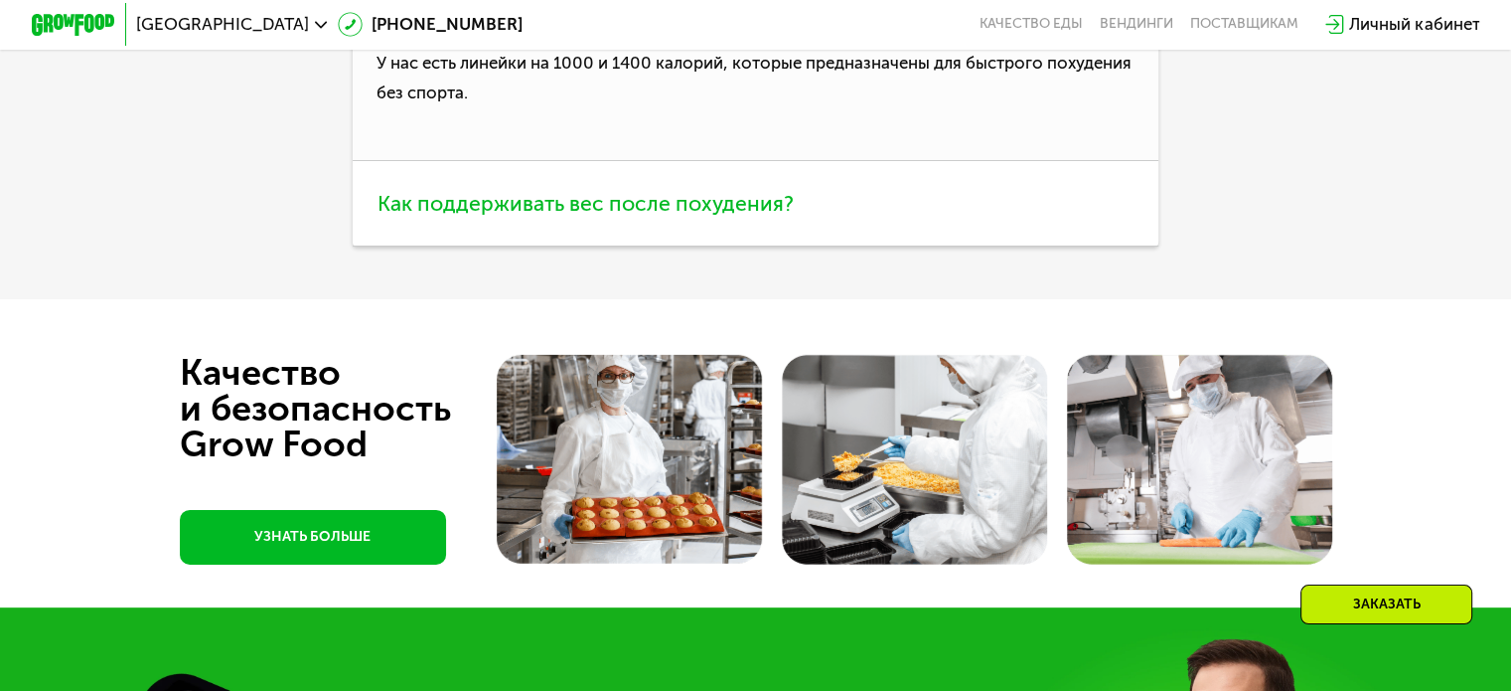
click at [457, 216] on span "Как поддерживать вес после похудения?" at bounding box center [586, 203] width 416 height 25
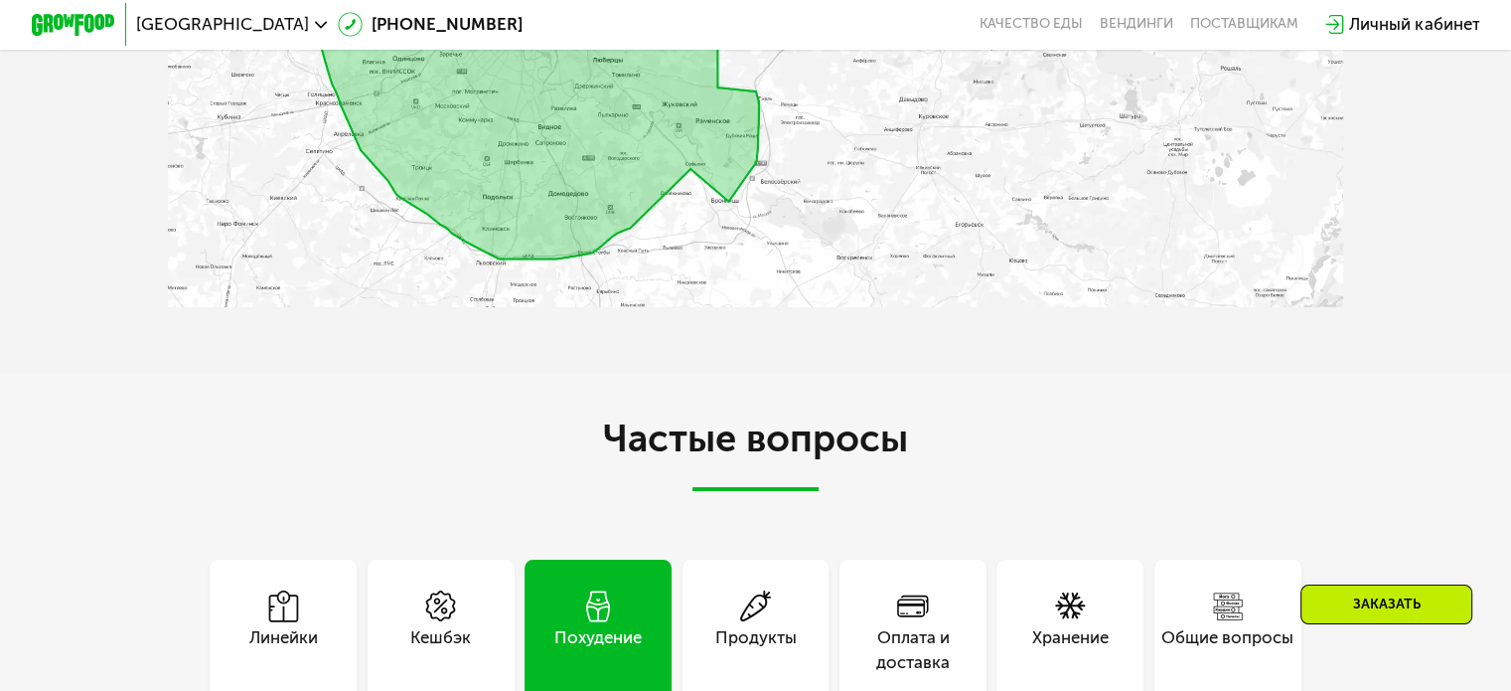
scroll to position [5257, 0]
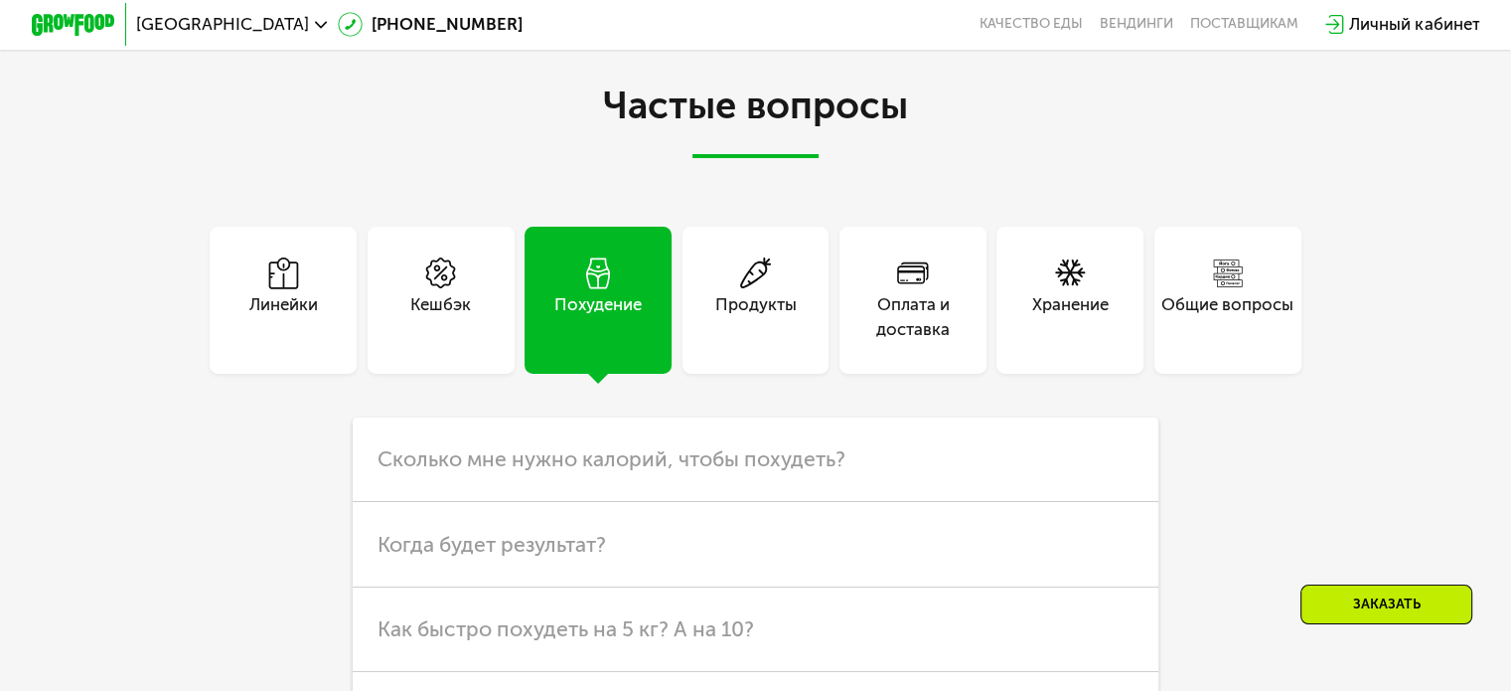
click at [733, 374] on div "Продукты" at bounding box center [756, 300] width 147 height 147
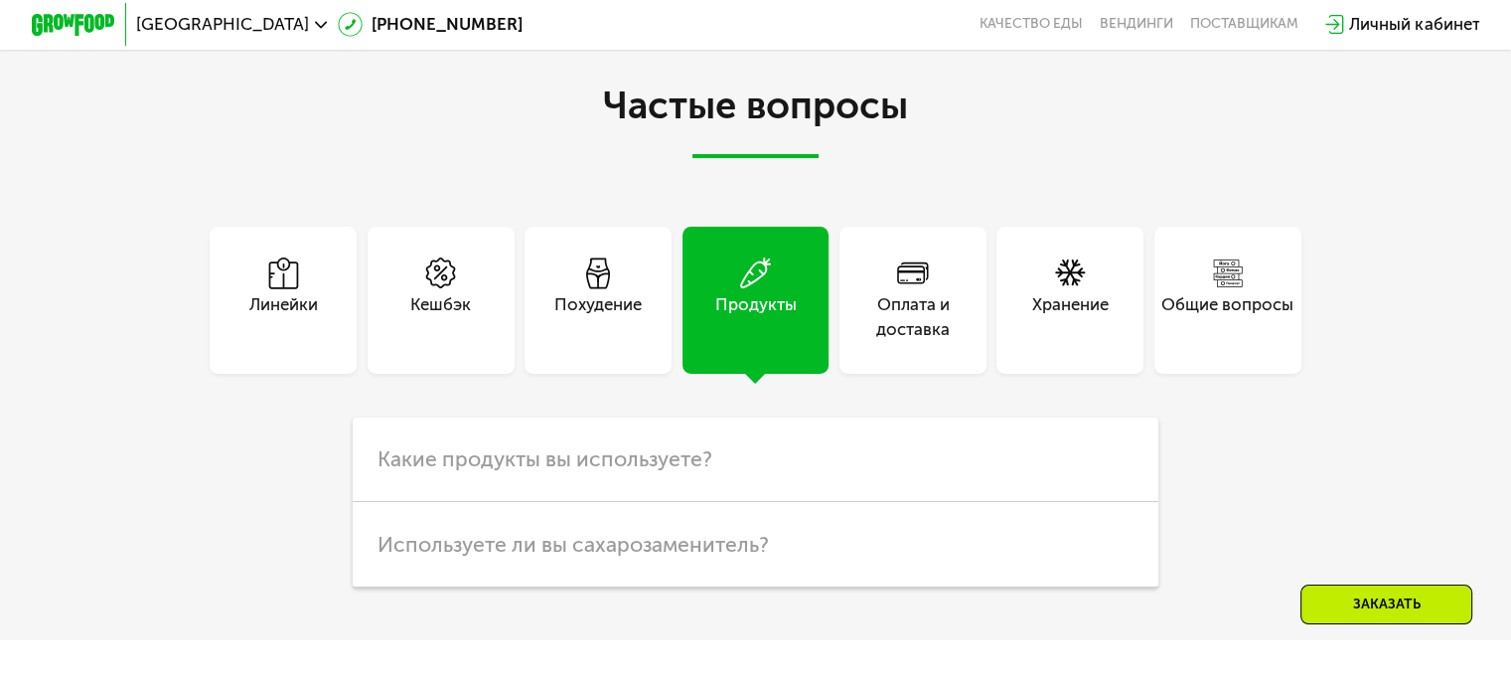
scroll to position [5555, 0]
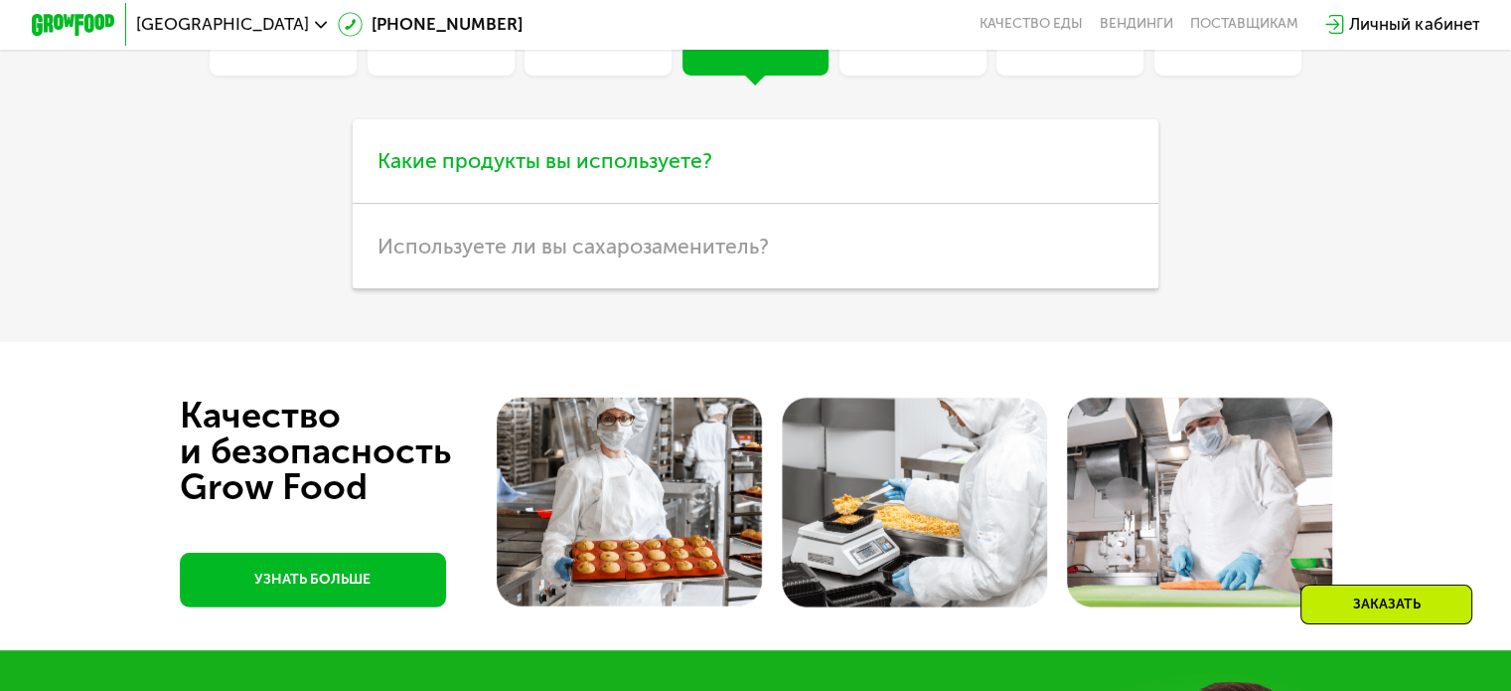
click at [393, 173] on span "Какие продукты вы используете?" at bounding box center [545, 160] width 335 height 25
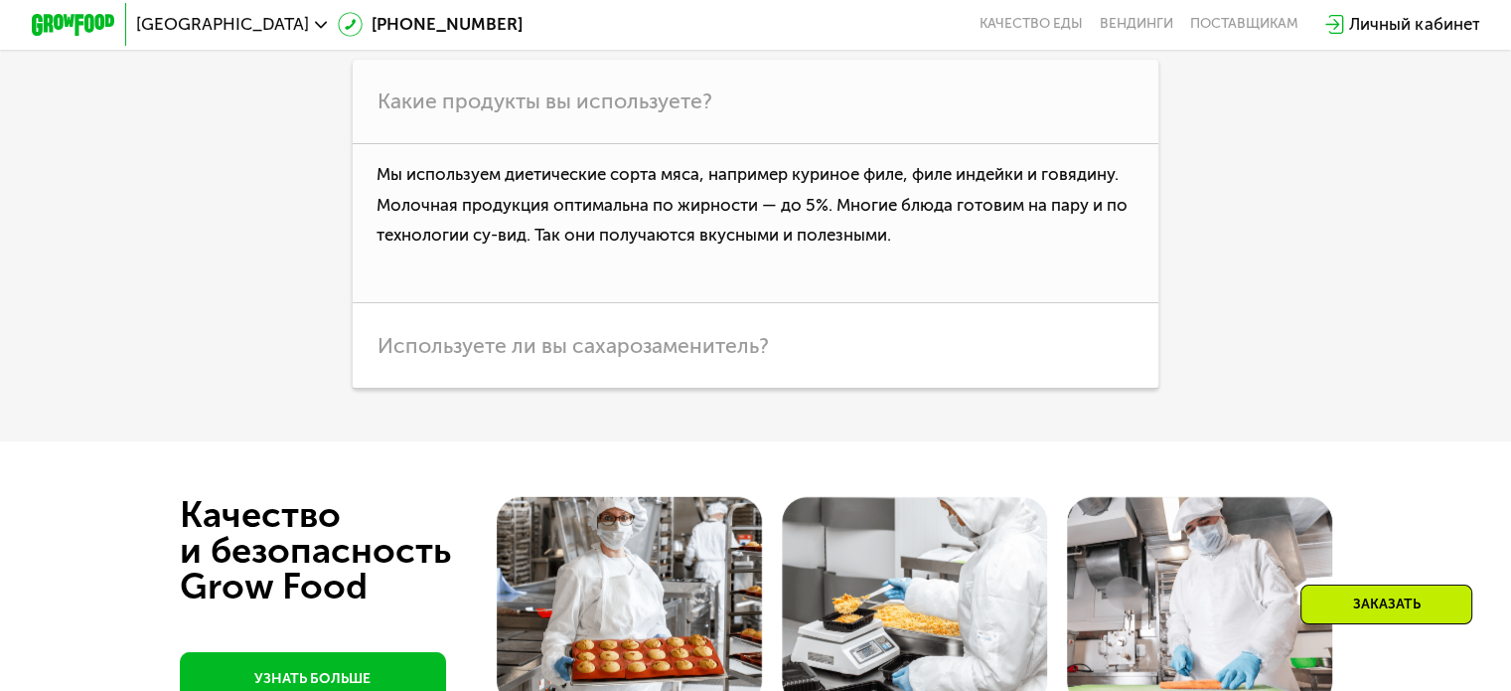
scroll to position [5655, 0]
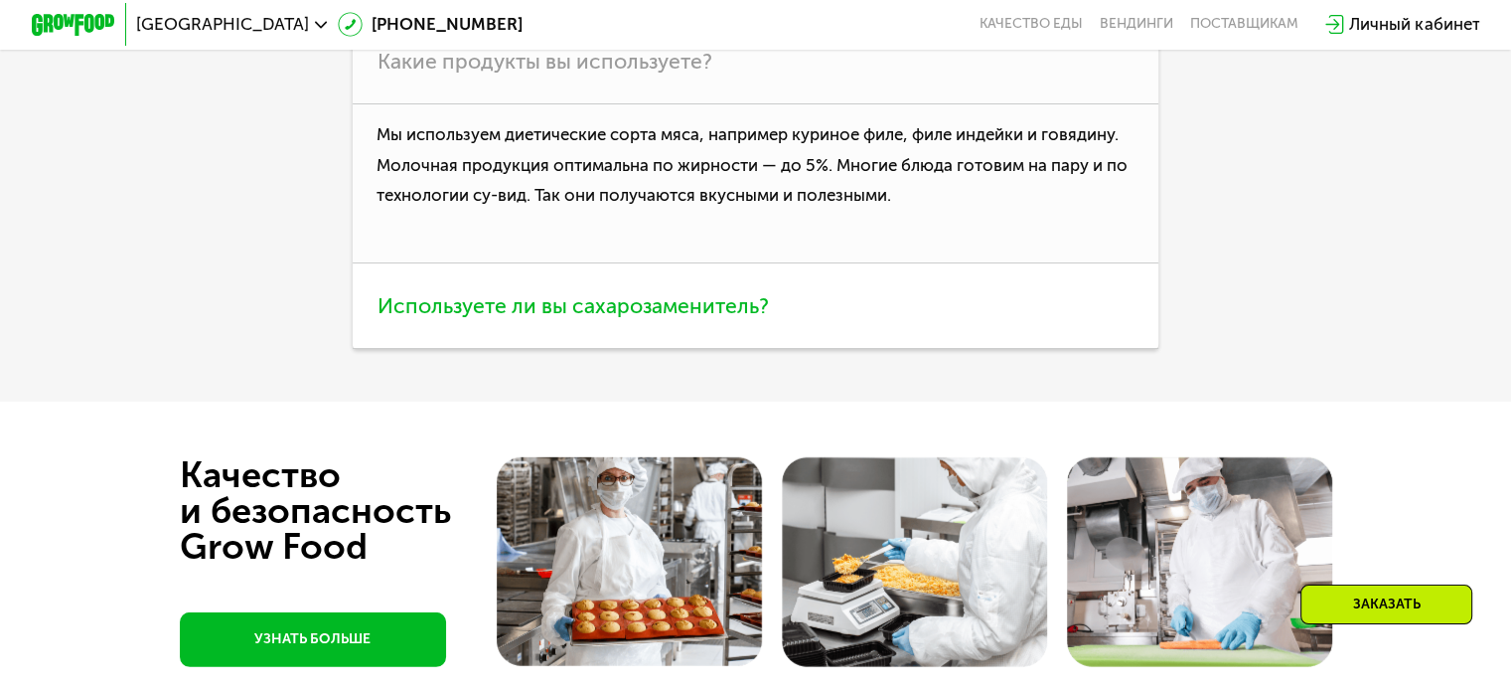
click at [438, 318] on span "Используете ли вы сахарозаменитель?" at bounding box center [573, 305] width 391 height 25
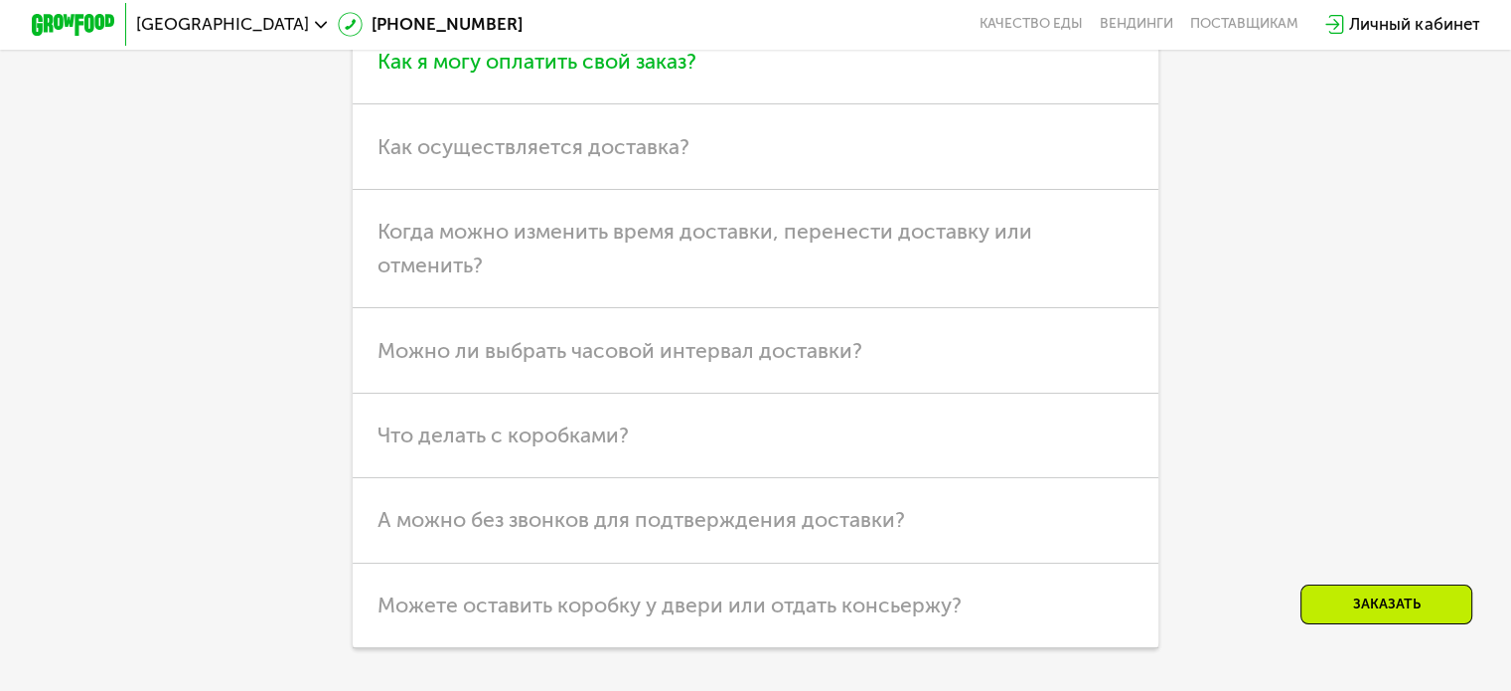
click at [555, 74] on span "Как я могу оплатить свой заказ?" at bounding box center [537, 61] width 319 height 25
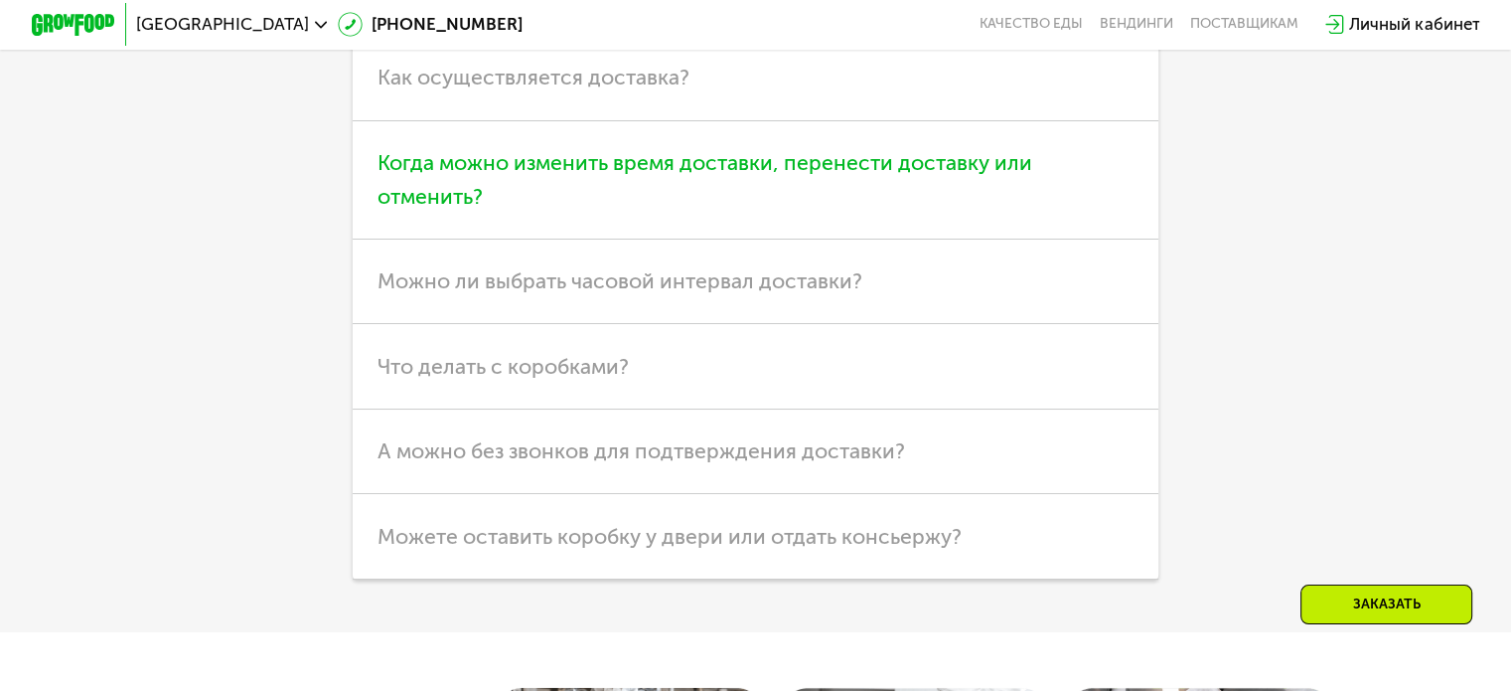
scroll to position [5953, 0]
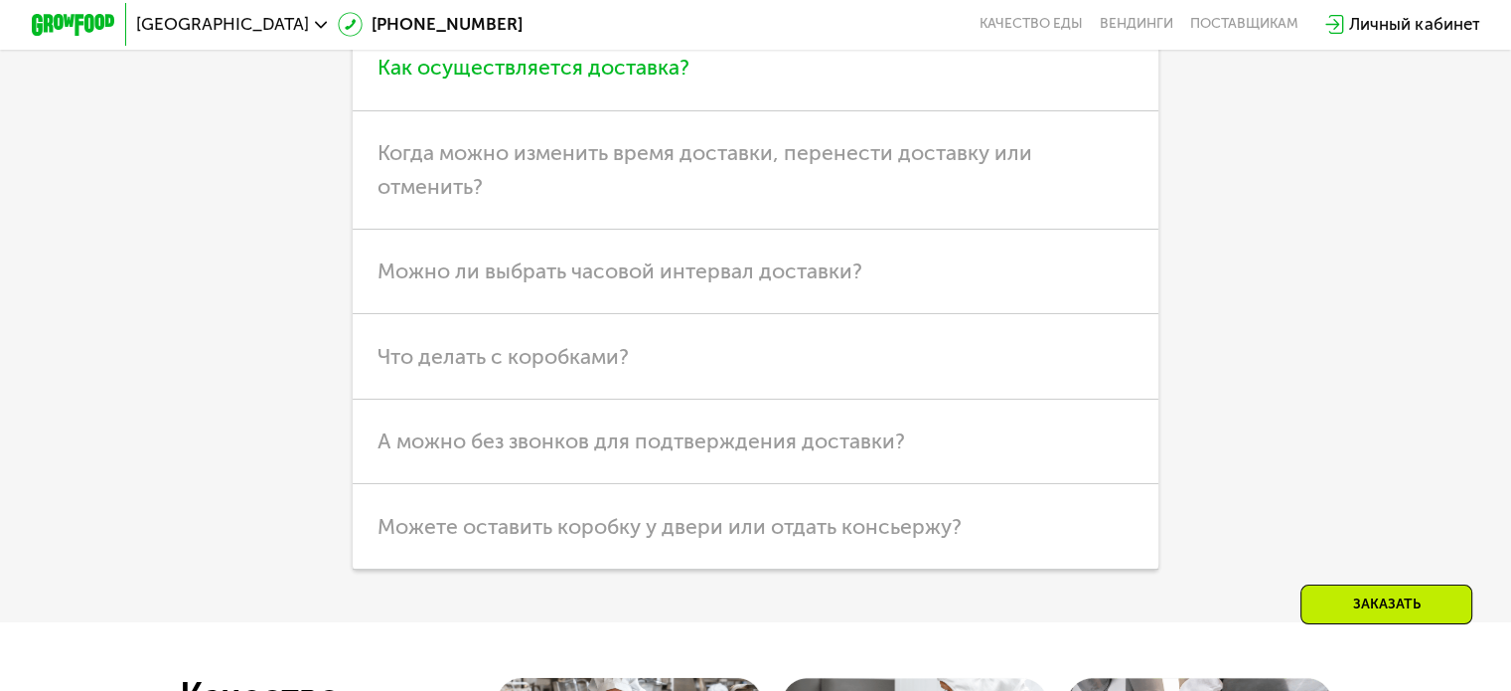
click at [493, 110] on h3 "Как осуществляется доставка?" at bounding box center [756, 68] width 806 height 84
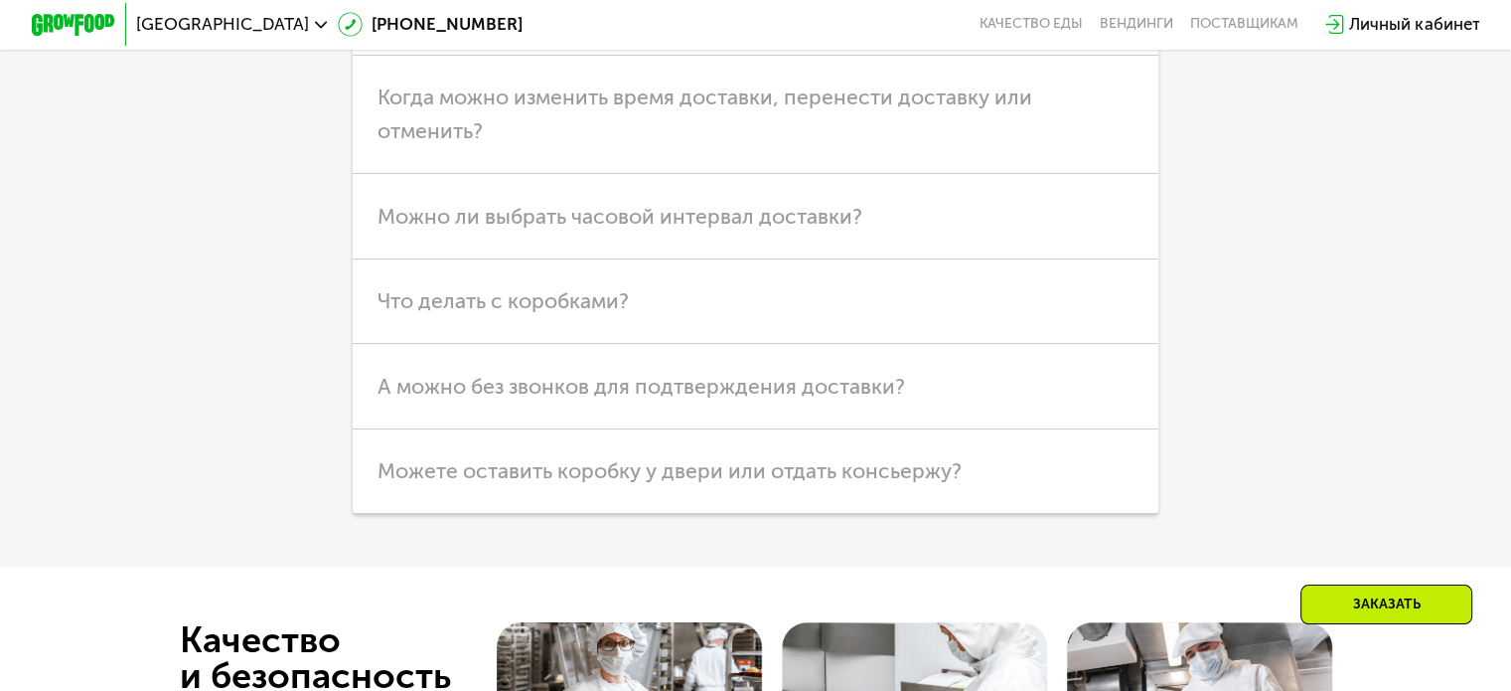
scroll to position [6251, 0]
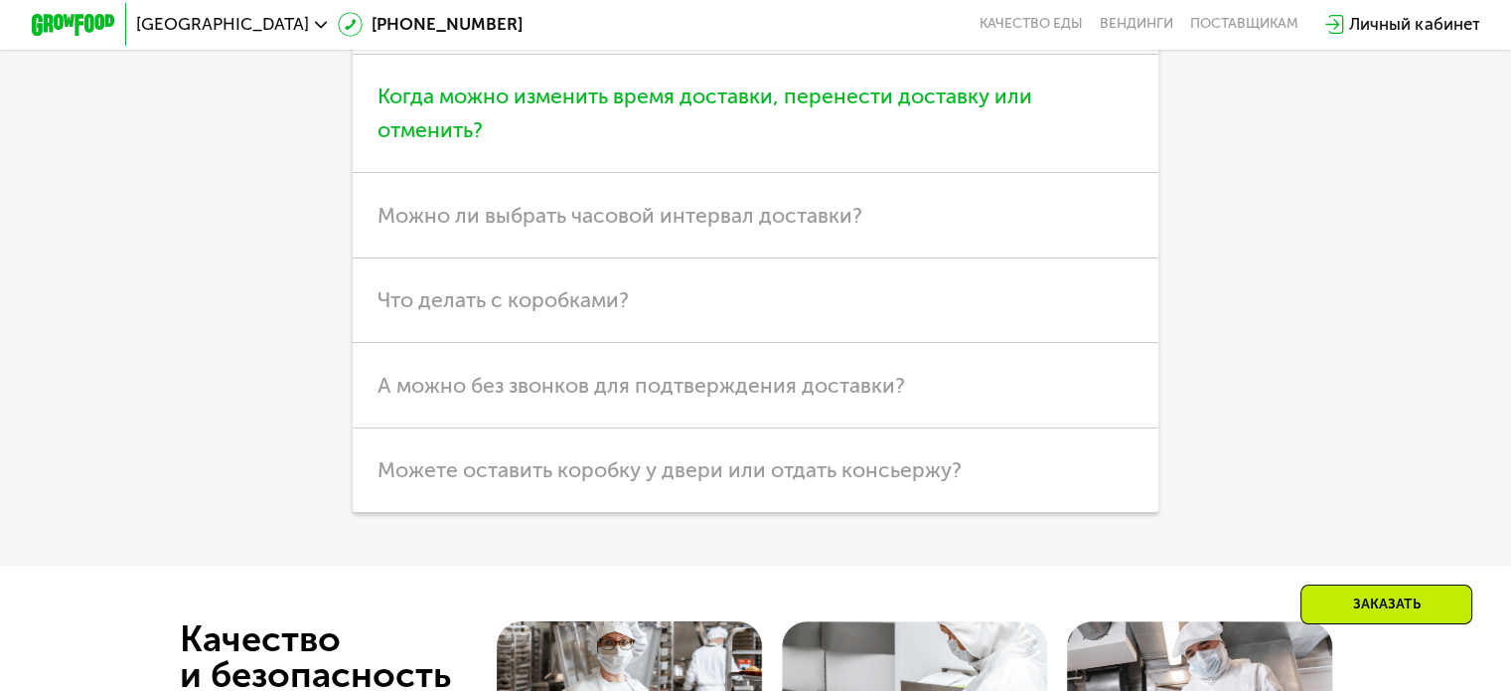
click at [410, 173] on h3 "Когда можно изменить время доставки, перенести доставку или отменить?" at bounding box center [756, 114] width 806 height 118
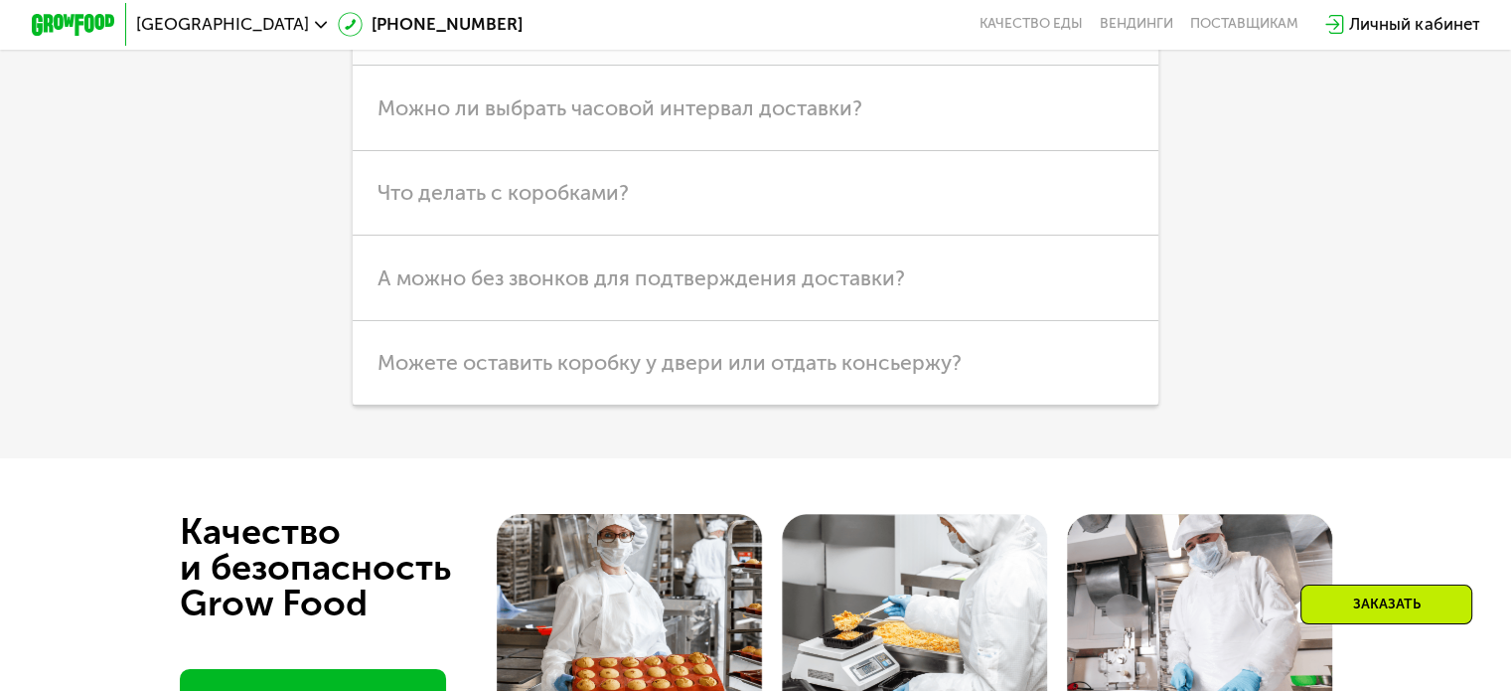
scroll to position [6151, 0]
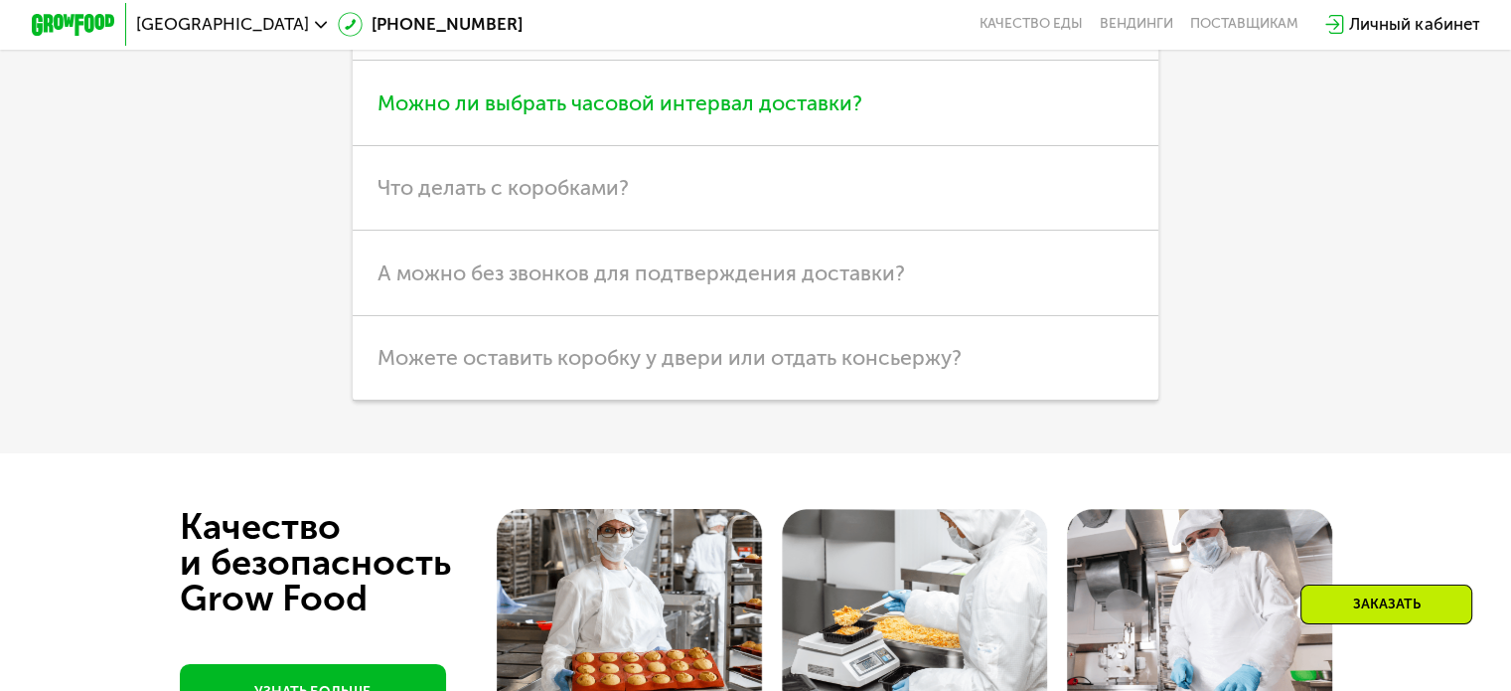
click at [426, 115] on span "Можно ли выбрать часовой интервал доставки?" at bounding box center [620, 102] width 485 height 25
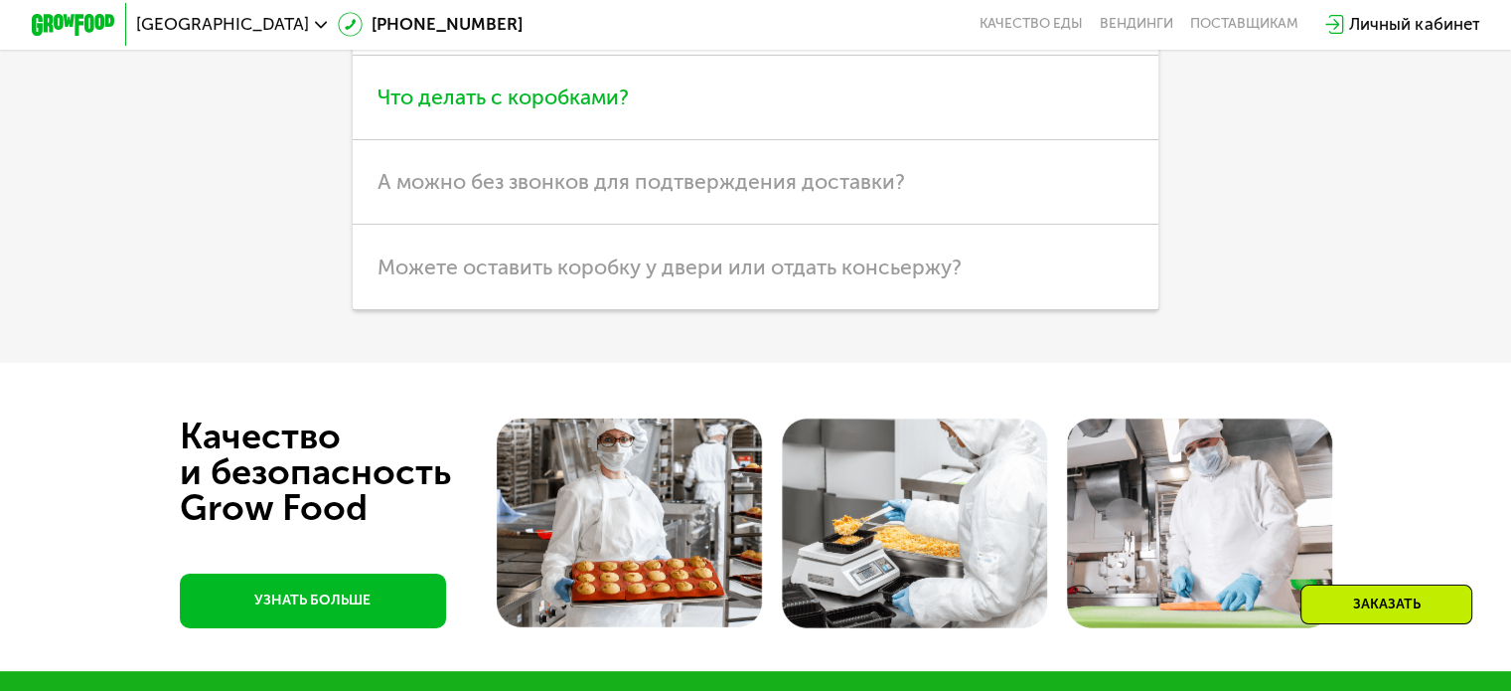
click at [456, 109] on span "Что делать с коробками?" at bounding box center [503, 96] width 251 height 25
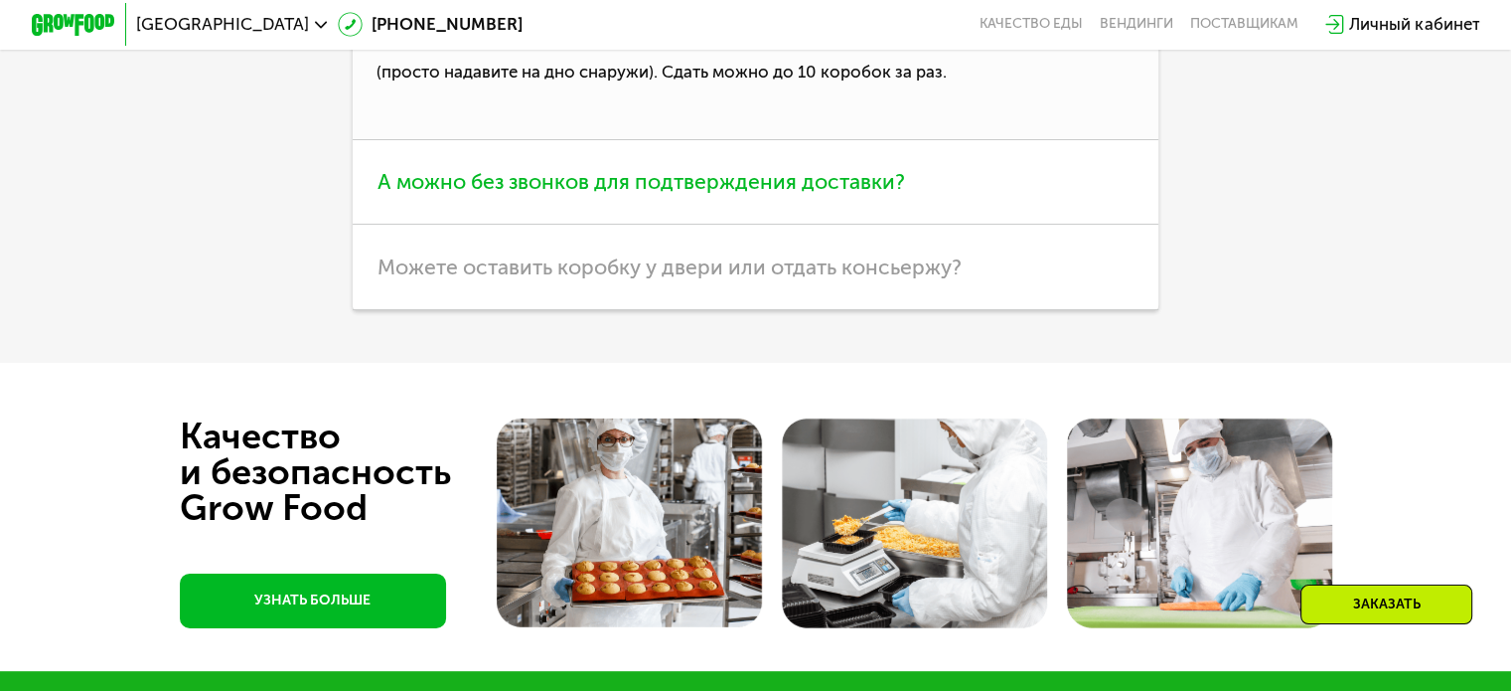
click at [497, 194] on span "А можно без звонков для подтверждения доставки?" at bounding box center [642, 181] width 528 height 25
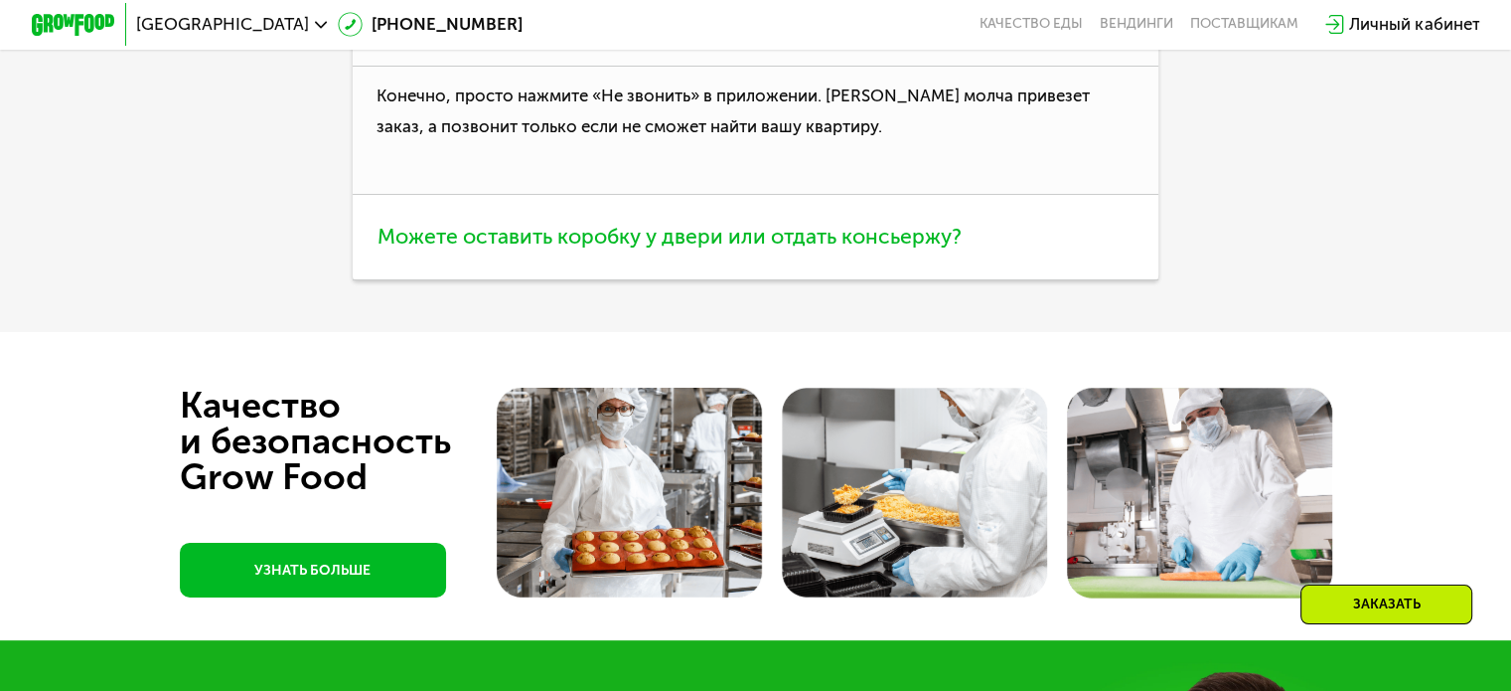
click at [472, 248] on span "Можете оставить коробку у двери или отдать консьержу?" at bounding box center [670, 236] width 584 height 25
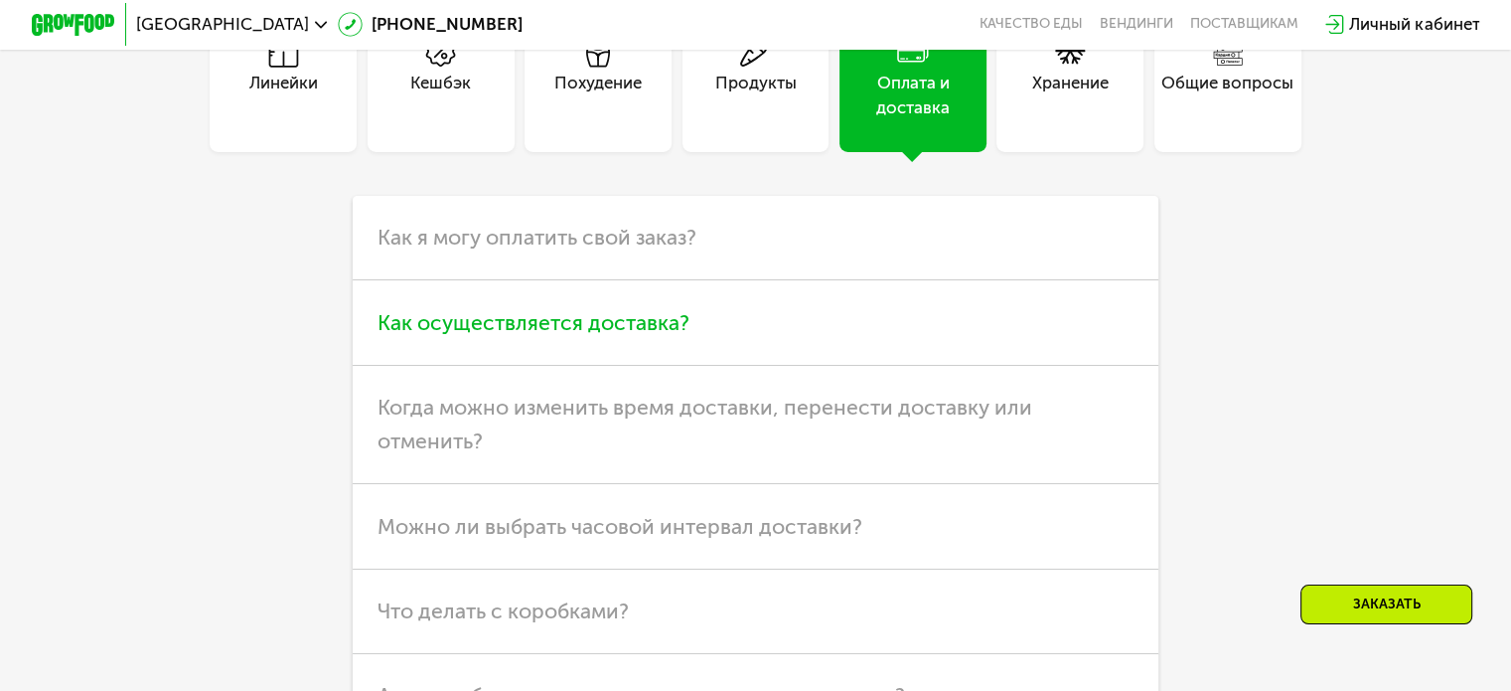
scroll to position [5357, 0]
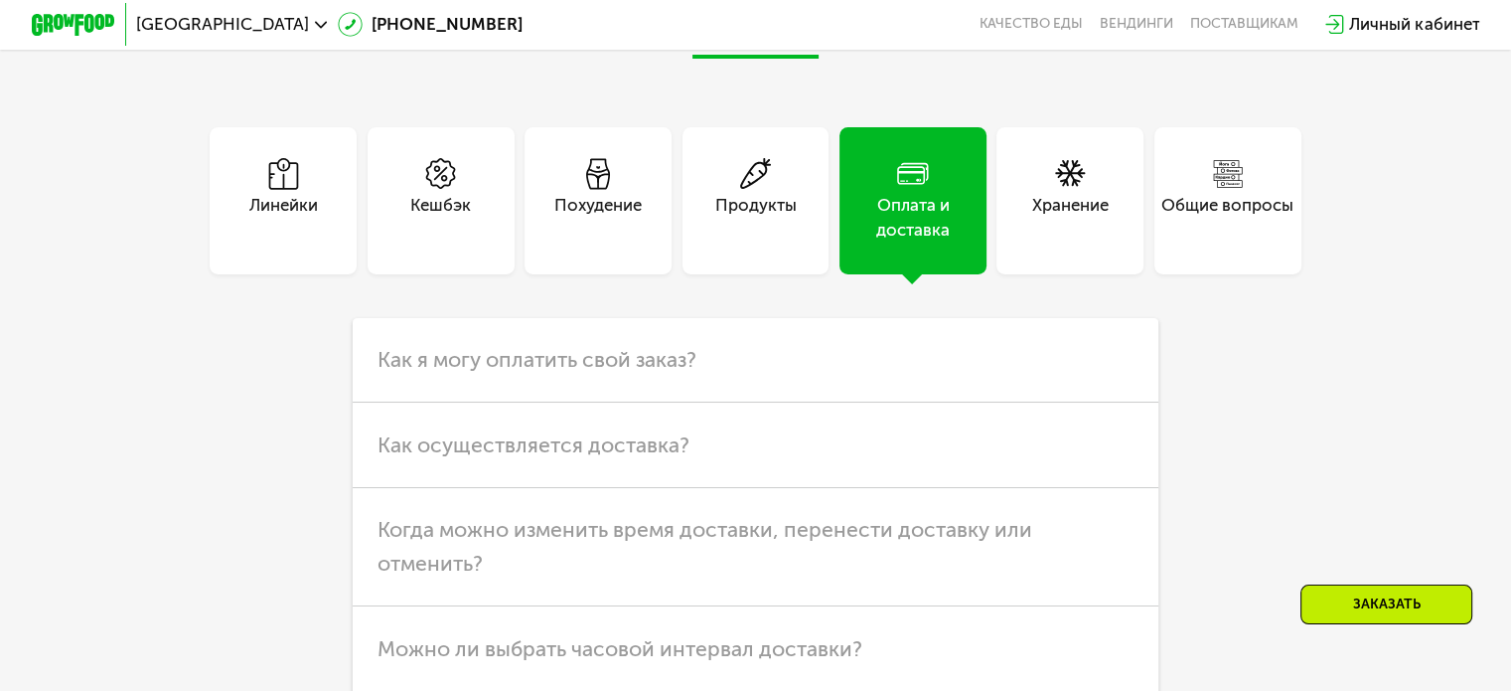
click at [1077, 243] on div "Хранение" at bounding box center [1070, 218] width 77 height 51
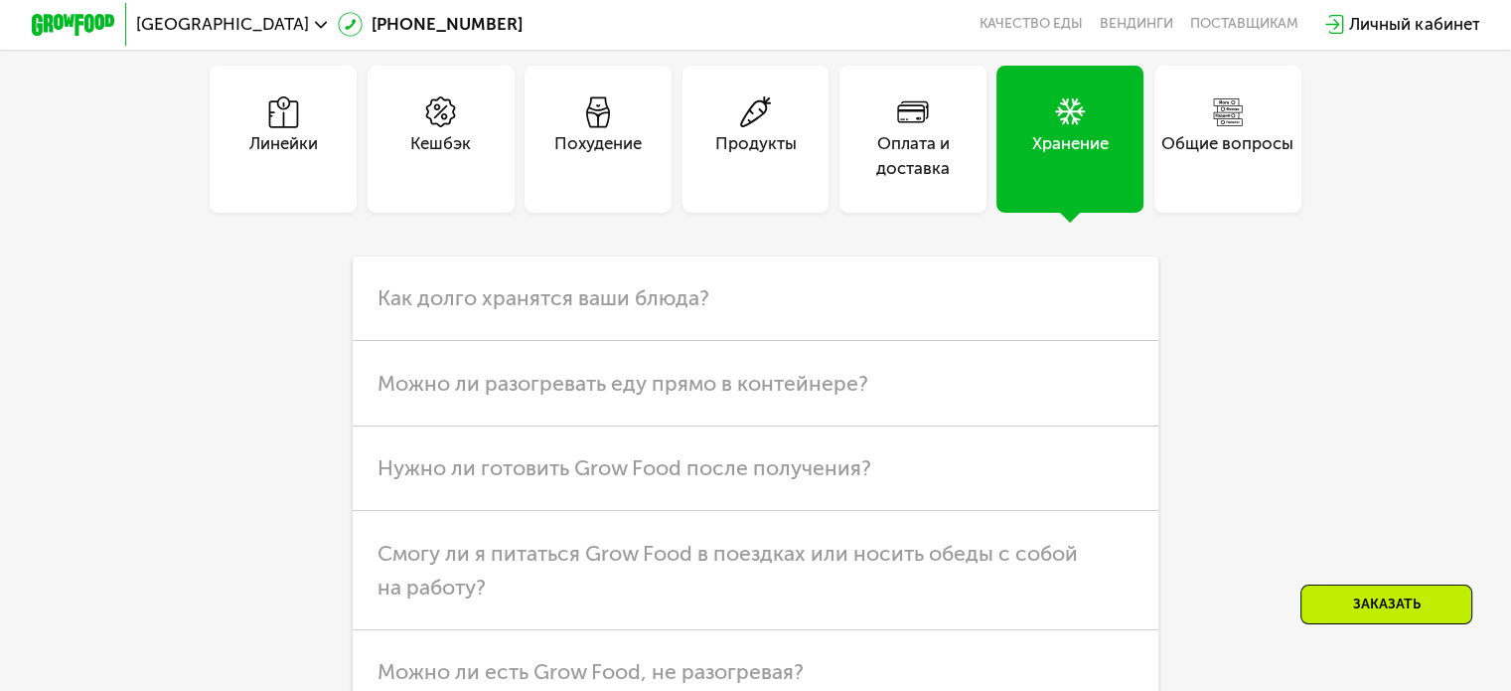
scroll to position [5555, 0]
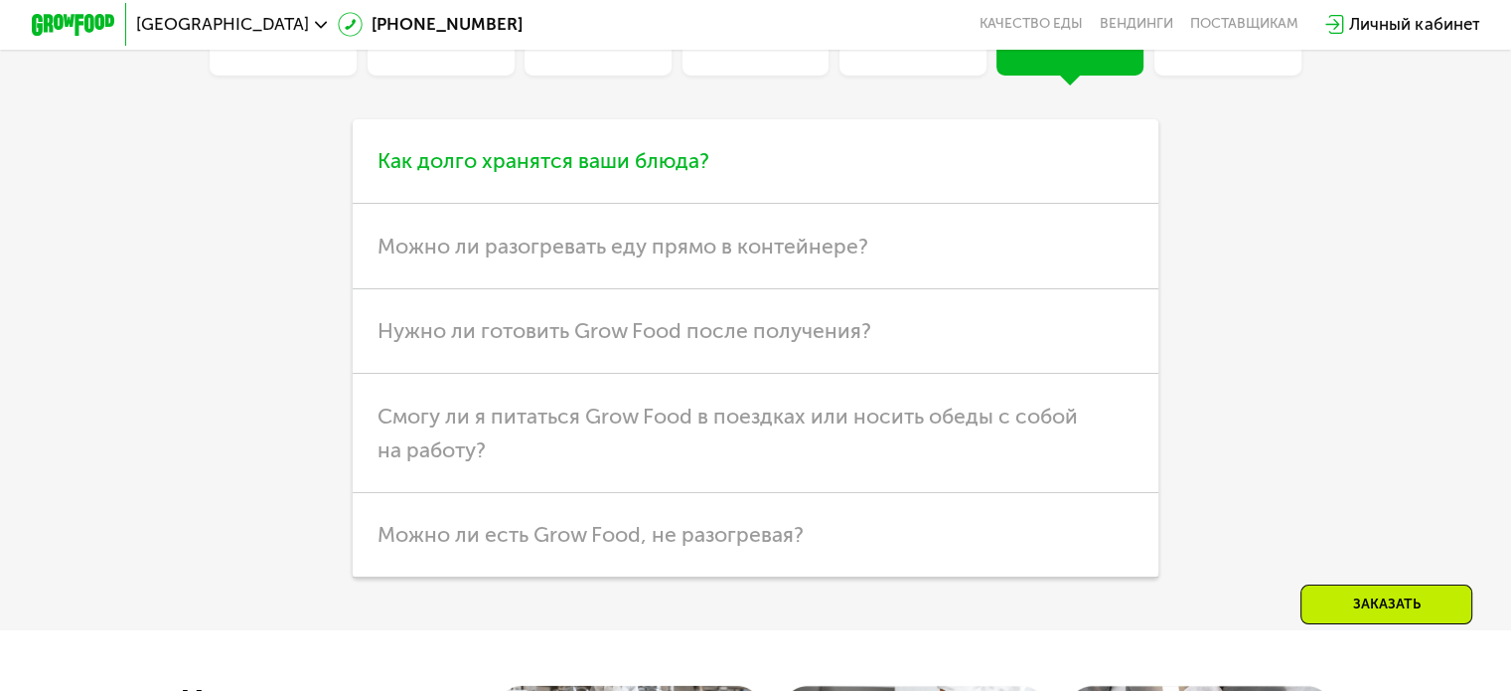
click at [529, 173] on span "Как долго хранятся ваши блюда?" at bounding box center [544, 160] width 332 height 25
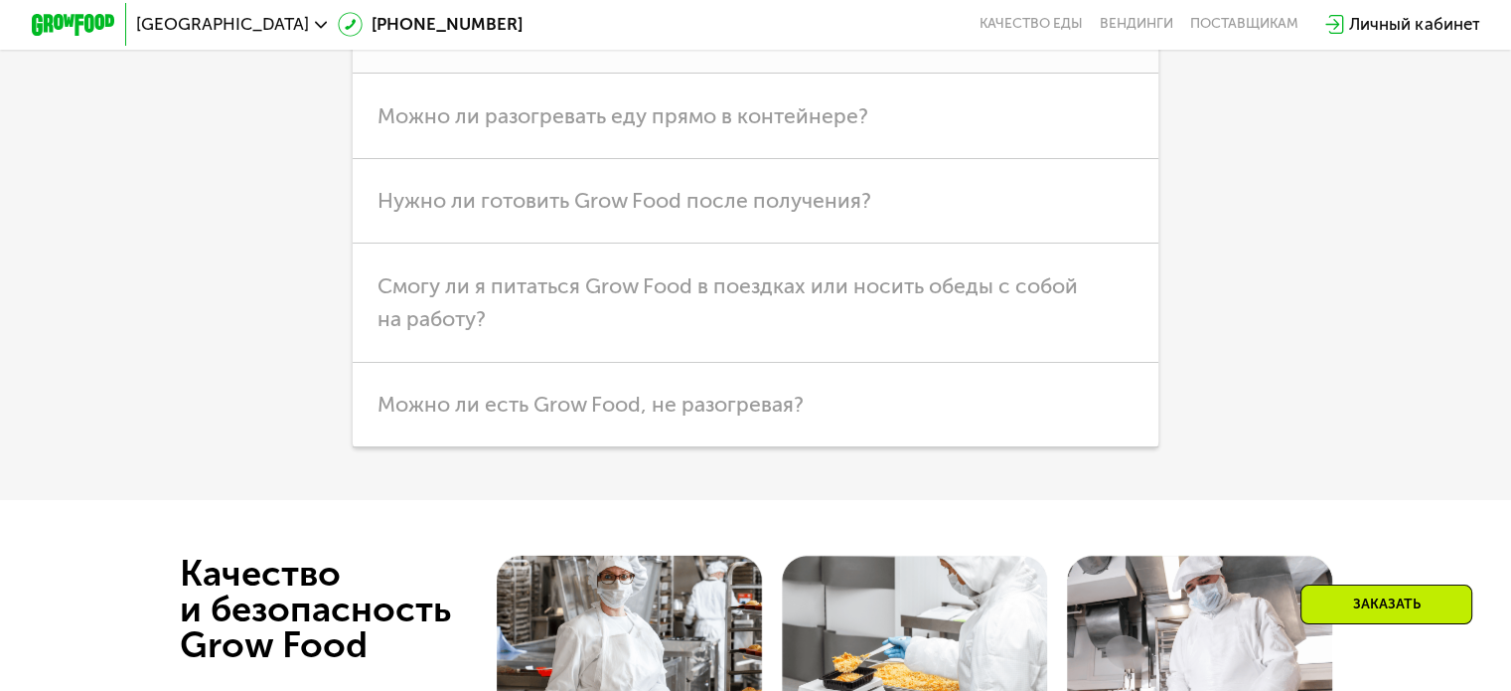
scroll to position [5853, 0]
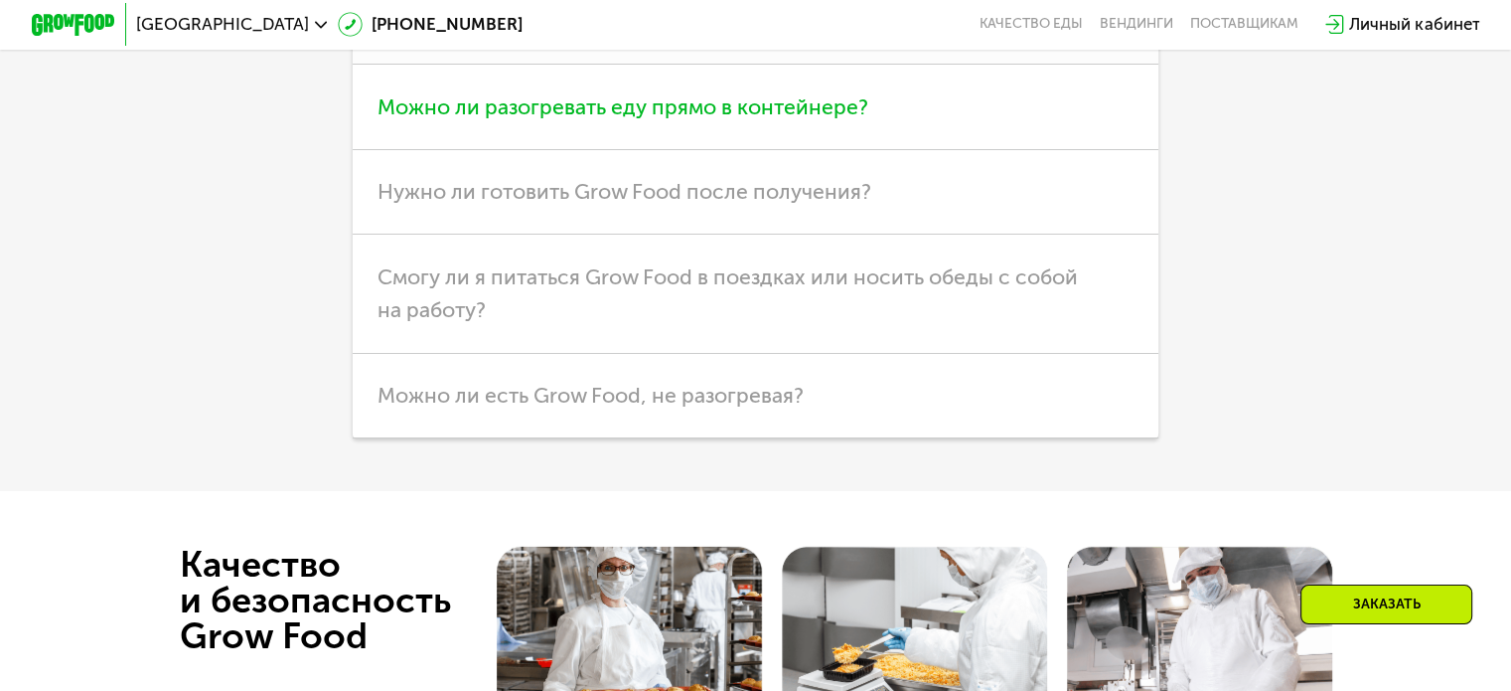
click at [428, 119] on span "Можно ли разогревать еду прямо в контейнере?" at bounding box center [623, 106] width 491 height 25
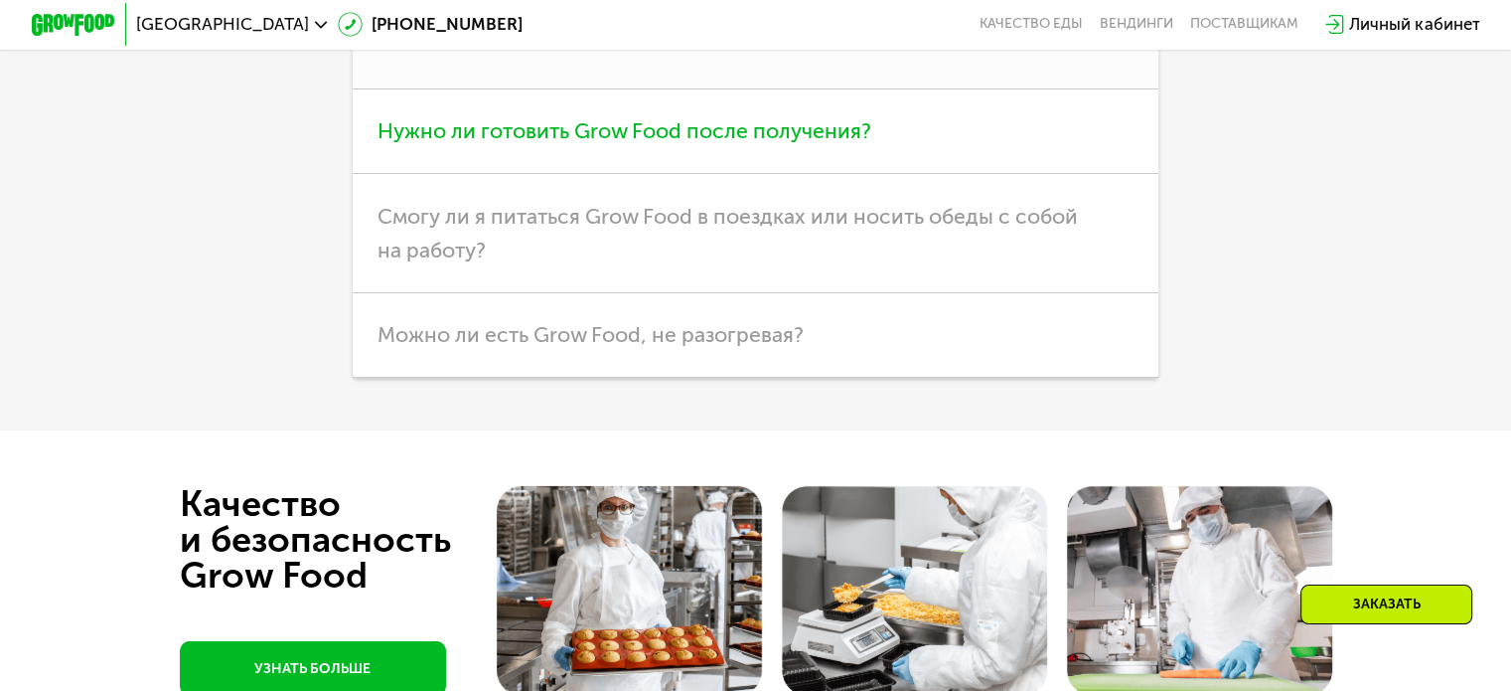
click at [544, 143] on span "Нужно ли готовить Grow Food после получения?" at bounding box center [625, 130] width 494 height 25
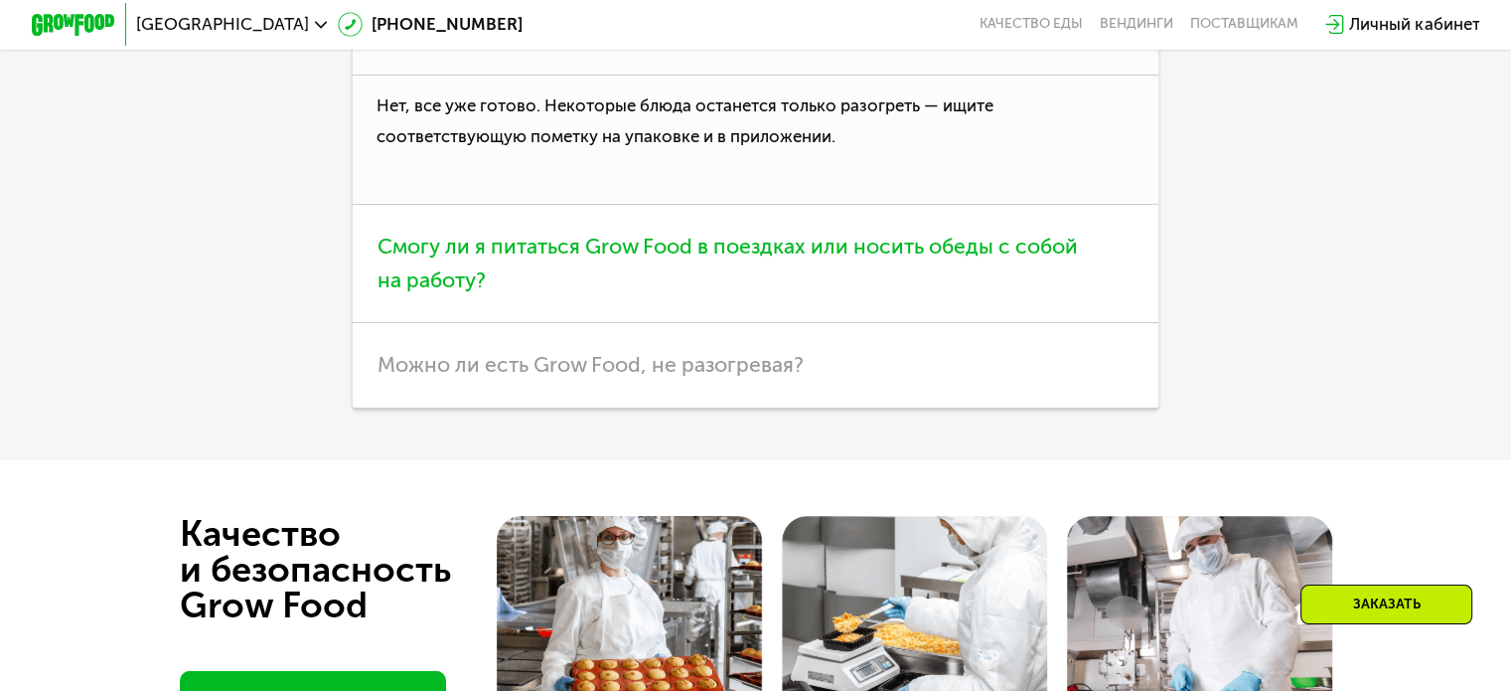
click at [492, 292] on span "Смогу ли я питаться Grow Food в поездках или носить обеды с собой на работу?" at bounding box center [728, 262] width 700 height 59
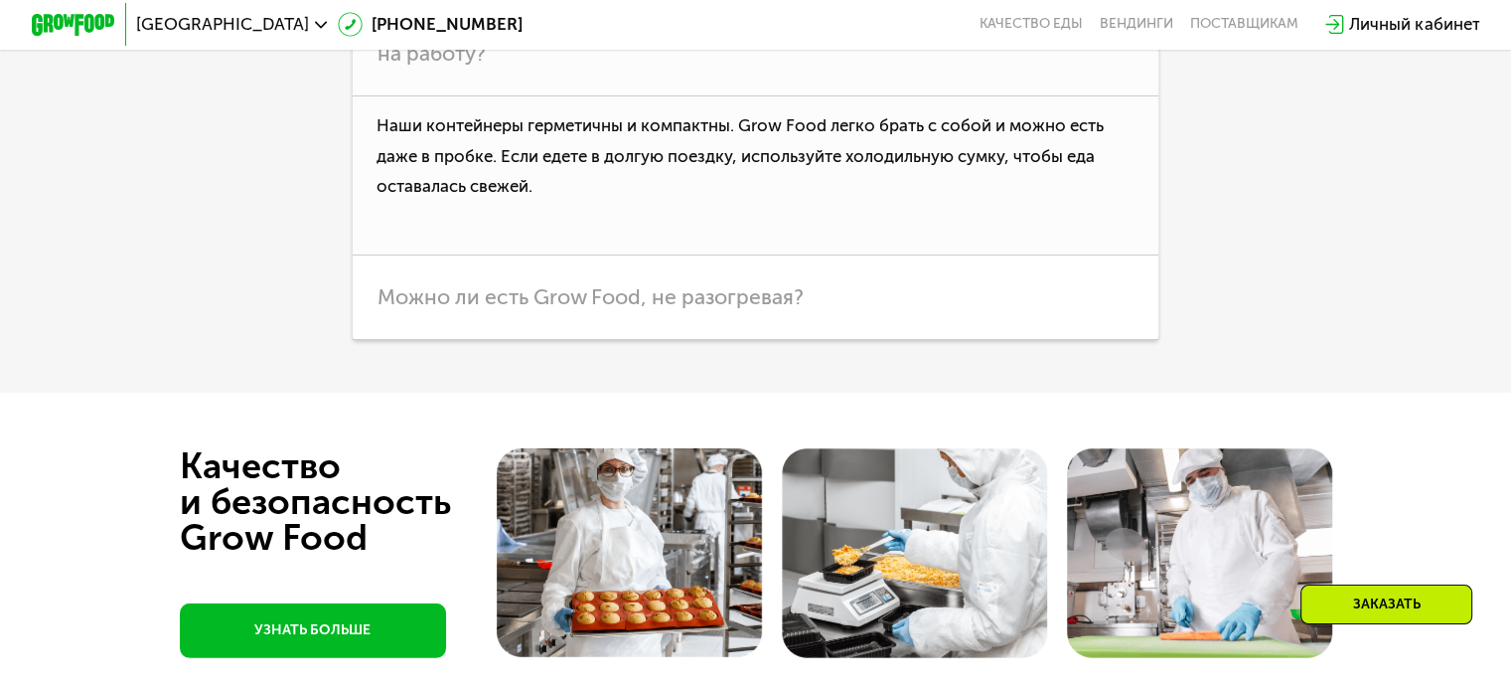
scroll to position [5953, 0]
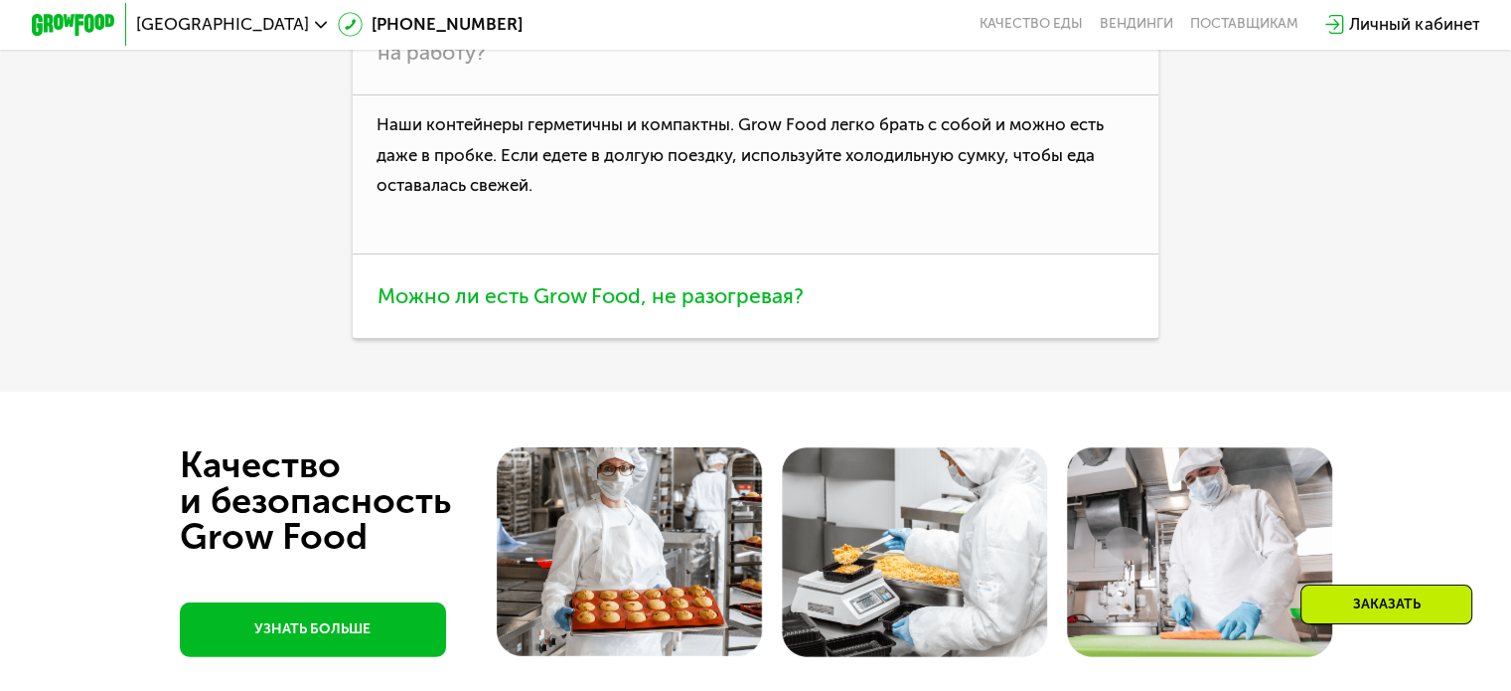
click at [517, 308] on span "Можно ли есть Grow Food, не разогревая?" at bounding box center [591, 295] width 426 height 25
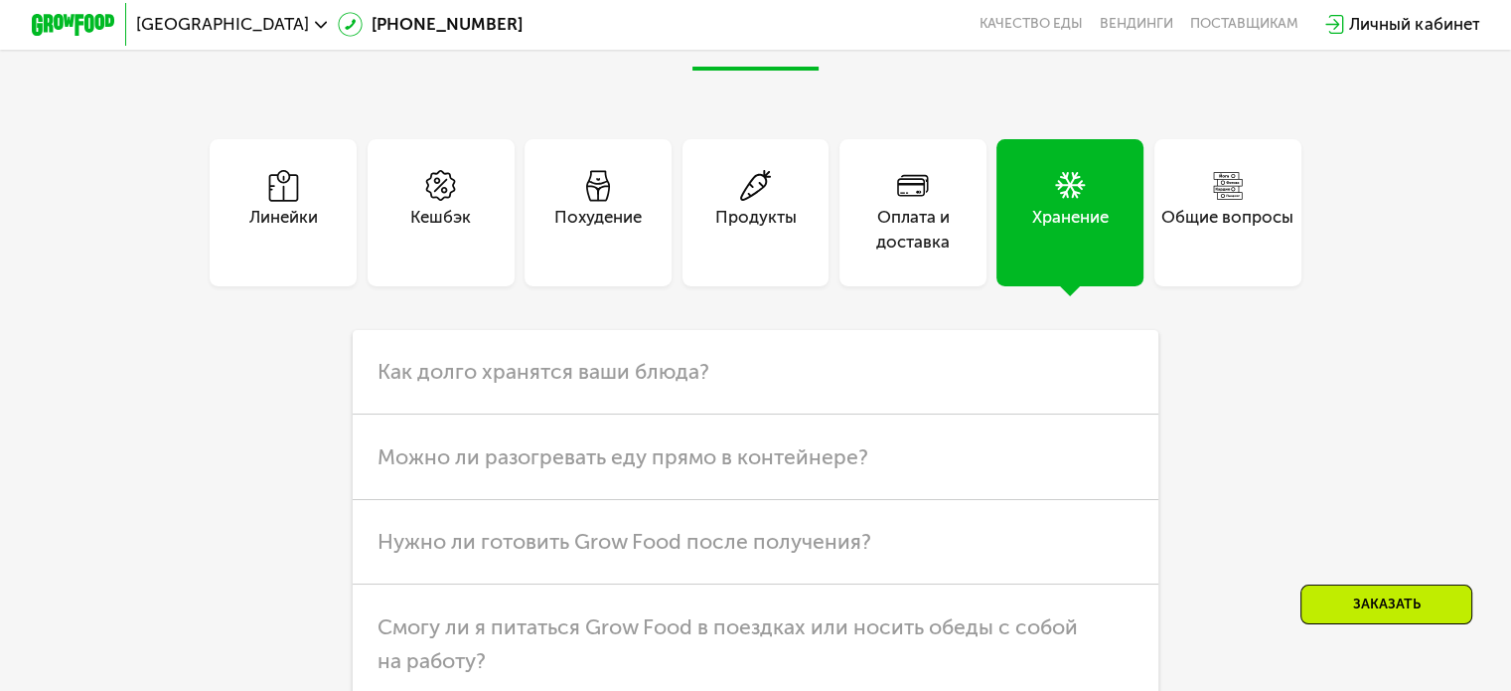
scroll to position [5357, 0]
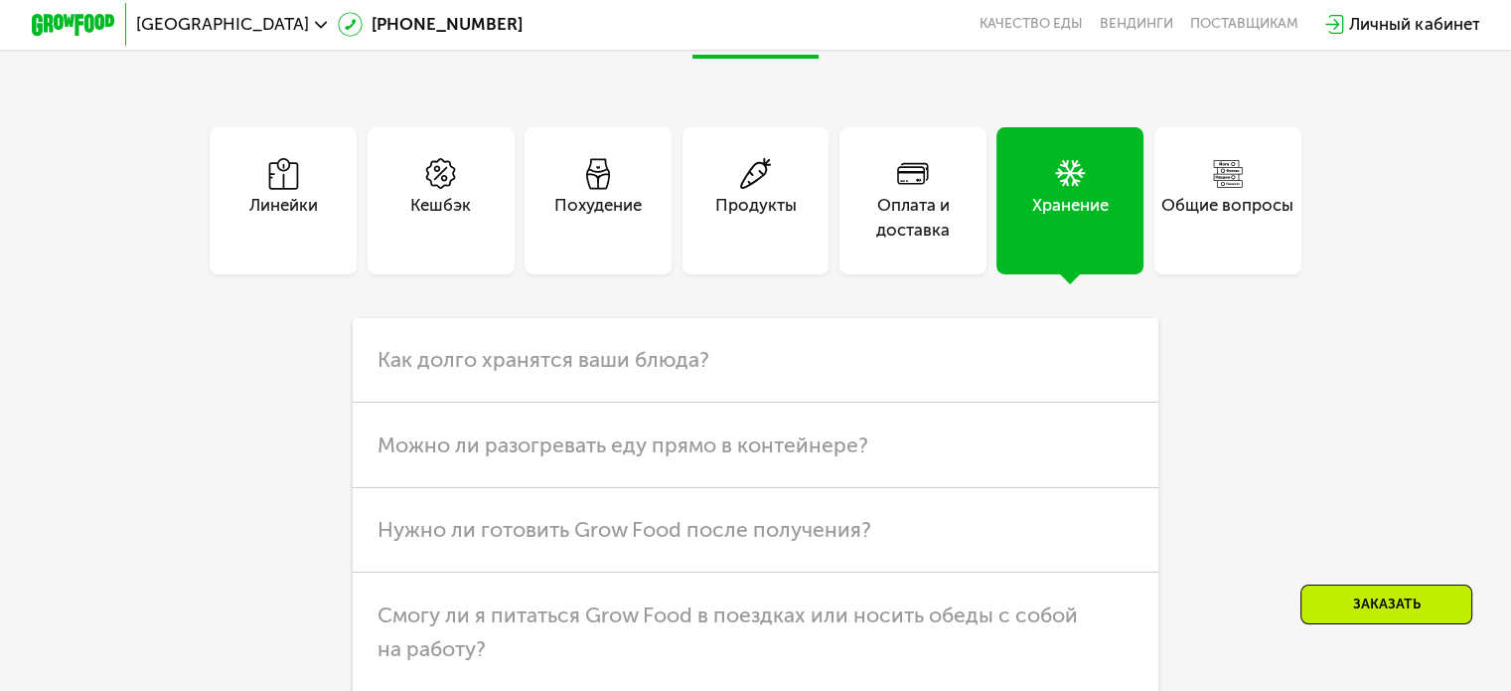
click at [1237, 187] on use at bounding box center [1227, 173] width 29 height 27
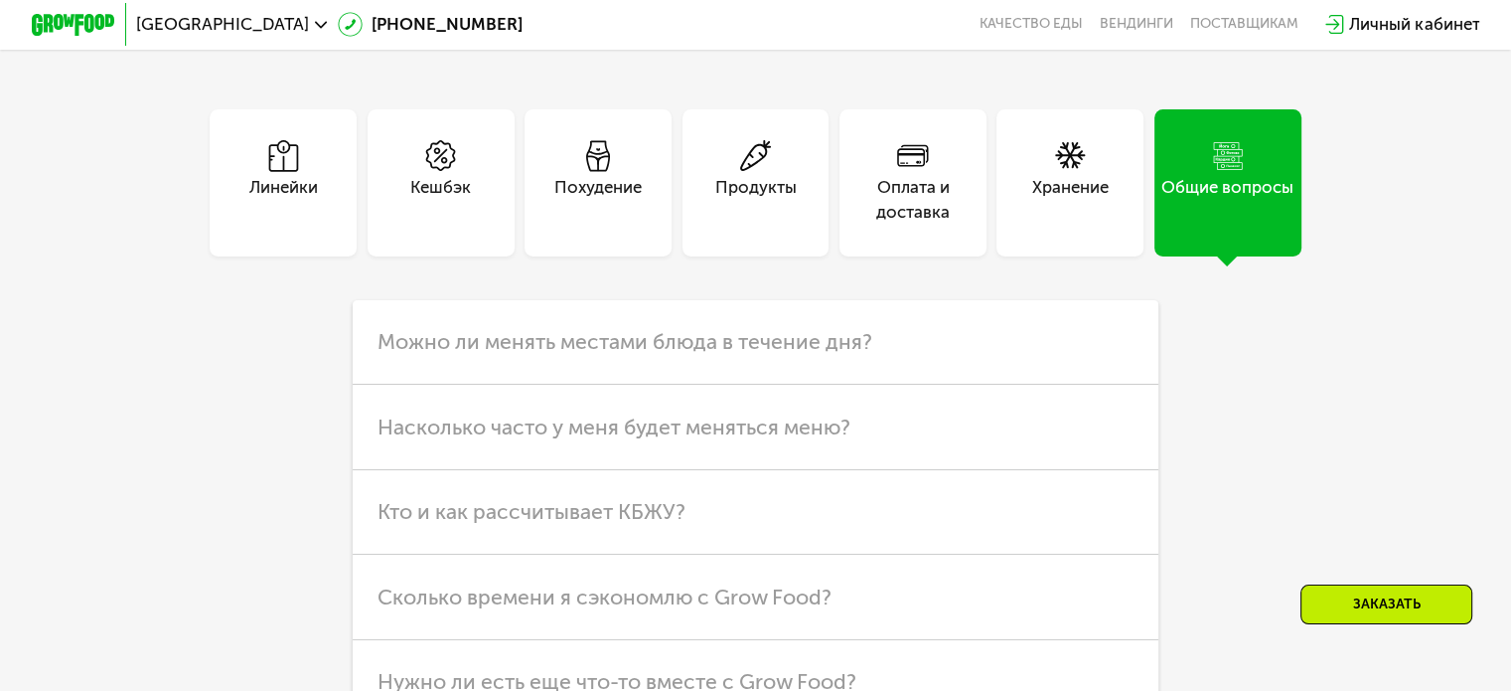
scroll to position [5655, 0]
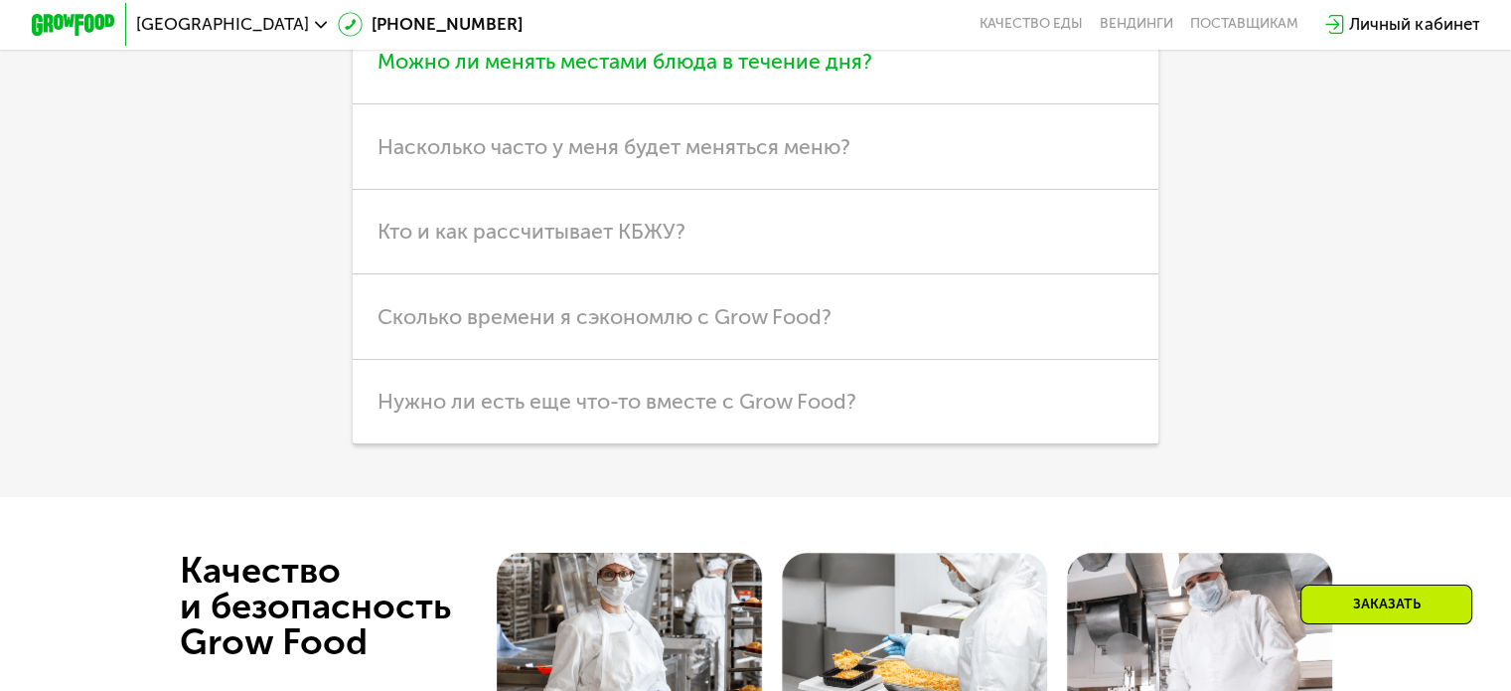
click at [465, 74] on span "Можно ли менять местами блюда в течение дня?" at bounding box center [625, 61] width 495 height 25
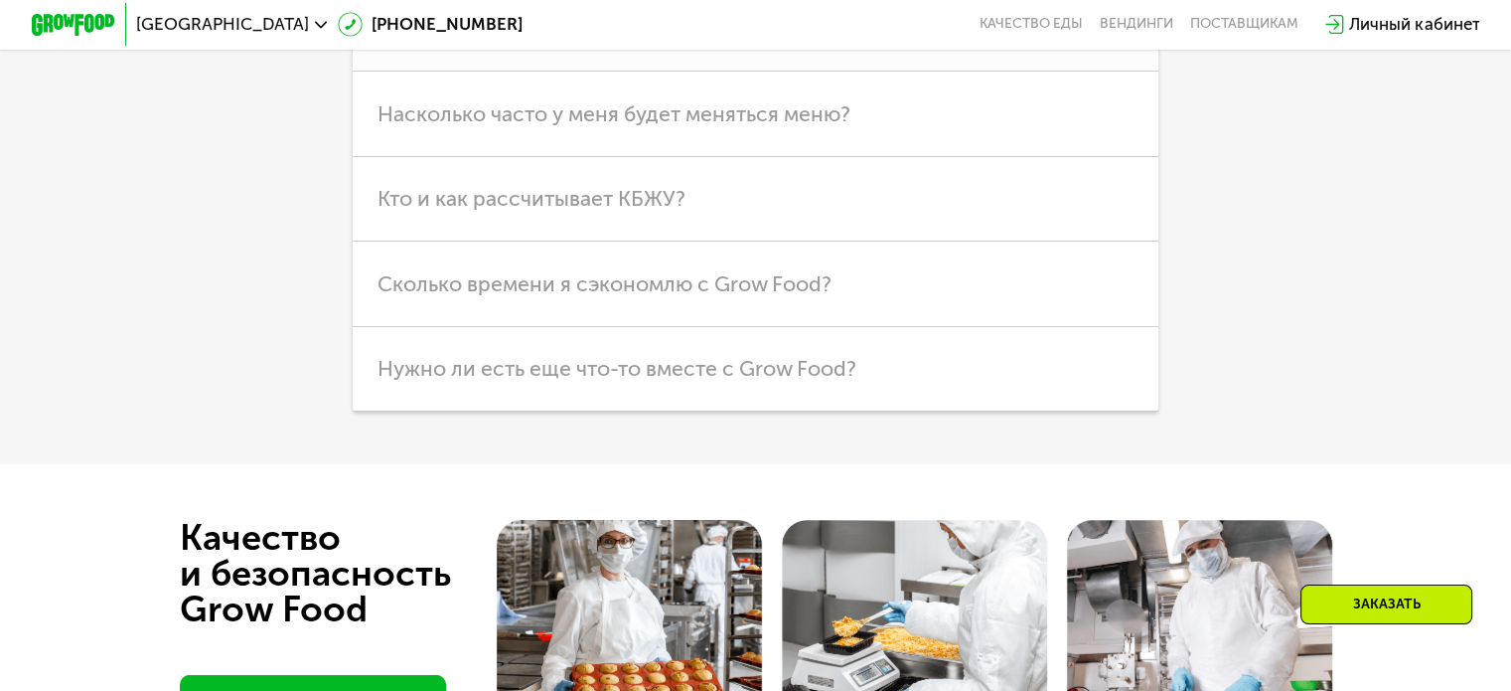
scroll to position [5853, 0]
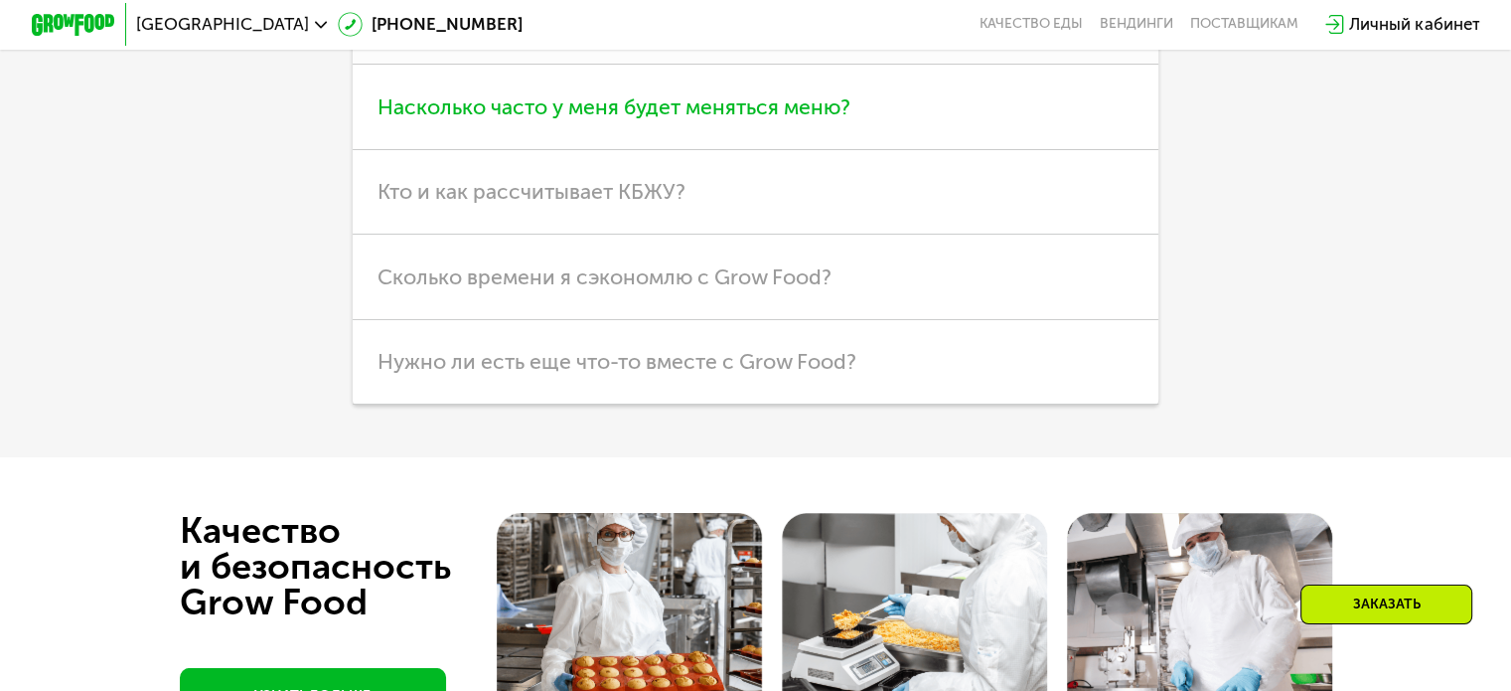
click at [443, 119] on span "Насколько часто у меня будет меняться меню?" at bounding box center [614, 106] width 473 height 25
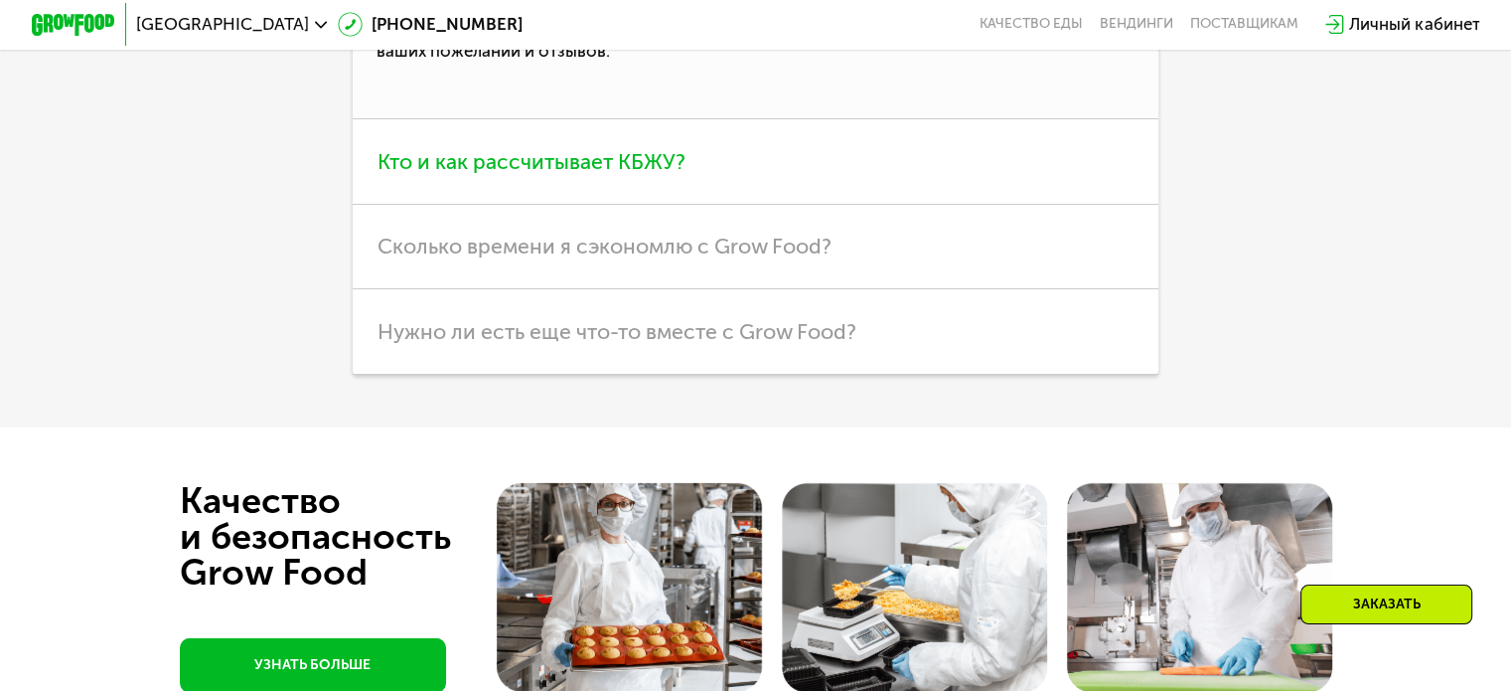
click at [480, 174] on span "Кто и как рассчитывает КБЖУ?" at bounding box center [532, 161] width 308 height 25
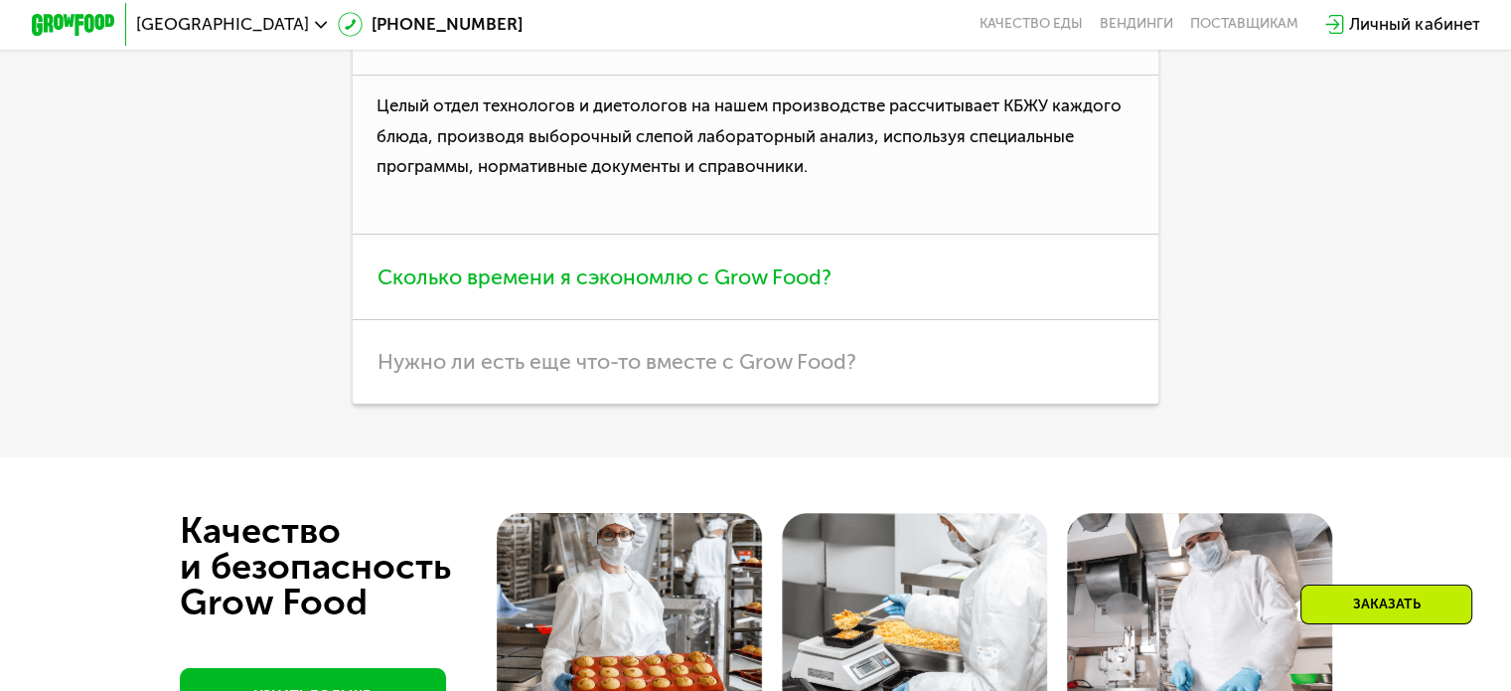
click at [624, 289] on span "Сколько времени я сэкономлю с Grow Food?" at bounding box center [605, 276] width 454 height 25
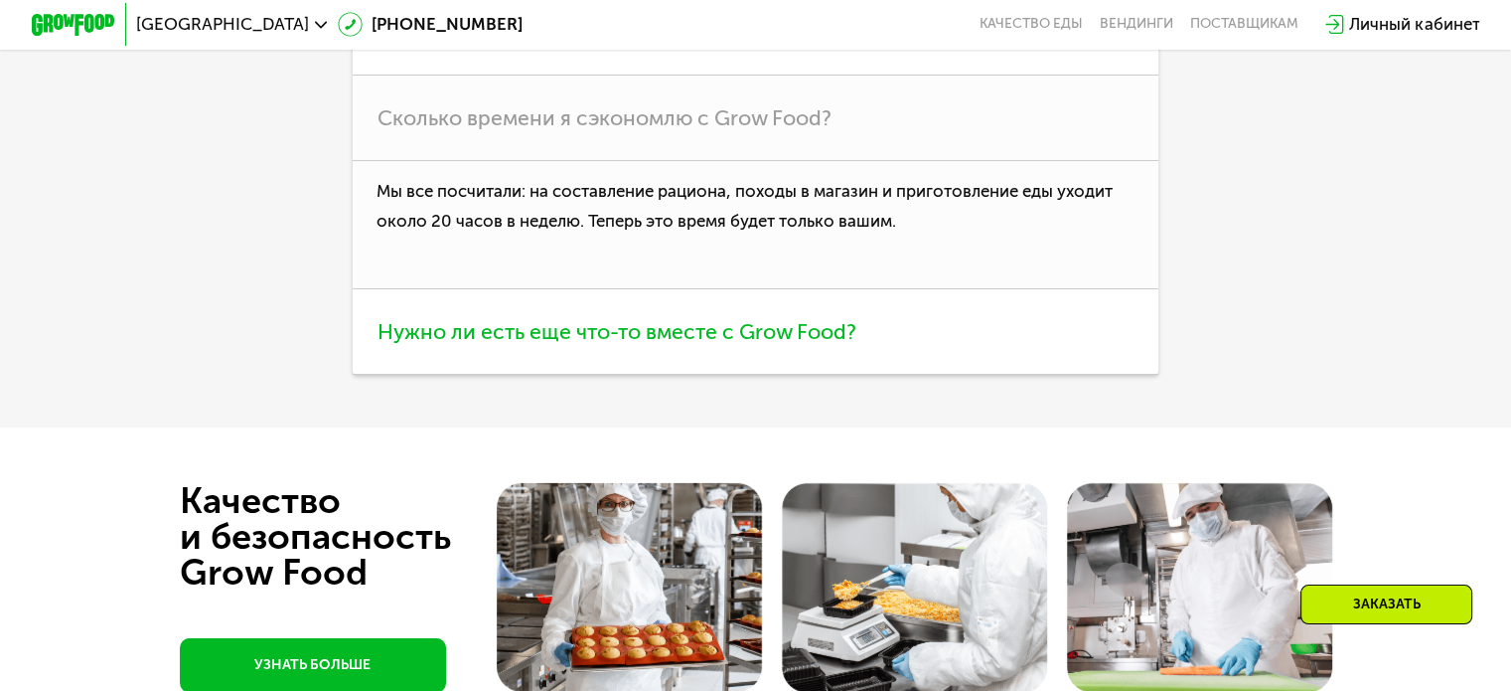
click at [612, 344] on span "Нужно ли есть еще что-то вместе с Grow Food?" at bounding box center [617, 331] width 479 height 25
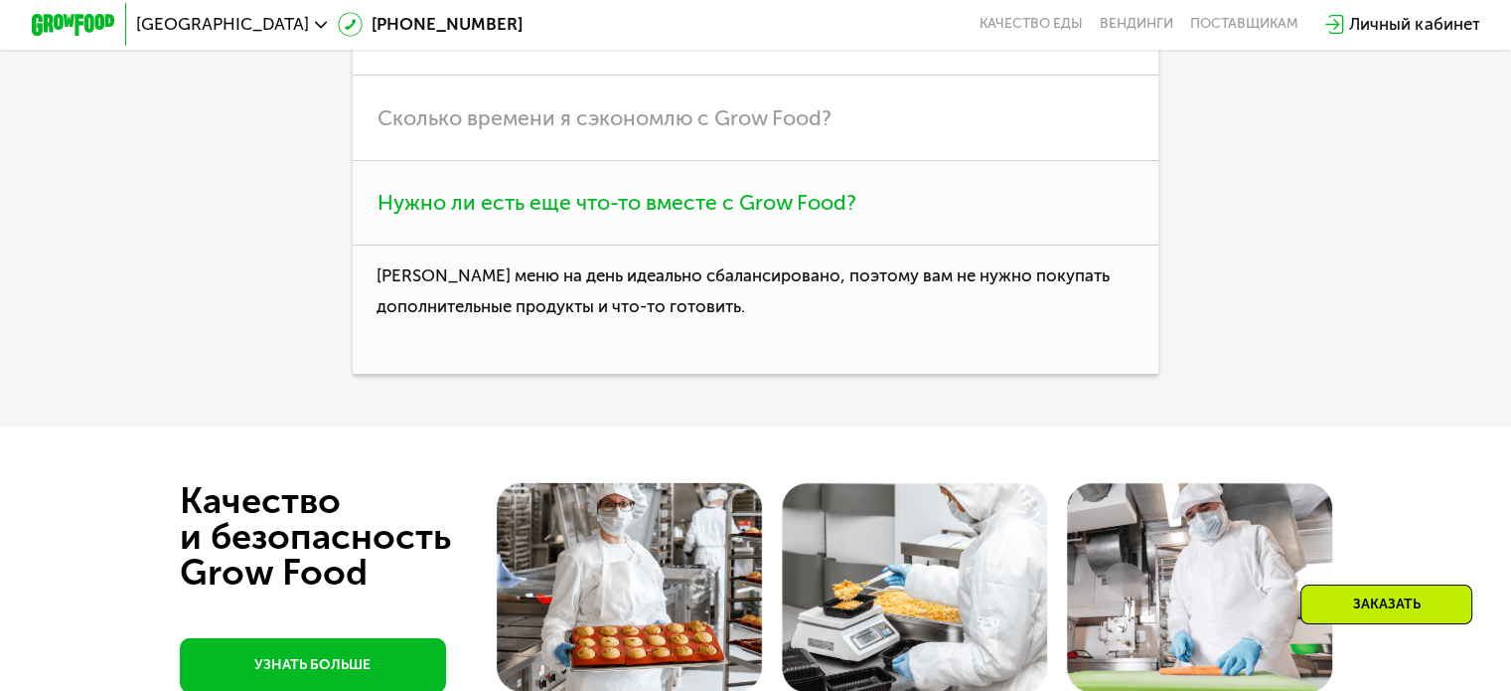
click at [596, 215] on span "Нужно ли есть еще что-то вместе с Grow Food?" at bounding box center [617, 202] width 479 height 25
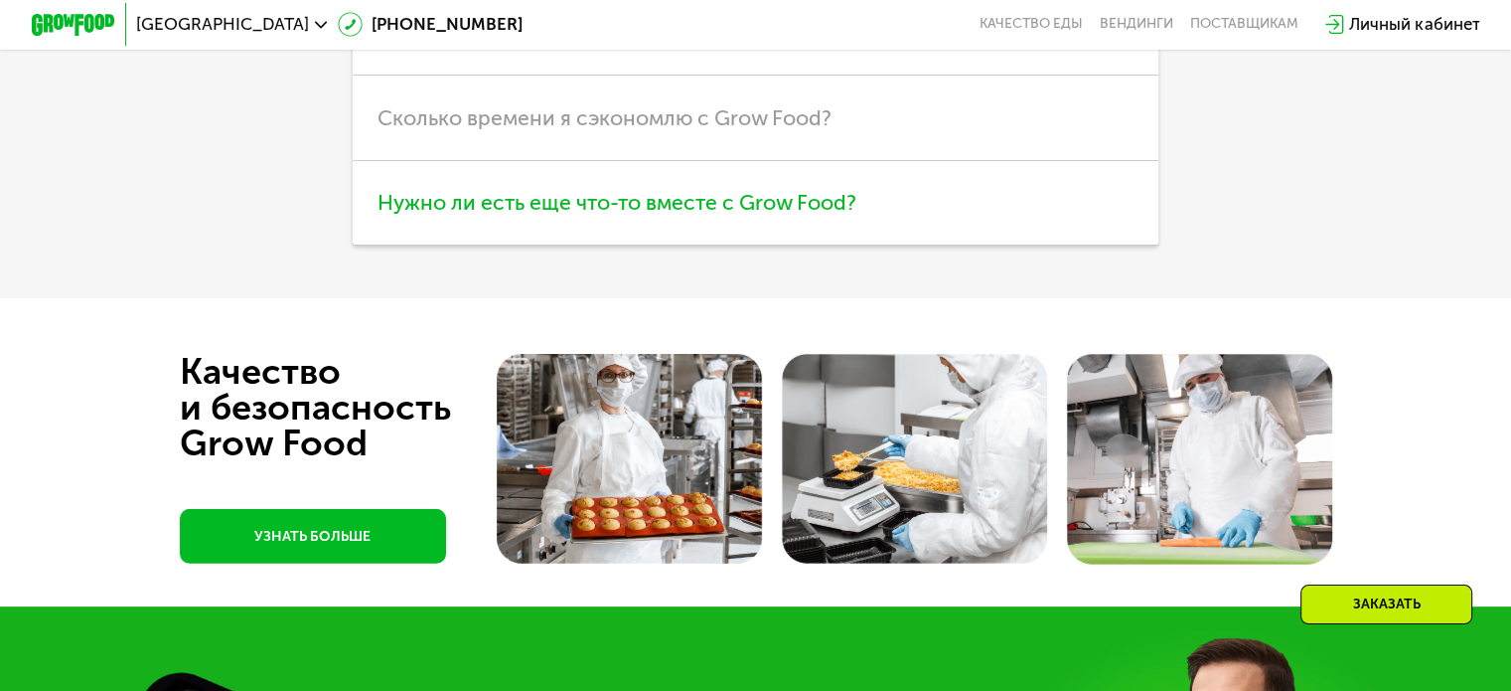
click at [596, 245] on h3 "Нужно ли есть еще что-то вместе с Grow Food?" at bounding box center [756, 203] width 806 height 84
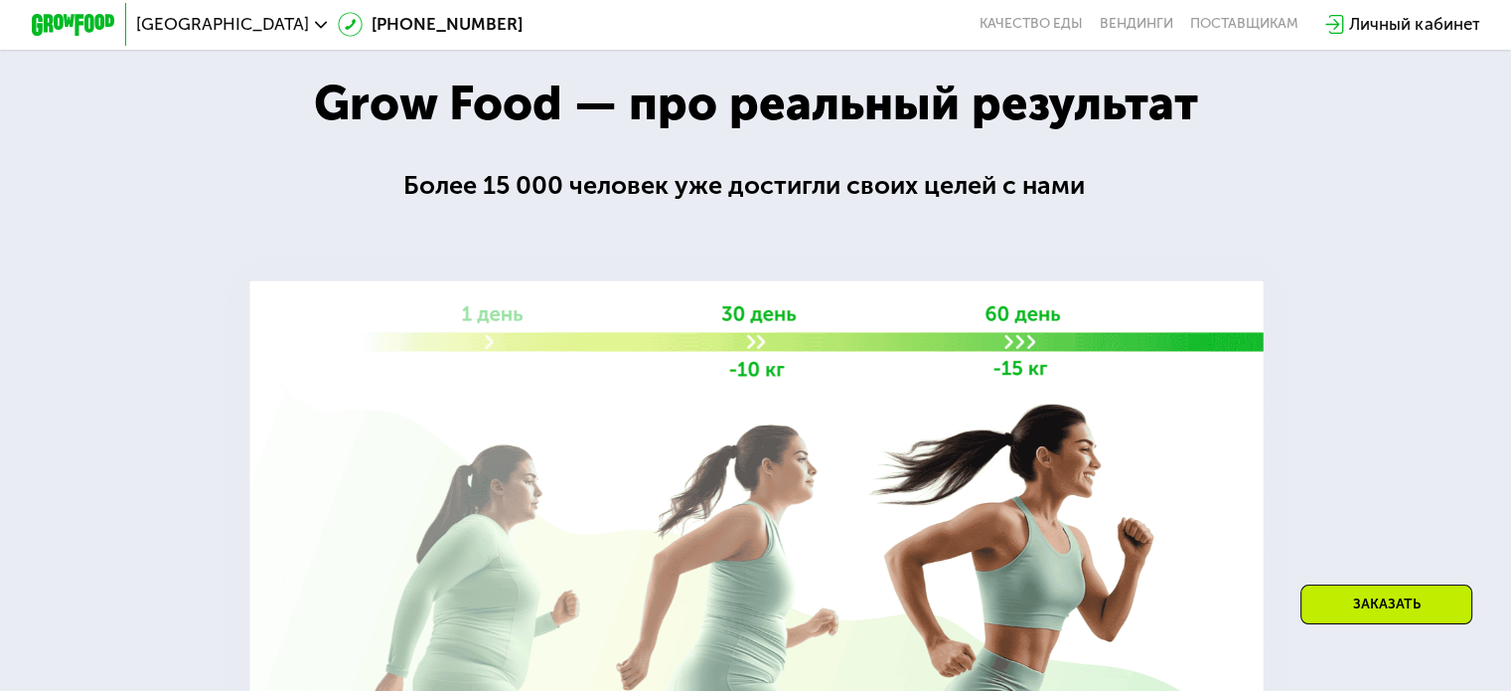
scroll to position [2972, 0]
click at [1145, 22] on link "Вендинги" at bounding box center [1137, 24] width 74 height 17
